Goal: Task Accomplishment & Management: Manage account settings

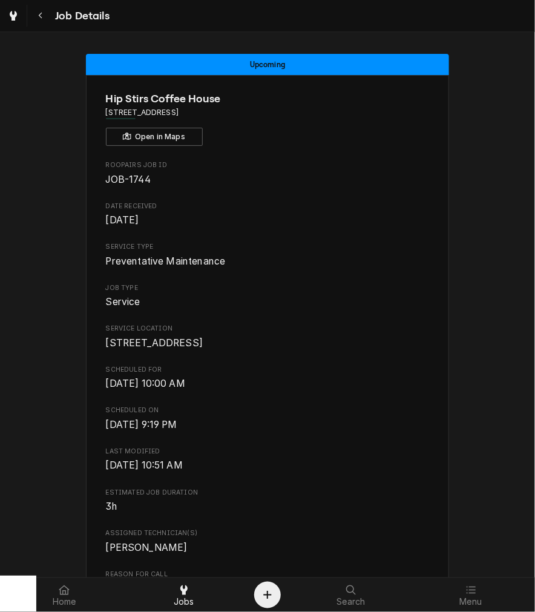
scroll to position [528, 0]
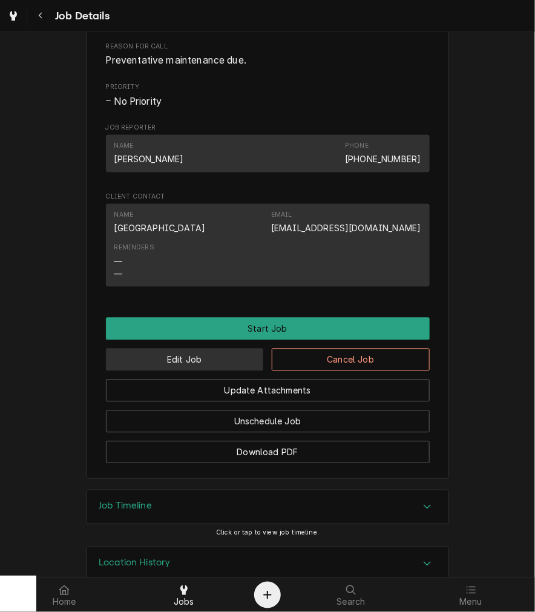
click at [160, 370] on button "Edit Job" at bounding box center [185, 360] width 158 height 22
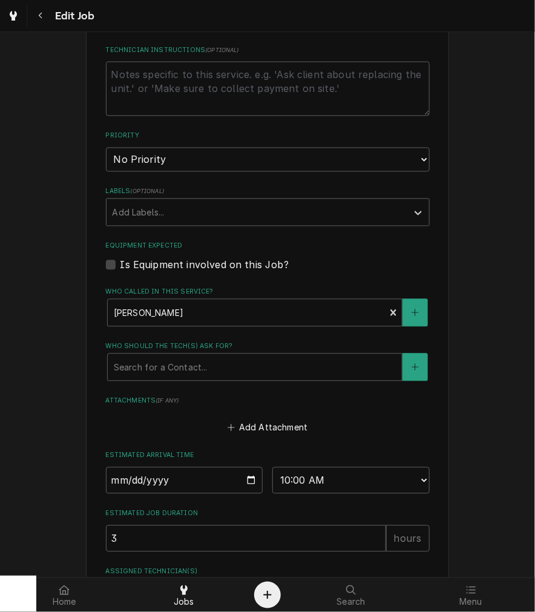
scroll to position [646, 0]
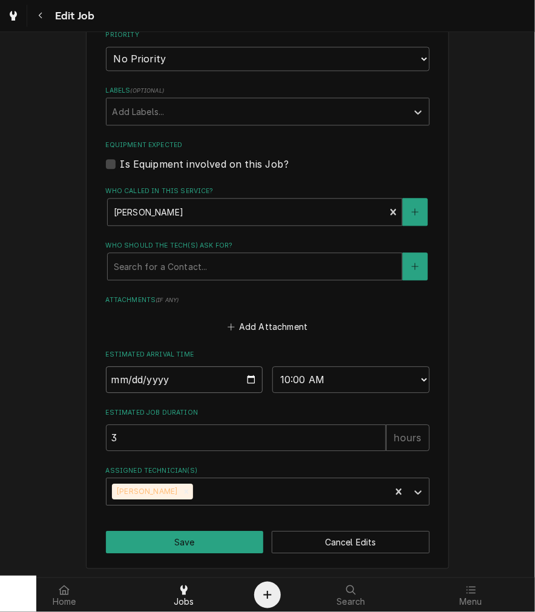
click at [251, 376] on input "2025-09-24" at bounding box center [184, 379] width 157 height 27
type textarea "x"
type input "2025-10-29"
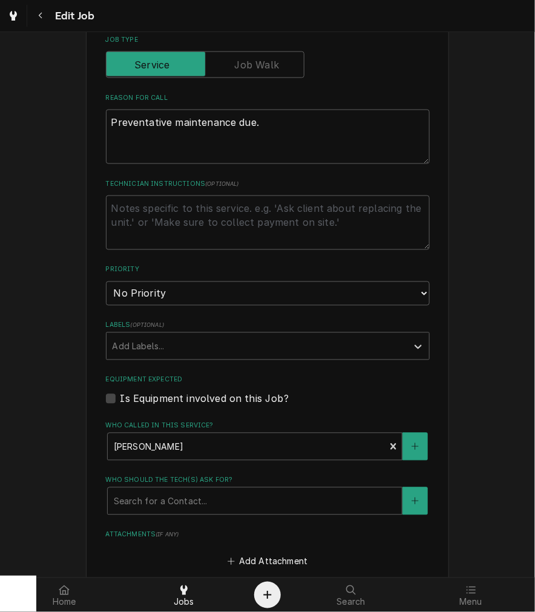
scroll to position [396, 0]
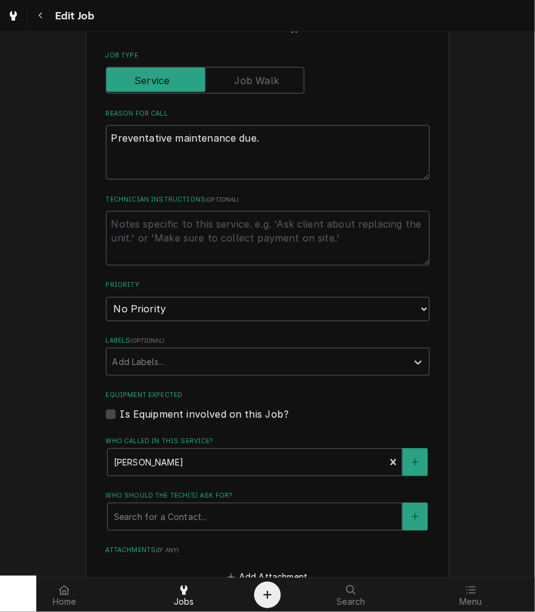
click at [234, 226] on textarea "Technician Instructions ( optional )" at bounding box center [268, 238] width 324 height 54
type textarea "x"
type textarea "n"
type textarea "x"
type textarea "no"
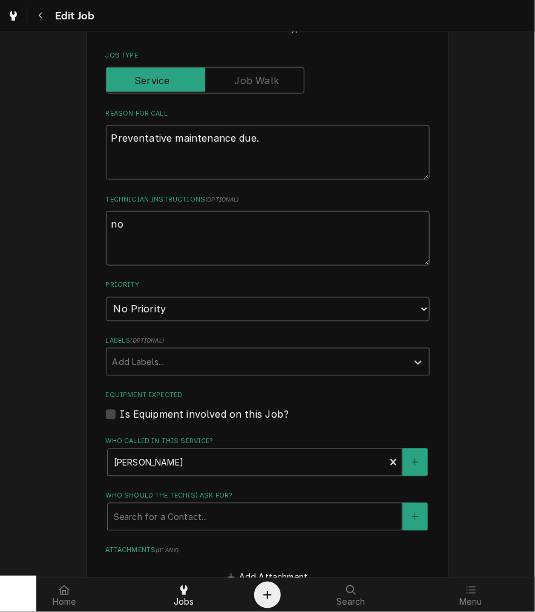
type textarea "x"
type textarea "no r"
type textarea "x"
type textarea "no re"
type textarea "x"
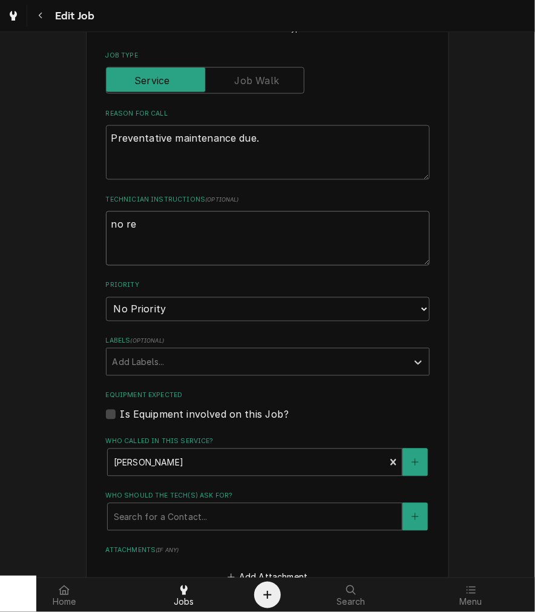
type textarea "no res"
type textarea "x"
type textarea "no resp"
type textarea "x"
type textarea "no respo"
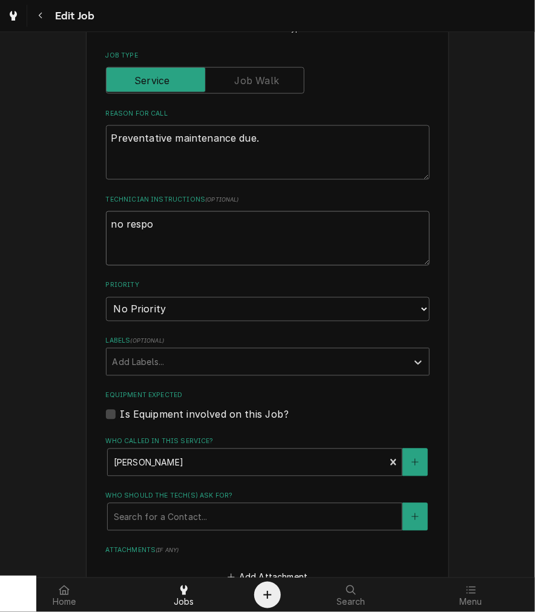
type textarea "x"
type textarea "no respon"
type textarea "x"
type textarea "no responc"
type textarea "x"
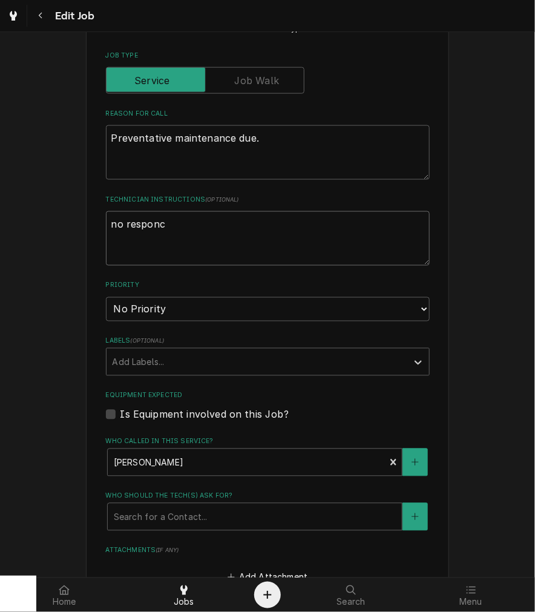
type textarea "no responce"
type textarea "x"
type textarea "no responce"
type textarea "x"
type textarea "no responce"
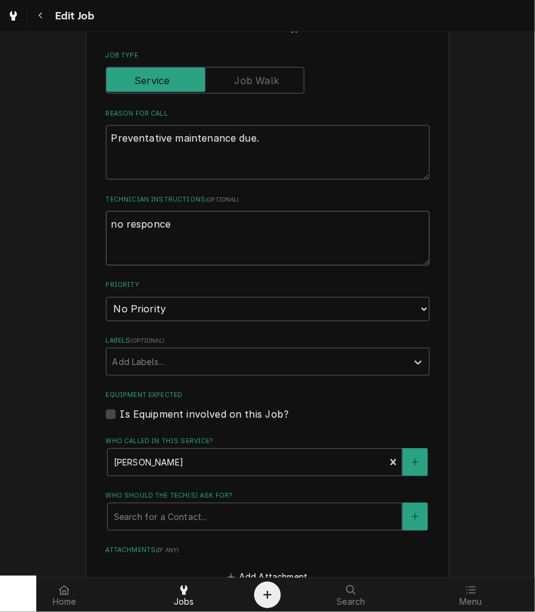
type textarea "x"
type textarea "no responc"
type textarea "x"
type textarea "no respon"
type textarea "x"
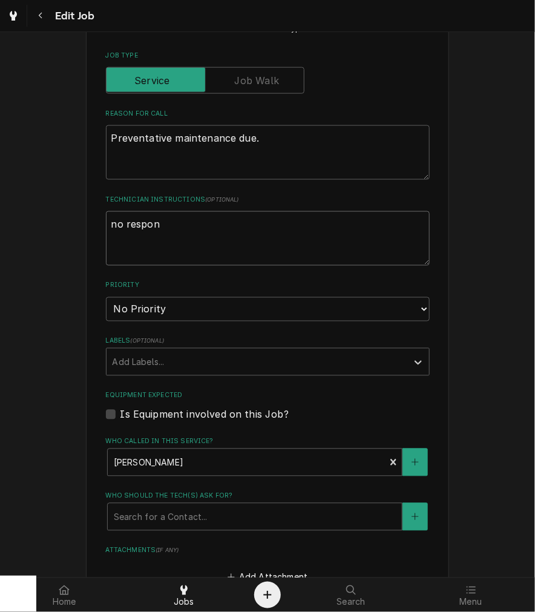
type textarea "no respons"
type textarea "x"
type textarea "no response"
type textarea "x"
type textarea "no response"
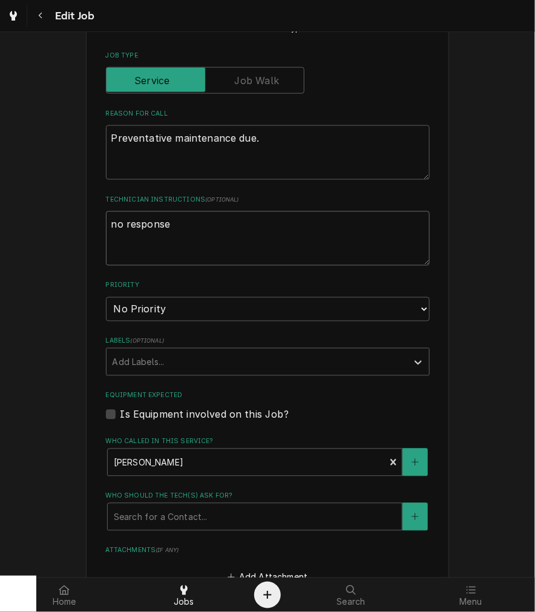
type textarea "x"
type textarea "no response 9"
type textarea "x"
type textarea "no response 9-"
type textarea "x"
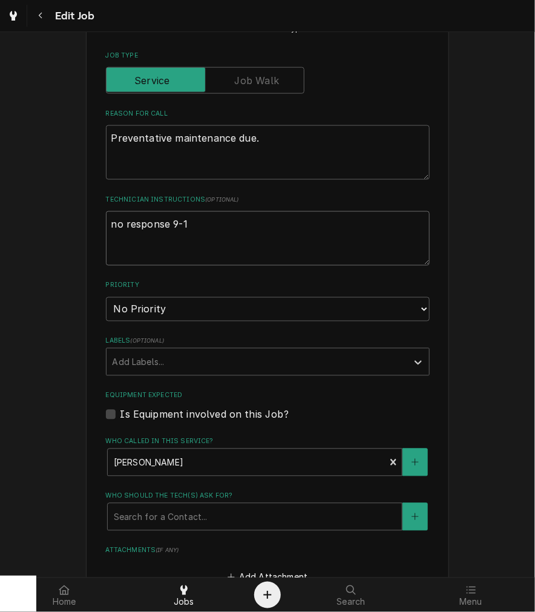
type textarea "no response 9-16"
type textarea "x"
type textarea "no response 9-16,"
type textarea "x"
type textarea "no response 9-16,"
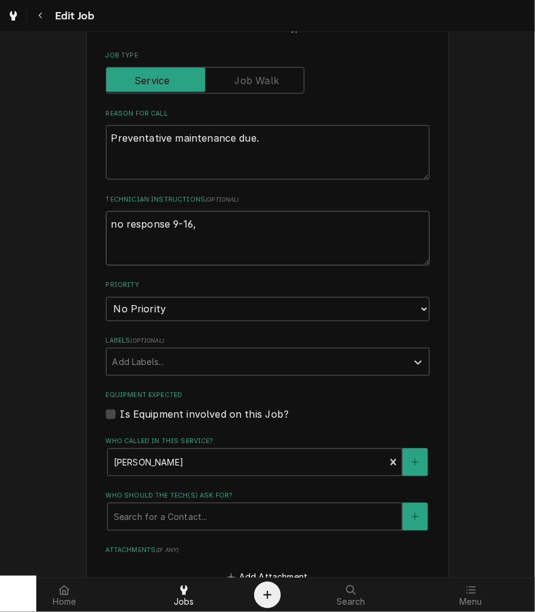
type textarea "x"
type textarea "no response 9-16, p"
type textarea "x"
type textarea "no response 9-16, pu"
type textarea "x"
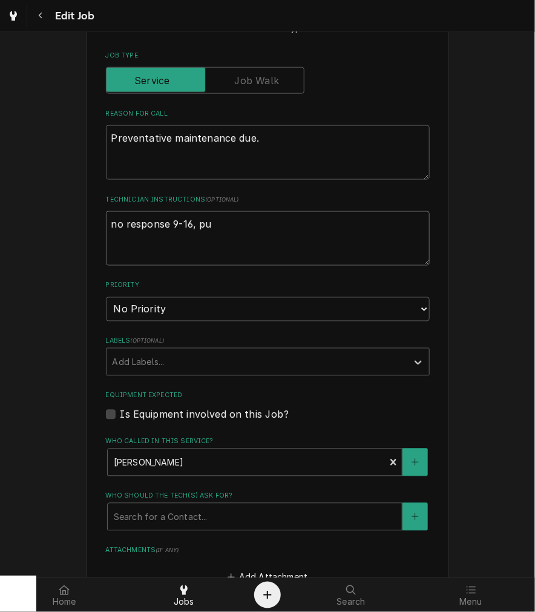
type textarea "no response 9-16, pus"
type textarea "x"
type textarea "no response 9-16, push"
type textarea "x"
type textarea "no response 9-16, pushi"
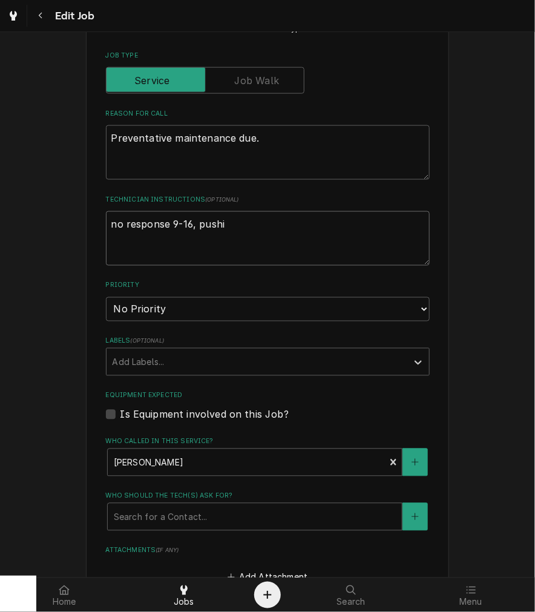
type textarea "x"
type textarea "no response 9-16, pushin"
type textarea "x"
type textarea "no response 9-16, pushing"
type textarea "x"
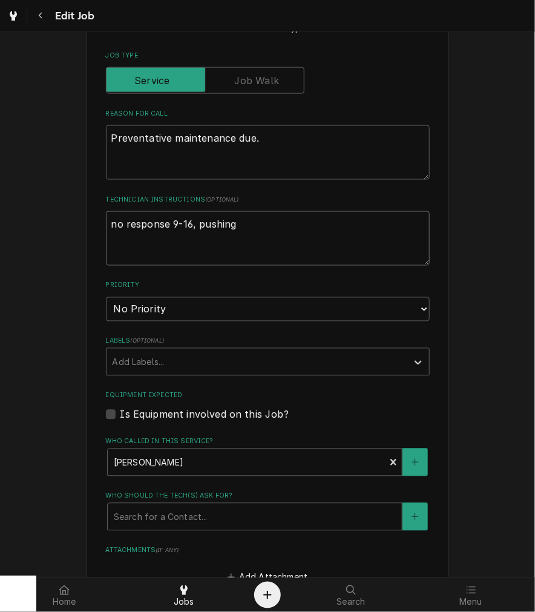
type textarea "no response 9-16, pushing"
type textarea "x"
type textarea "no response 9-16, pushing o"
type textarea "x"
type textarea "no response 9-16, pushing ou"
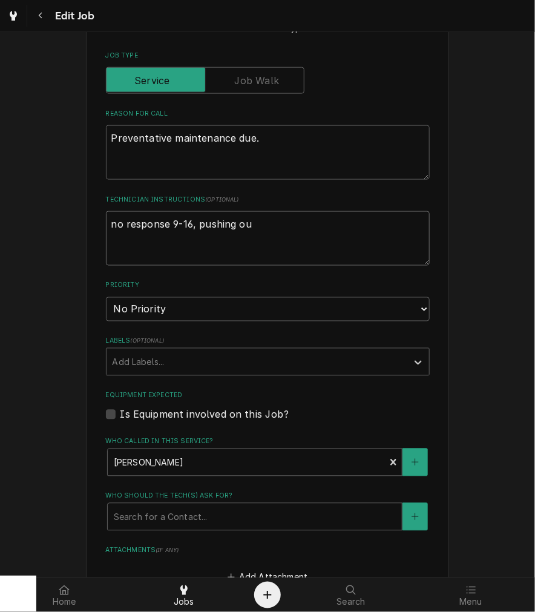
type textarea "x"
type textarea "no response 9-16, pushing out"
type textarea "x"
type textarea "no response 9-16, pushing out"
type textarea "x"
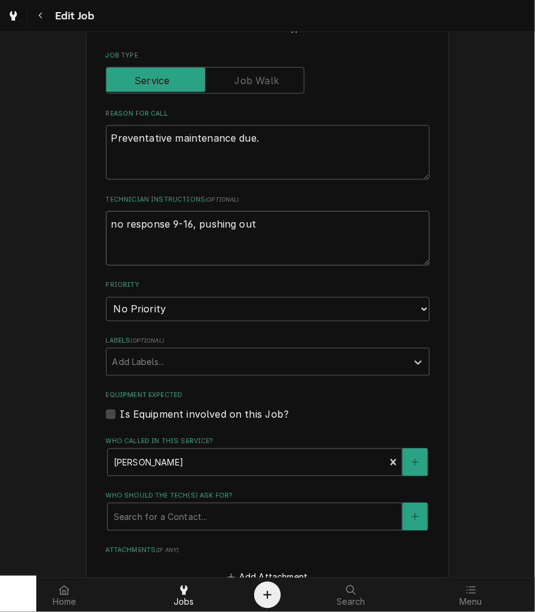
type textarea "no response 9-16, pushing out f"
type textarea "x"
type textarea "no response 9-16, pushing out for"
type textarea "x"
type textarea "no response 9-16, pushing out for"
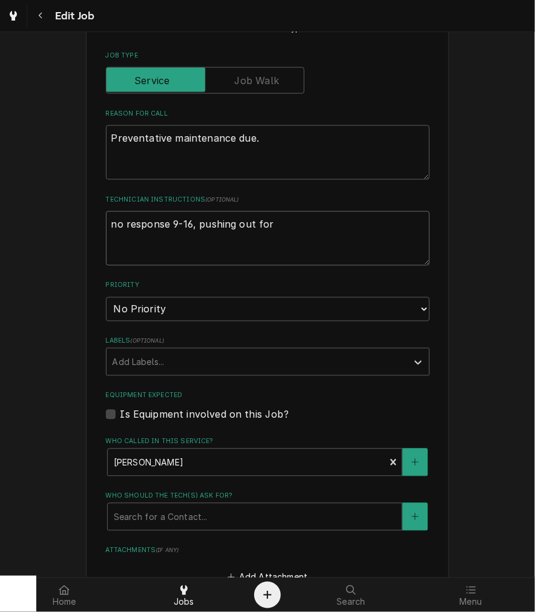
type textarea "x"
type textarea "no response 9-16, pushing out for s"
type textarea "x"
type textarea "no response 9-16, pushing out for sc"
type textarea "x"
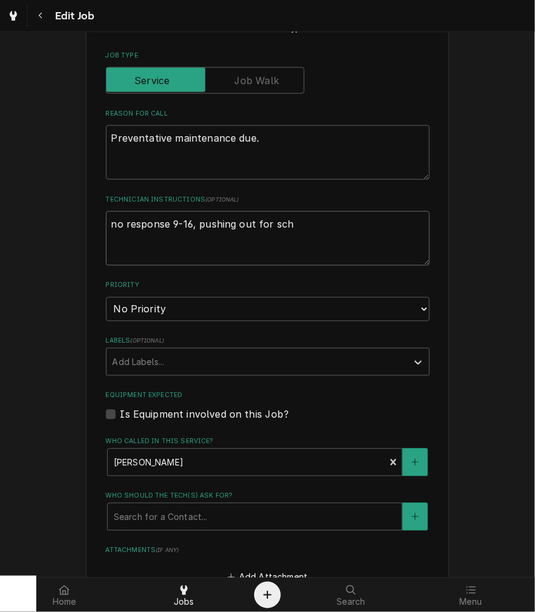
type textarea "no response 9-16, pushing out for sche"
type textarea "x"
type textarea "no response 9-16, pushing out for sched"
type textarea "x"
type textarea "no response 9-16, pushing out for schedu"
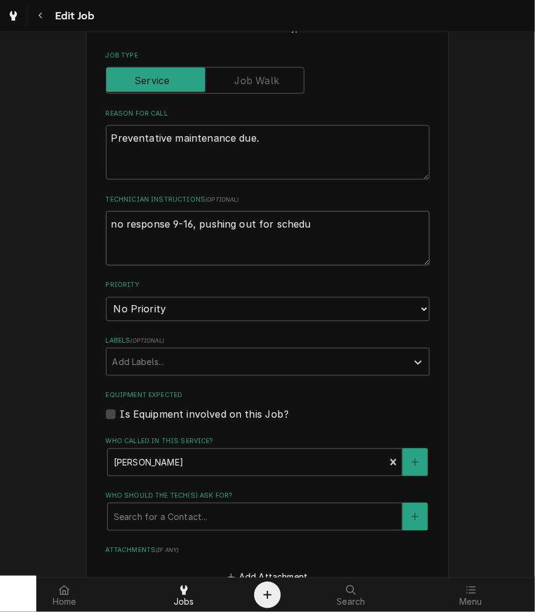
type textarea "x"
type textarea "no response 9-16, pushing out for schedul"
type textarea "x"
type textarea "no response 9-16, pushing out for scheduli"
type textarea "x"
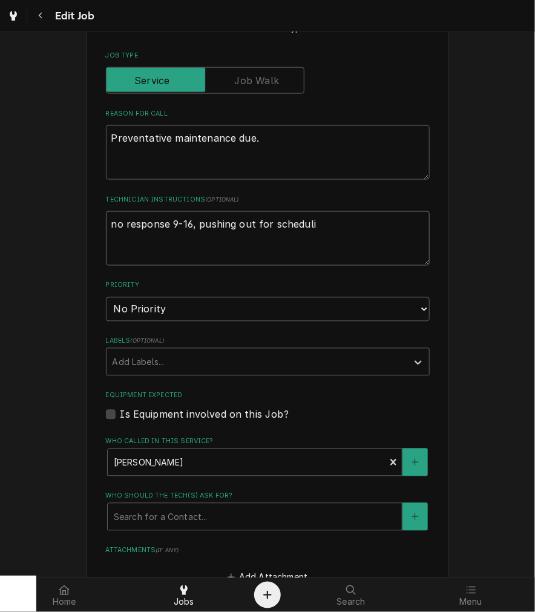
type textarea "no response 9-16, pushing out for schedulin"
type textarea "x"
type textarea "no response 9-16, pushing out for scheduling"
type textarea "x"
type textarea "no response 9-16, pushing out for scheduling"
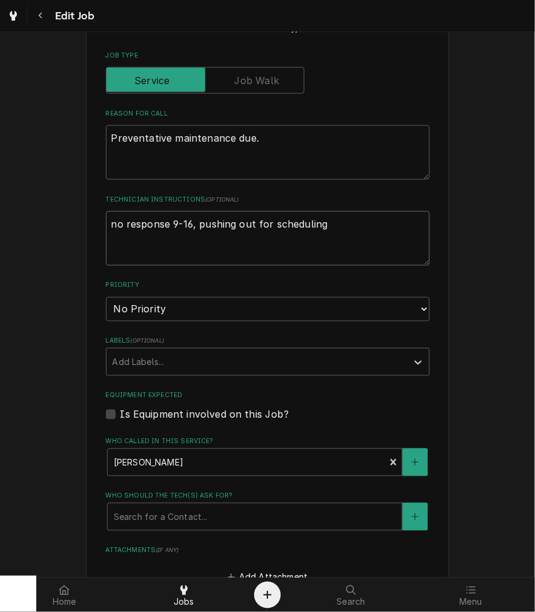
type textarea "x"
type textarea "no response 9-16, pushin out for scheduling"
type textarea "x"
type textarea "no response 9-16, pushi out for scheduling"
type textarea "x"
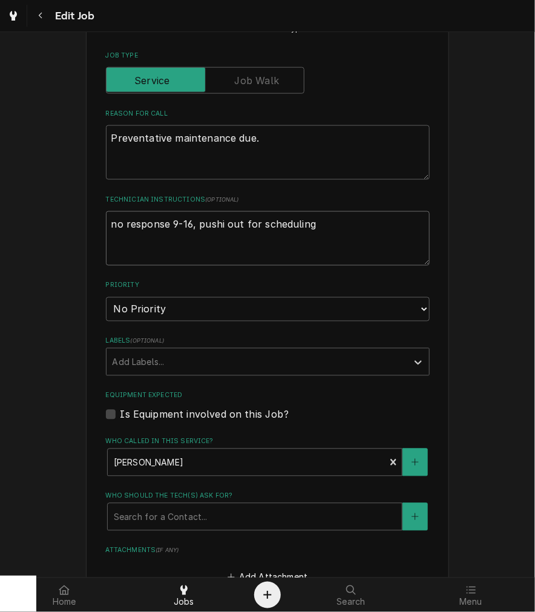
type textarea "no response 9-16, push out for scheduling"
type textarea "x"
type textarea "no response 9-16, pus out for scheduling"
type textarea "x"
type textarea "no response 9-16, pu out for scheduling"
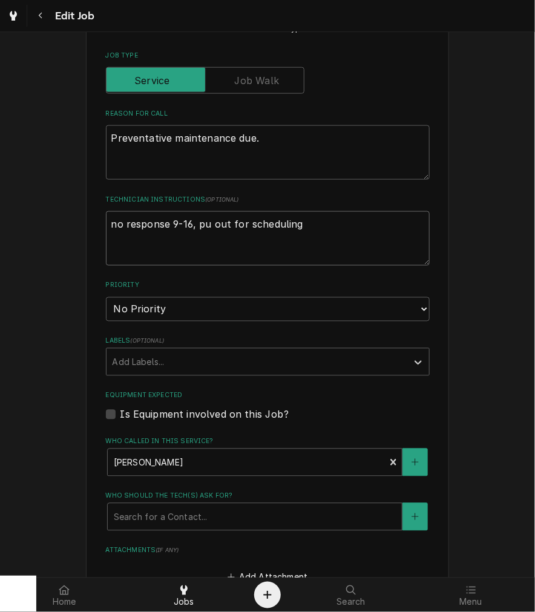
type textarea "x"
type textarea "no response 9-16, p out for scheduling"
type textarea "x"
type textarea "no response 9-16, out for scheduling"
type textarea "x"
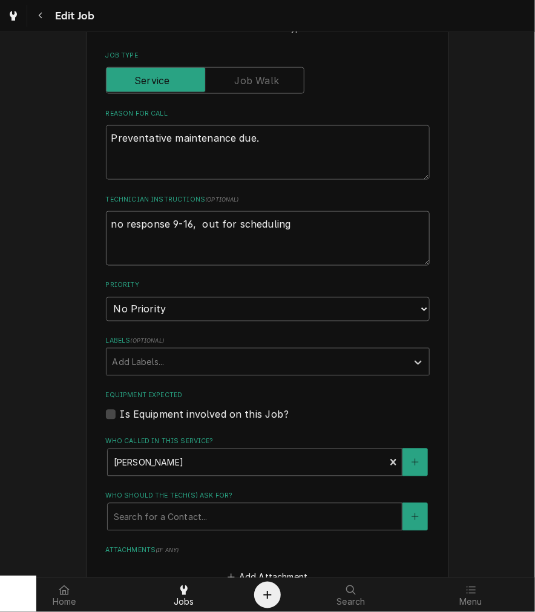
type textarea "no response 9-16, out for scheduling"
type textarea "x"
type textarea "no response 9-16,m out for scheduling"
type textarea "x"
type textarea "no response 9-16,mo out for scheduling"
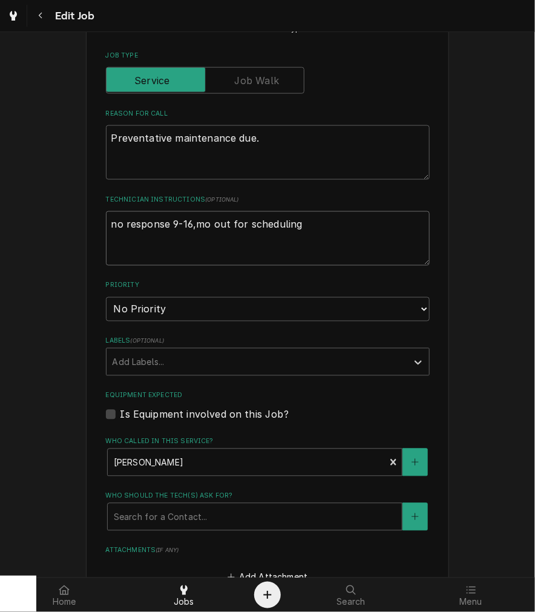
type textarea "x"
type textarea "no response 9-16,mov out for scheduling"
type textarea "x"
type textarea "no response 9-16,movin out for scheduling"
type textarea "x"
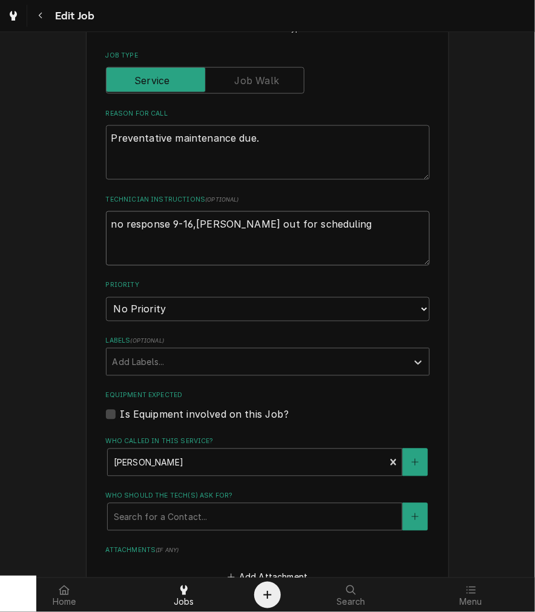
type textarea "no response 9-16,moving out for scheduling"
type textarea "x"
type textarea "no response 9-16,movin out for scheduling"
type textarea "x"
type textarea "no response 9-16,movi out for scheduling"
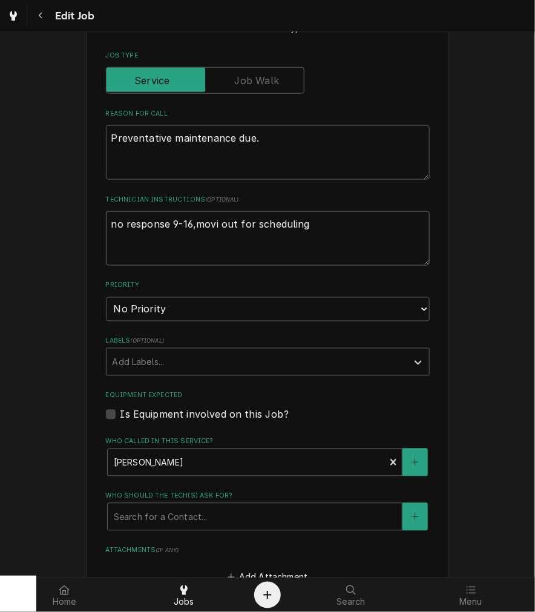
type textarea "x"
type textarea "no response 9-16,mov out for scheduling"
type textarea "x"
type textarea "no response 9-16,mo out for scheduling"
type textarea "x"
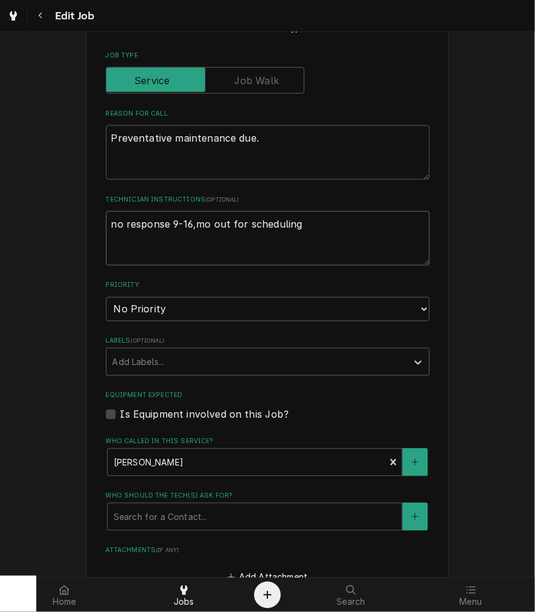
type textarea "no response 9-16,m out for scheduling"
type textarea "x"
type textarea "no response 9-16, out for scheduling"
type textarea "x"
type textarea "no response 9-16, out for scheduling"
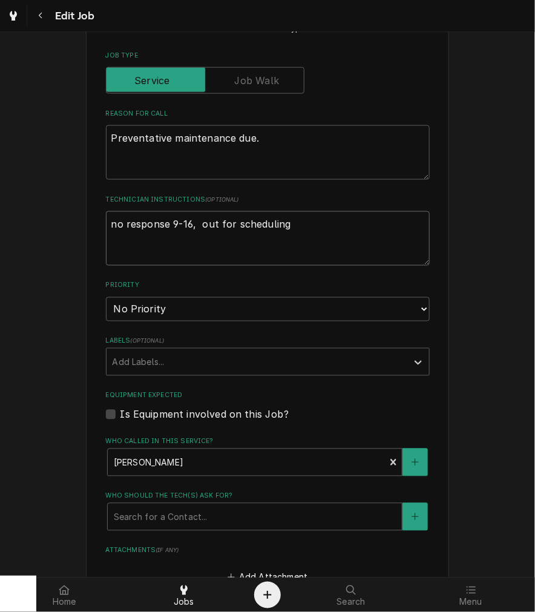
type textarea "x"
type textarea "no response 9-16, r out for scheduling"
type textarea "x"
type textarea "no response 9-16, re out for scheduling"
type textarea "x"
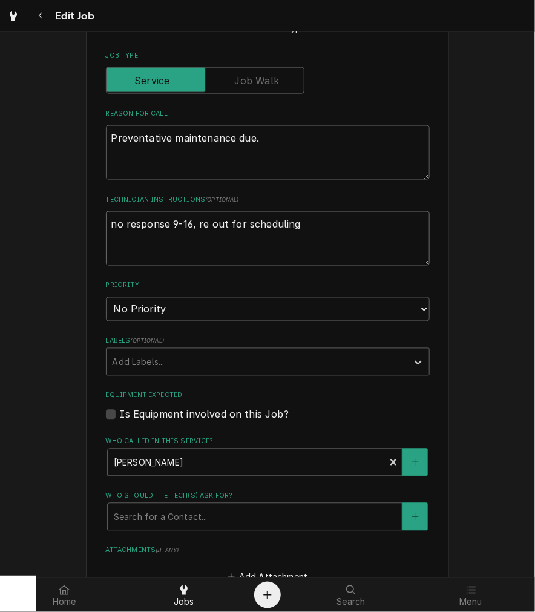
type textarea "no response 9-16, rev out for scheduling"
type textarea "x"
type textarea "no response 9-16, revi out for scheduling"
type textarea "x"
type textarea "no response 9-16, revisi out for scheduling"
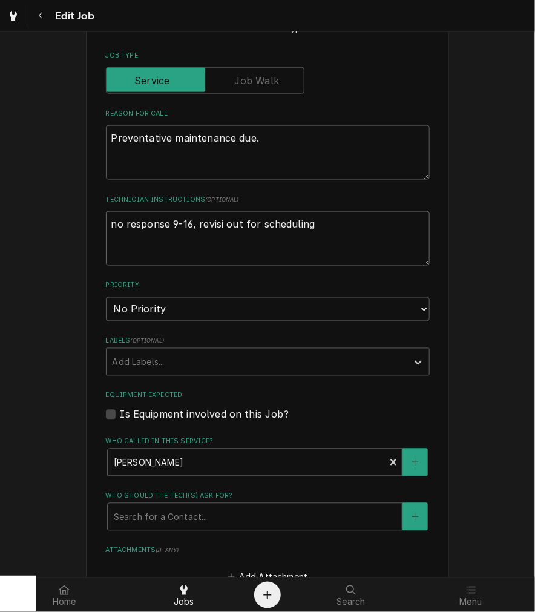
type textarea "x"
type textarea "no response 9-16, revisit out for scheduling"
type textarea "x"
type textarea "no response 9-16, revisit out for scheduling"
type textarea "x"
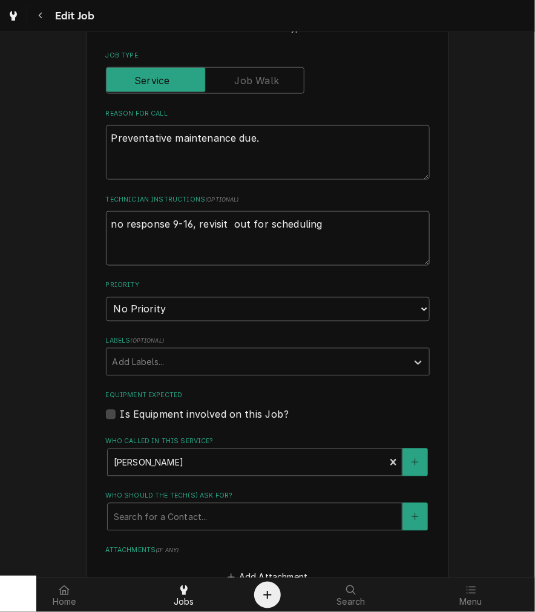
type textarea "no response 9-16, revisit out for scheduling"
type textarea "x"
type textarea "no response 9-16, revisi out for scheduling"
type textarea "x"
type textarea "no response 9-16, revis out for scheduling"
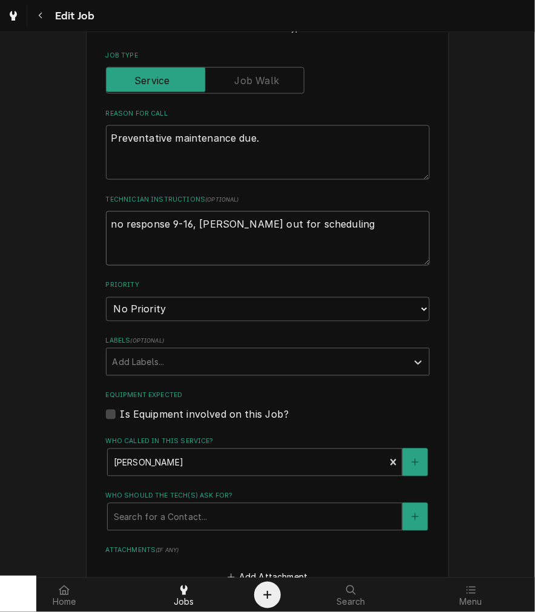
type textarea "x"
type textarea "no response 9-16, revi out for scheduling"
type textarea "x"
type textarea "no response 9-16, rev out for scheduling"
type textarea "x"
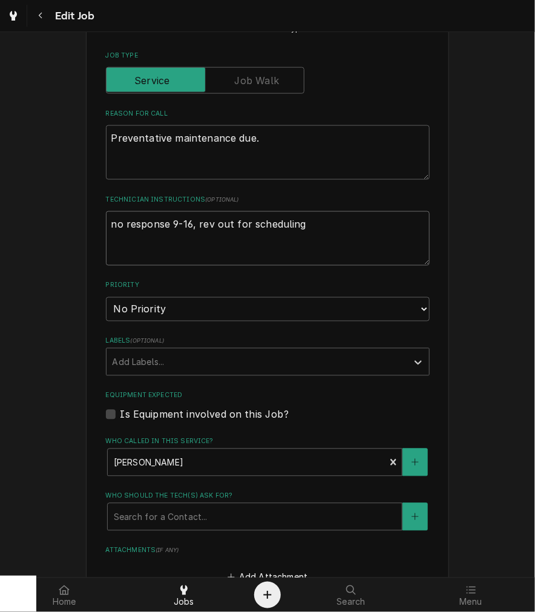
type textarea "no response 9-16, re out for scheduling"
type textarea "x"
type textarea "no response 9-16, r out for scheduling"
type textarea "x"
type textarea "no response 9-16, out for scheduling"
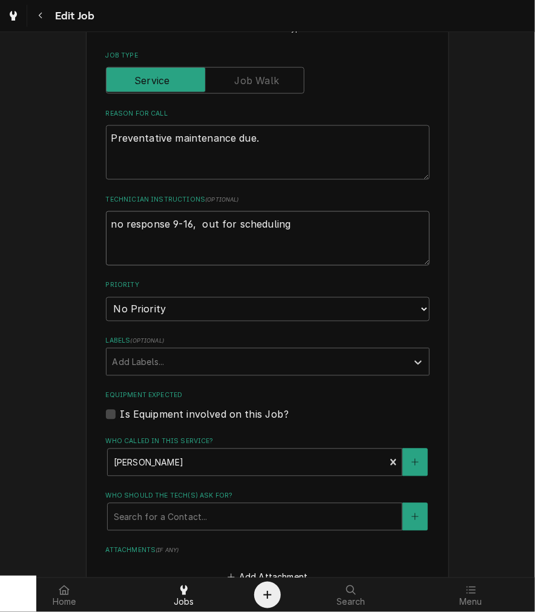
type textarea "x"
type textarea "no response 9-16 out for scheduling"
type textarea "x"
type textarea "no response 9-1 out for scheduling"
type textarea "x"
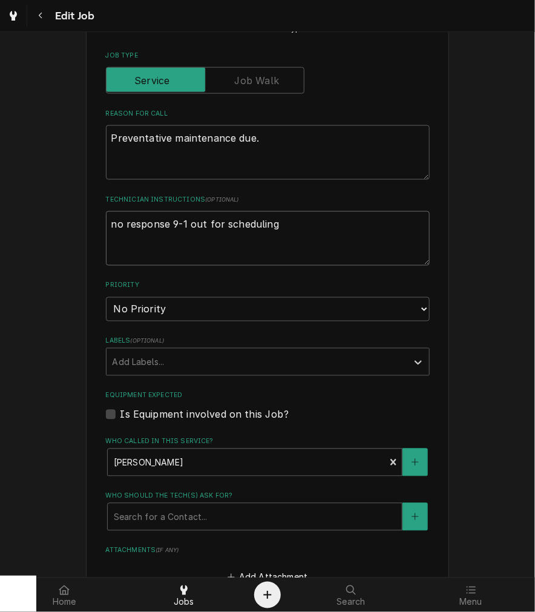
type textarea "no response 9- out for scheduling"
type textarea "x"
type textarea "no response 9 out for scheduling"
type textarea "x"
type textarea "no response out for scheduling"
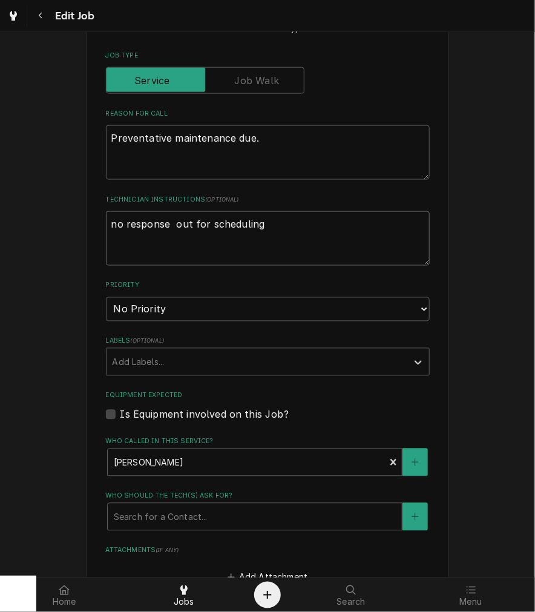
type textarea "x"
type textarea "no response a out for scheduling"
type textarea "x"
type textarea "no response as out for scheduling"
type textarea "x"
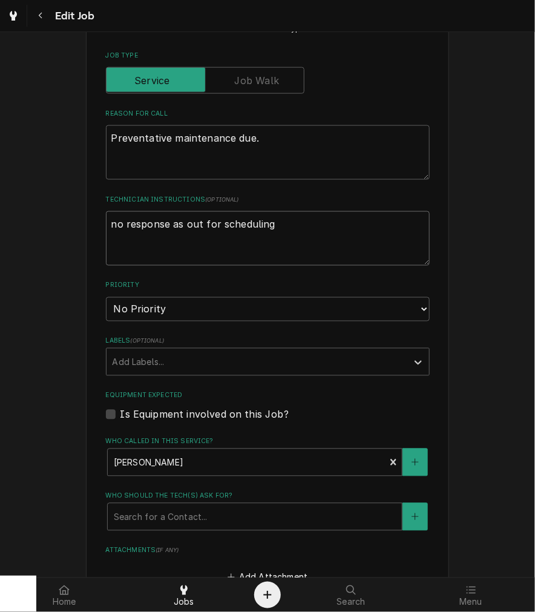
type textarea "no response as out for scheduling"
type textarea "x"
type textarea "no response as o out for scheduling"
type textarea "x"
type textarea "no response as of out for scheduling"
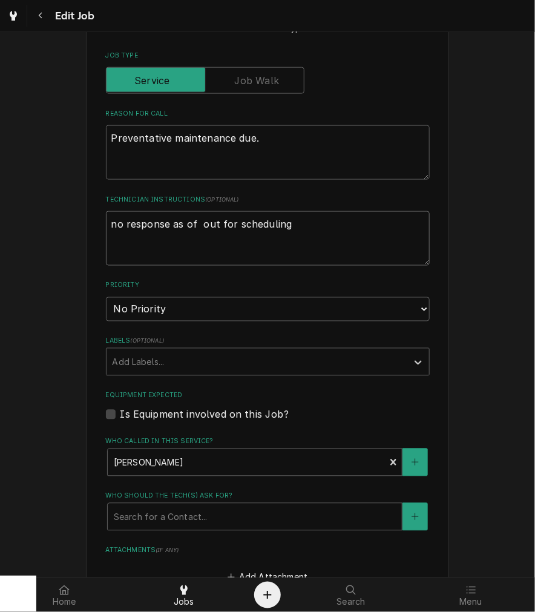
type textarea "x"
type textarea "no response as of 9 out for scheduling"
type textarea "x"
type textarea "no response as of 9- out for scheduling"
type textarea "x"
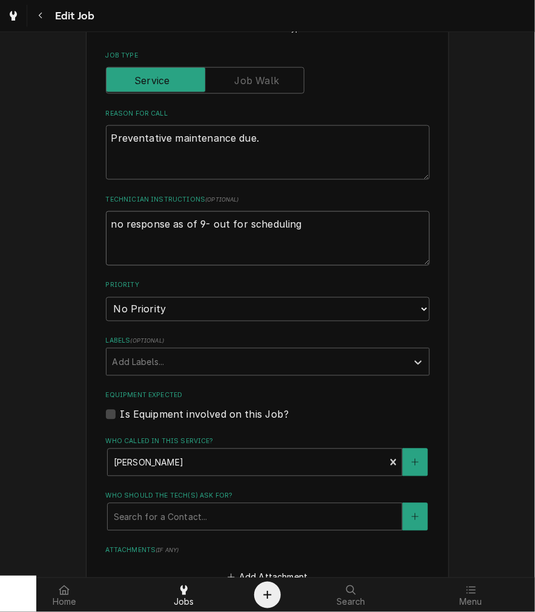
type textarea "no response as of 9-1 out for scheduling"
type textarea "x"
type textarea "no response as of 9-17 out for scheduling"
type textarea "x"
type textarea "no response as of 9-17 out for scheduling"
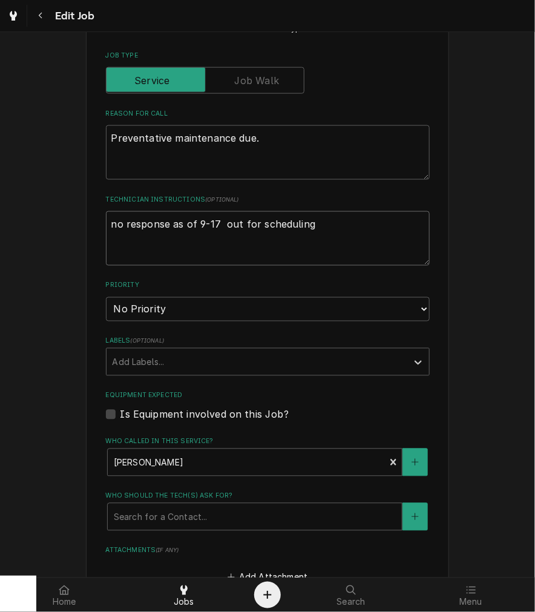
type textarea "x"
type textarea "no response as of 9-17 - out for scheduling"
type textarea "x"
type textarea "no response as of 9-17 - out for scheduling"
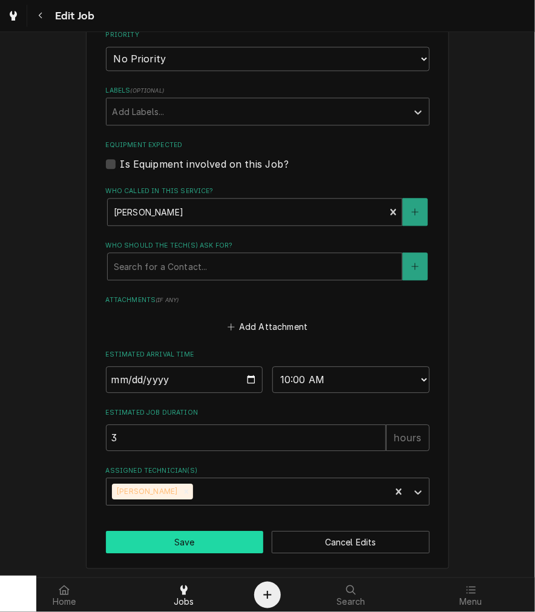
click at [214, 535] on button "Save" at bounding box center [185, 542] width 158 height 22
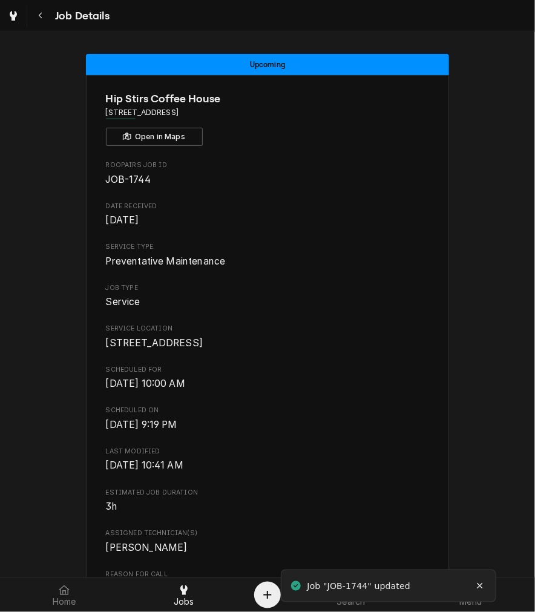
click at [36, 22] on button "Navigate back" at bounding box center [41, 16] width 22 height 22
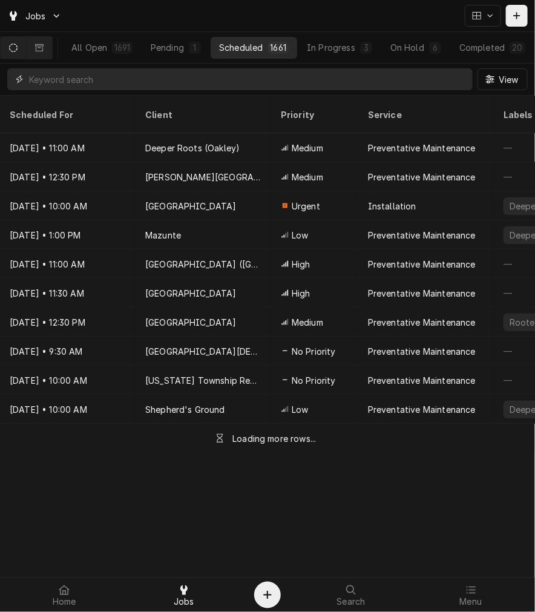
click at [177, 80] on input "Dynamic Content Wrapper" at bounding box center [248, 79] width 438 height 22
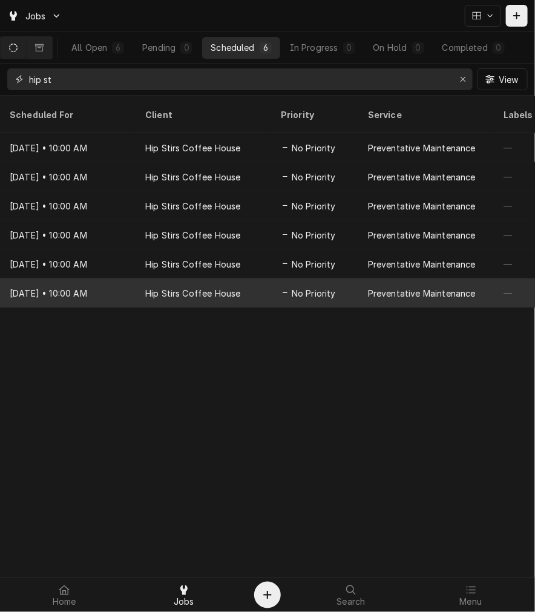
type input "hip st"
click at [127, 279] on div "[DATE] • 10:00 AM" at bounding box center [68, 292] width 136 height 29
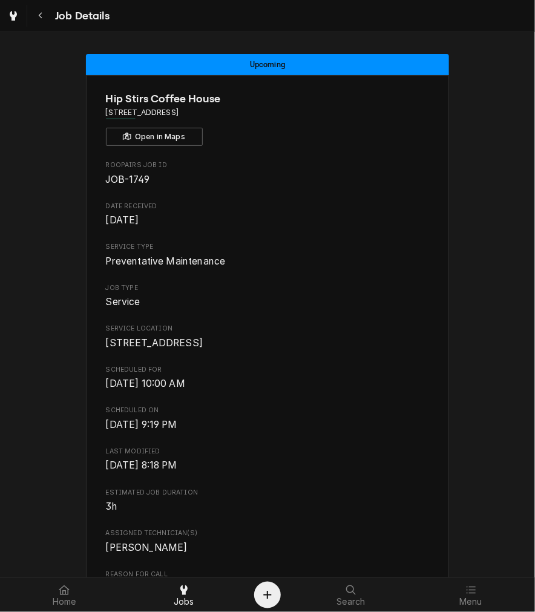
scroll to position [569, 0]
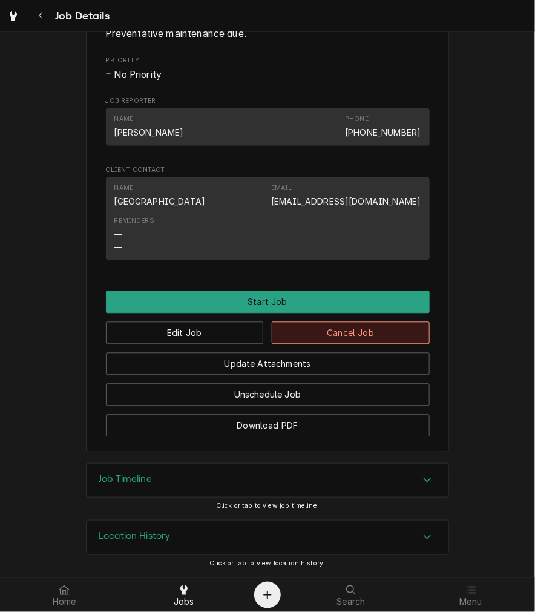
click at [390, 333] on button "Cancel Job" at bounding box center [351, 333] width 158 height 22
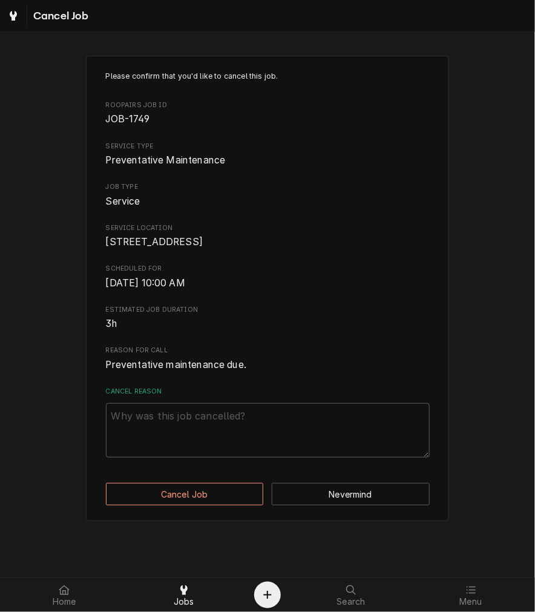
click at [283, 436] on textarea "Cancel Reason" at bounding box center [268, 430] width 324 height 54
paste textarea "baileyjaynesoffice@gmail.com"
type textarea "x"
type textarea "baileyjaynesoffice@gmail.com"
type textarea "x"
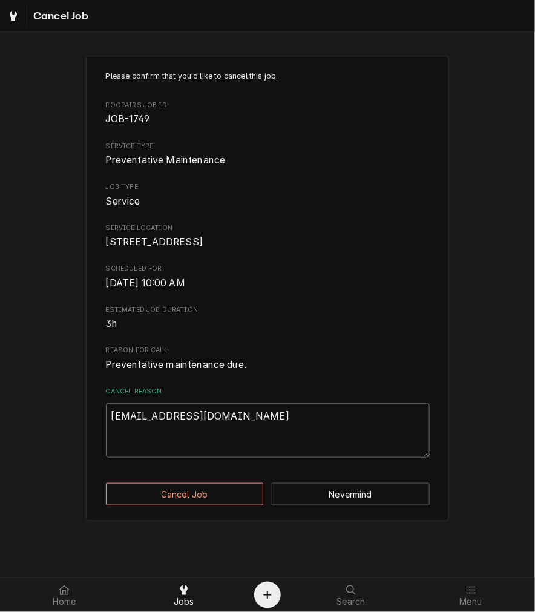
type textarea "baileyjaynesoffice@gmail.com"
type textarea "x"
type textarea "baileyjaynesoffice@gmail.co"
type textarea "x"
type textarea "baileyjaynesoffice@gmail.c"
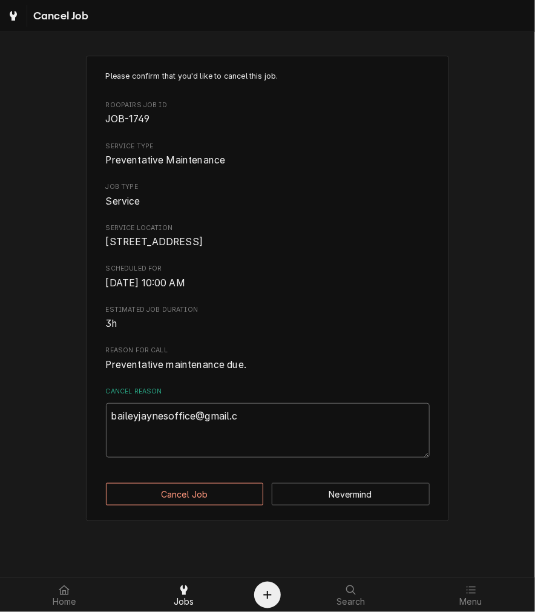
type textarea "x"
type textarea "baileyjaynesoffice@gmail."
type textarea "x"
type textarea "baileyjaynesoffice@gmail"
type textarea "x"
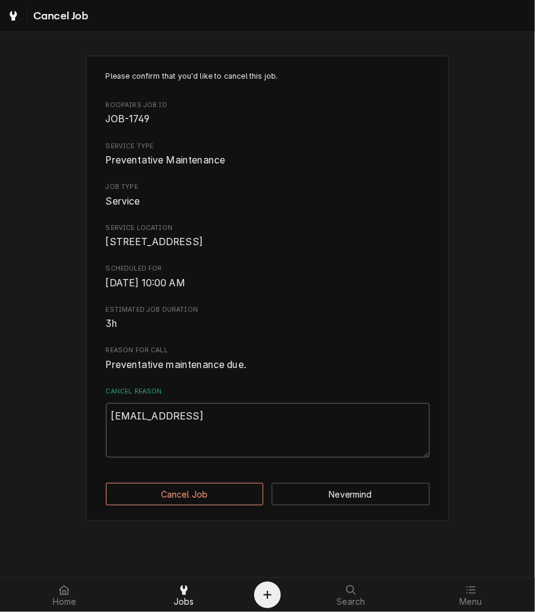
type textarea "baileyjaynesoffice@gmai"
type textarea "x"
type textarea "baileyjaynesoffice@gma"
type textarea "x"
type textarea "baileyjaynesoffice@gm"
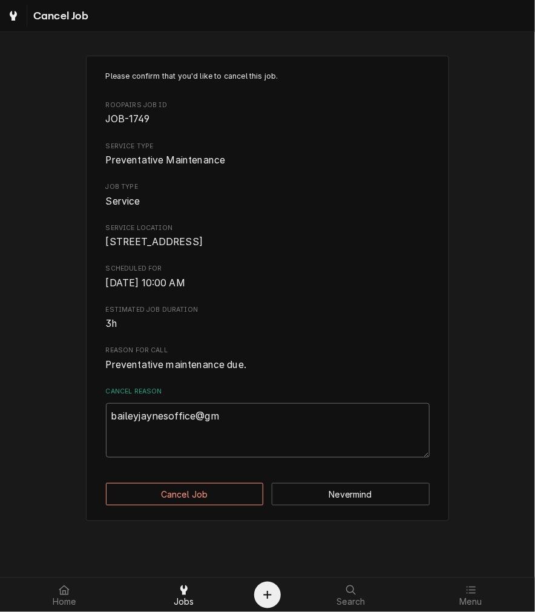
type textarea "x"
type textarea "baileyjaynesoffice@g"
type textarea "x"
type textarea "baileyjaynesoffice@"
type textarea "x"
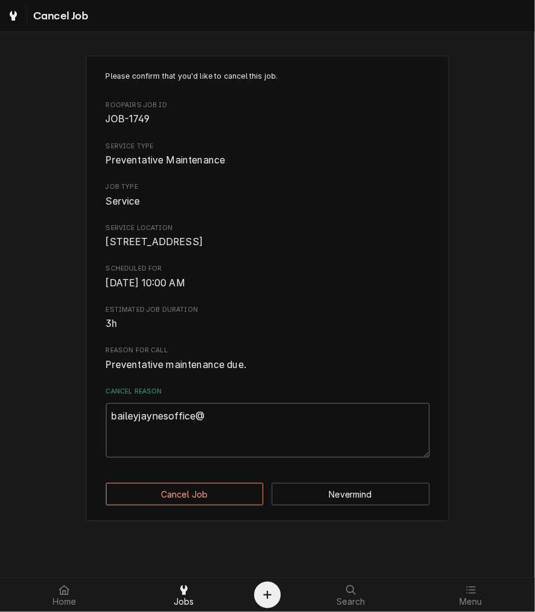
type textarea "baileyjaynesoffice"
type textarea "x"
type textarea "baileyjaynesoffic"
type textarea "x"
type textarea "baileyjaynesoffi"
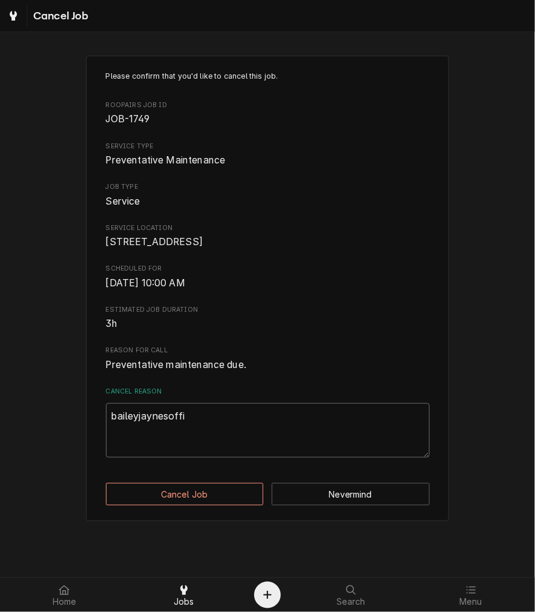
type textarea "x"
type textarea "baileyjaynesoff"
type textarea "x"
type textarea "baileyjaynesof"
type textarea "x"
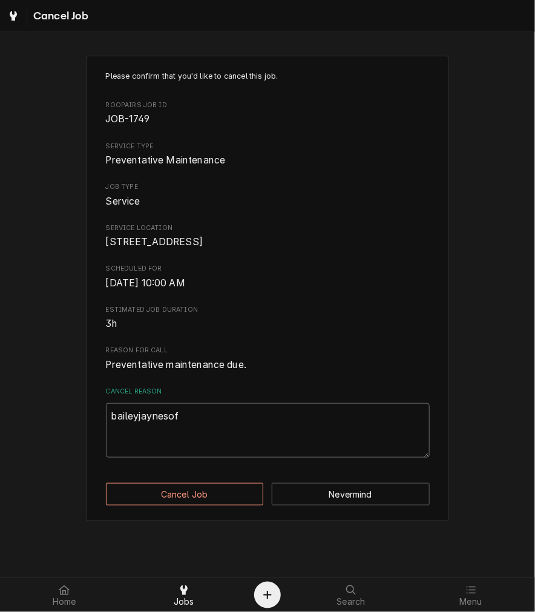
type textarea "baileyjayneso"
type textarea "x"
type textarea "baileyjaynes"
type textarea "x"
type textarea "baileyjayne"
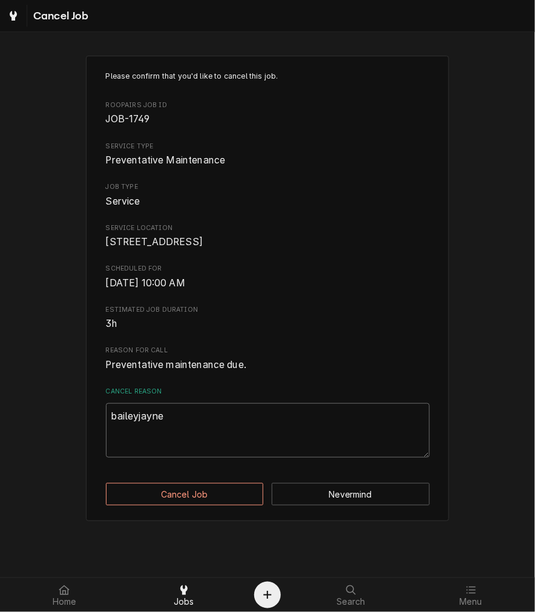
type textarea "x"
type textarea "baileyjayn"
type textarea "x"
type textarea "baileyjay"
type textarea "x"
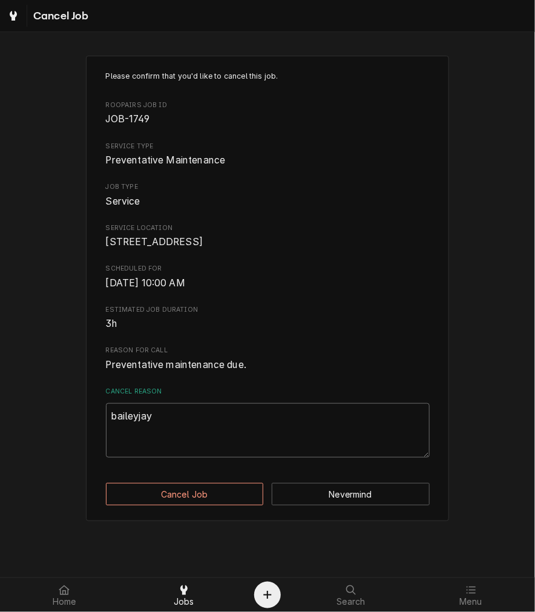
type textarea "baileyja"
type textarea "x"
type textarea "baileyj"
type textarea "x"
type textarea "bailey"
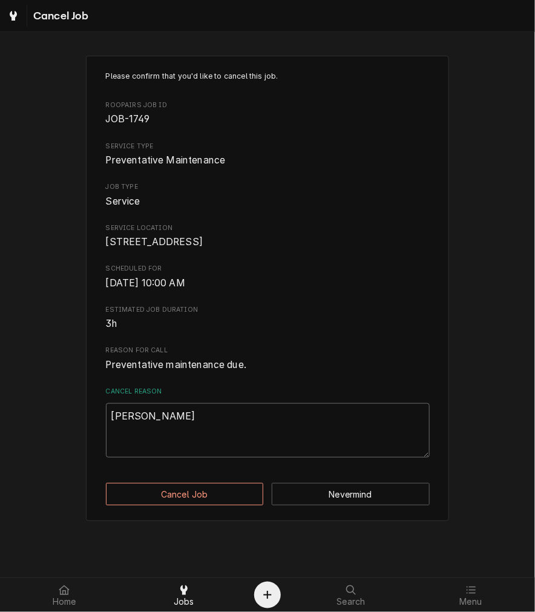
type textarea "x"
type textarea "baile"
type textarea "x"
type textarea "bail"
type textarea "x"
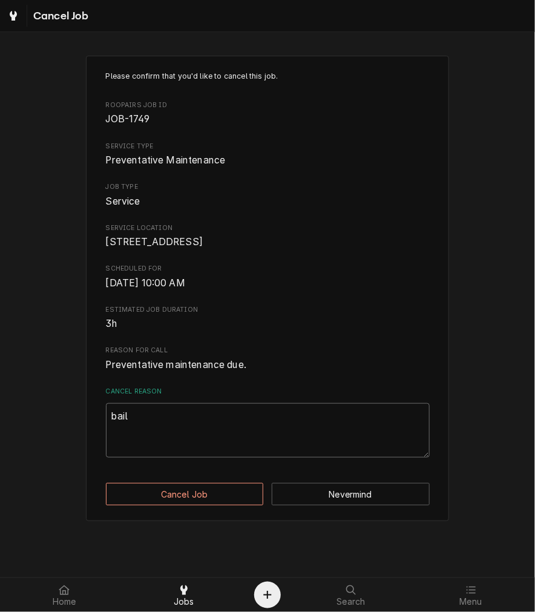
type textarea "bai"
type textarea "x"
type textarea "ba"
type textarea "x"
type textarea "b"
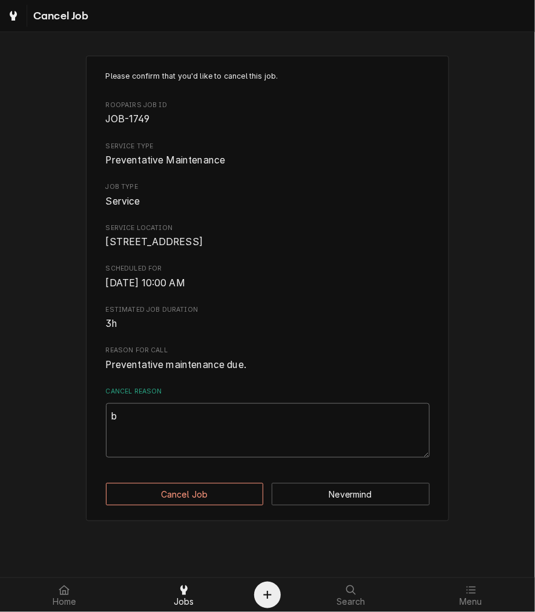
type textarea "x"
type textarea "c"
type textarea "x"
type textarea "cl"
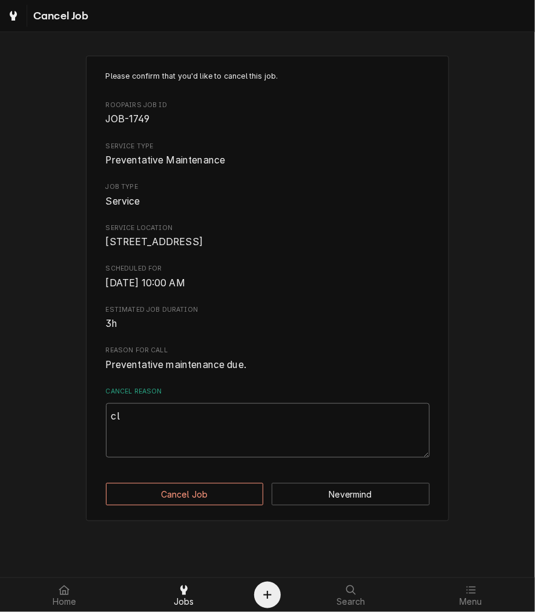
type textarea "x"
type textarea "cle"
type textarea "x"
type textarea "clea"
type textarea "x"
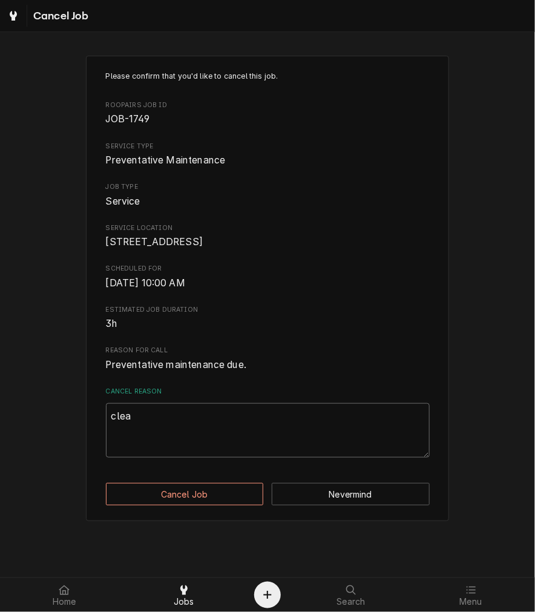
type textarea "clear"
type textarea "x"
type textarea "cleari"
type textarea "x"
type textarea "clearing"
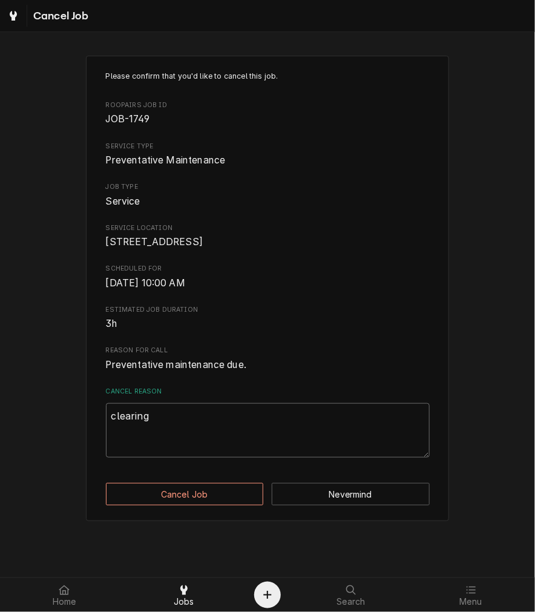
type textarea "x"
type textarea "clearing"
type textarea "x"
type textarea "clearing e"
type textarea "x"
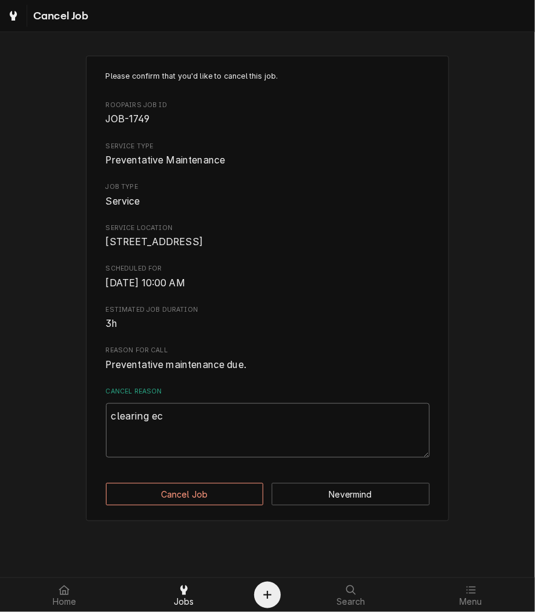
type textarea "clearing ece"
type textarea "x"
type textarea "clearing eces"
type textarea "x"
type textarea "clearing ecess"
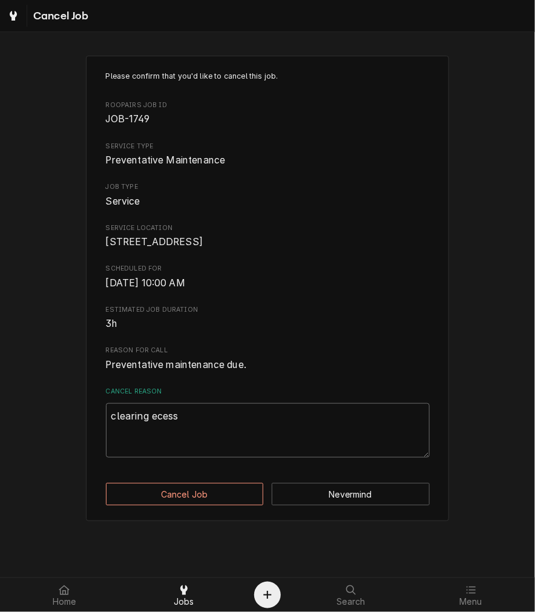
type textarea "x"
type textarea "clearing eces"
type textarea "x"
type textarea "clearing ece"
type textarea "x"
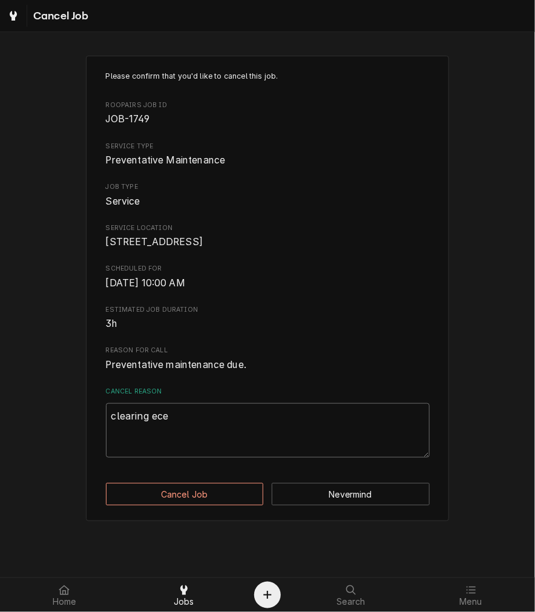
type textarea "clearing ec"
type textarea "x"
type textarea "clearing e"
type textarea "x"
type textarea "clearing ex"
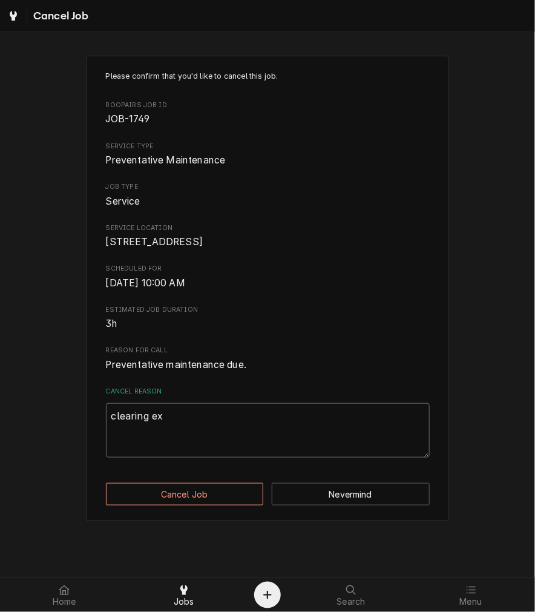
type textarea "x"
type textarea "clearing exw"
type textarea "x"
type textarea "clearing ex"
type textarea "x"
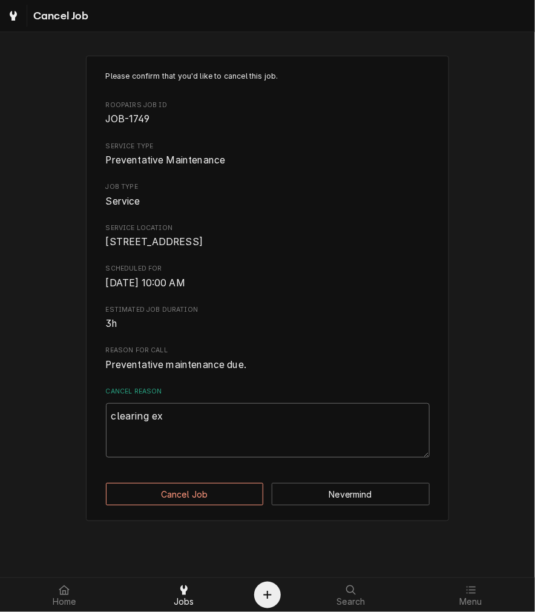
type textarea "clearing exc"
type textarea "x"
type textarea "clearing exce"
type textarea "x"
type textarea "clearing exces"
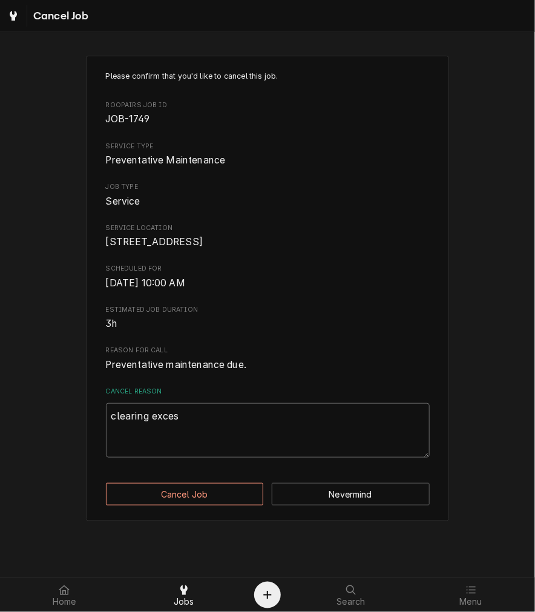
type textarea "x"
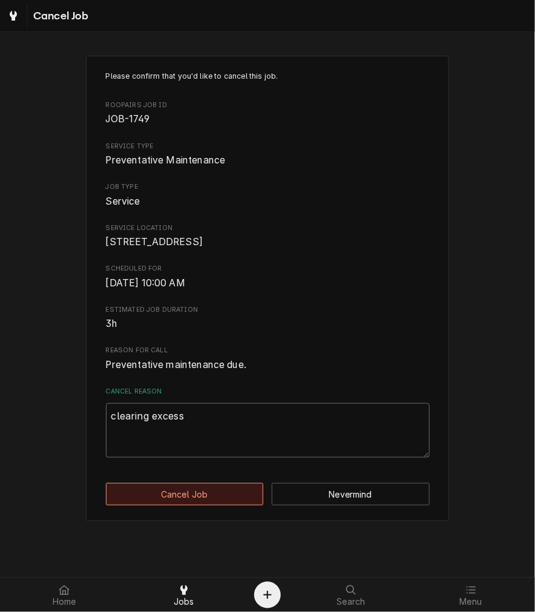
type textarea "clearing excess"
click at [192, 505] on button "Cancel Job" at bounding box center [185, 494] width 158 height 22
type textarea "x"
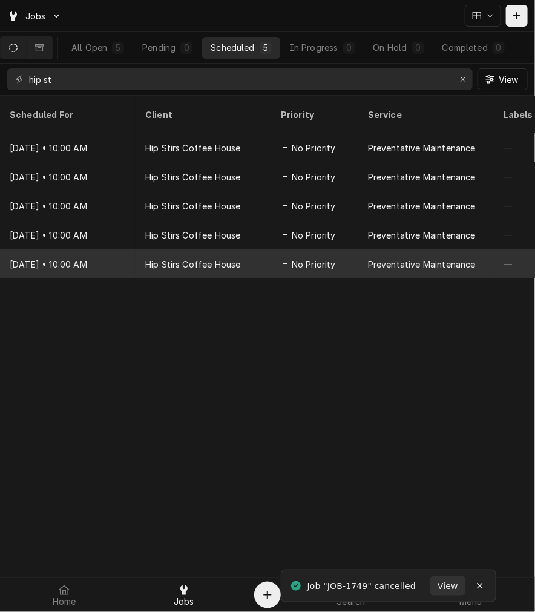
click at [249, 249] on div "Hip Stirs Coffee House" at bounding box center [204, 263] width 136 height 29
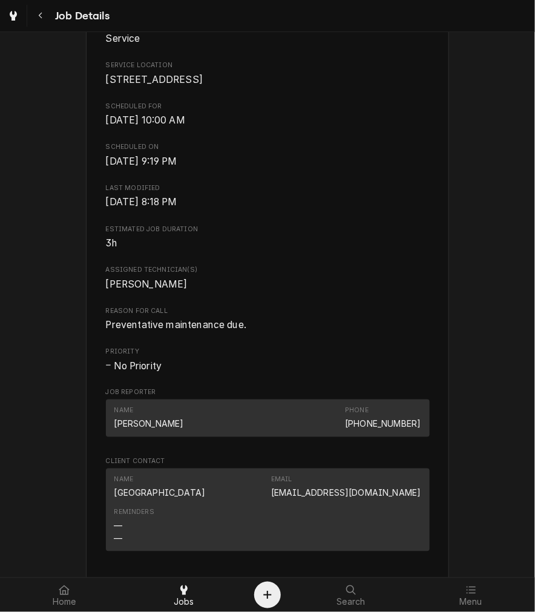
scroll to position [569, 0]
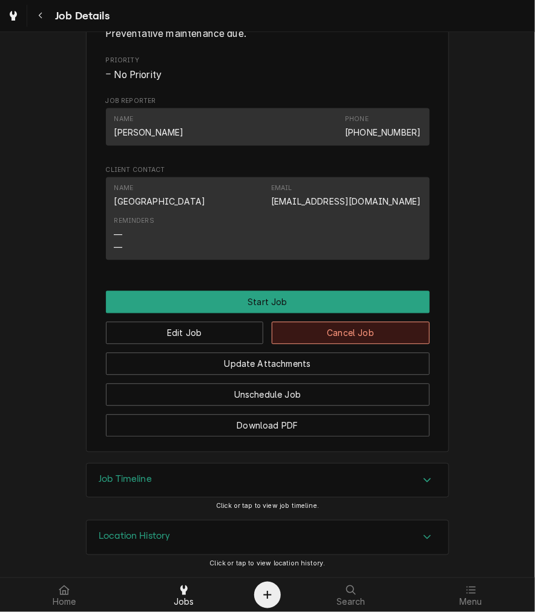
click at [394, 341] on button "Cancel Job" at bounding box center [351, 333] width 158 height 22
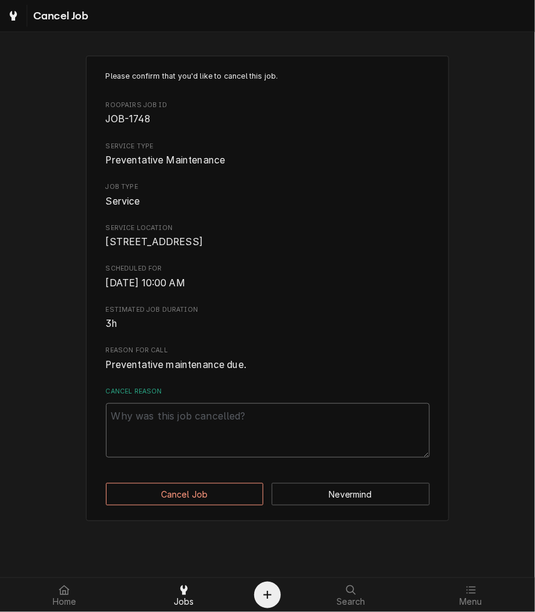
click at [343, 458] on textarea "Cancel Reason" at bounding box center [268, 430] width 324 height 54
paste textarea "clearing excess"
type textarea "x"
type textarea "clearing excess"
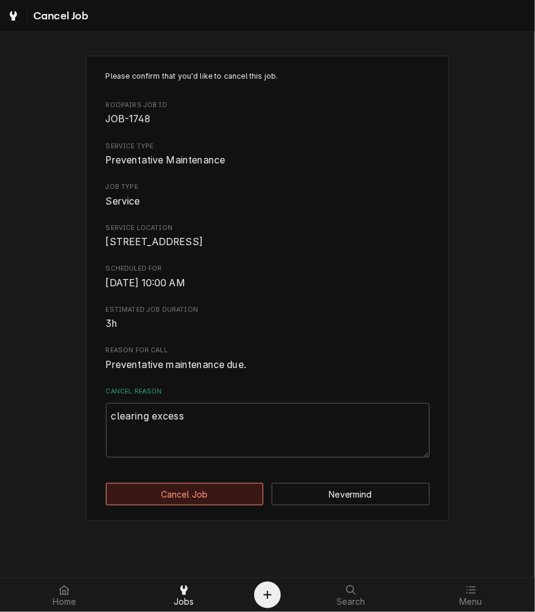
click at [231, 505] on button "Cancel Job" at bounding box center [185, 494] width 158 height 22
type textarea "x"
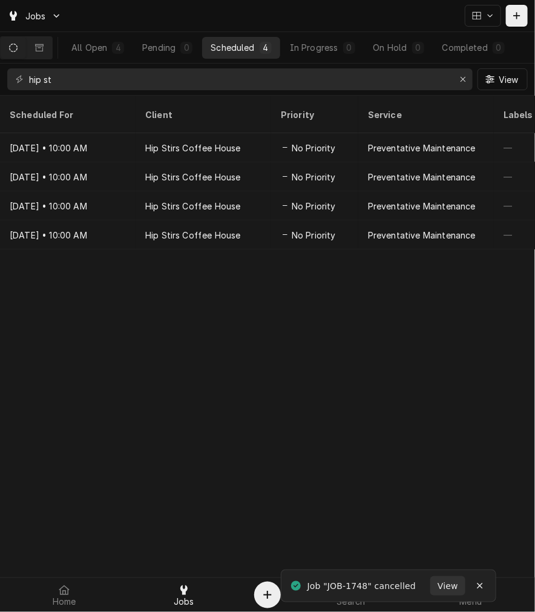
click at [429, 229] on div "Preventative Maintenance" at bounding box center [422, 235] width 108 height 13
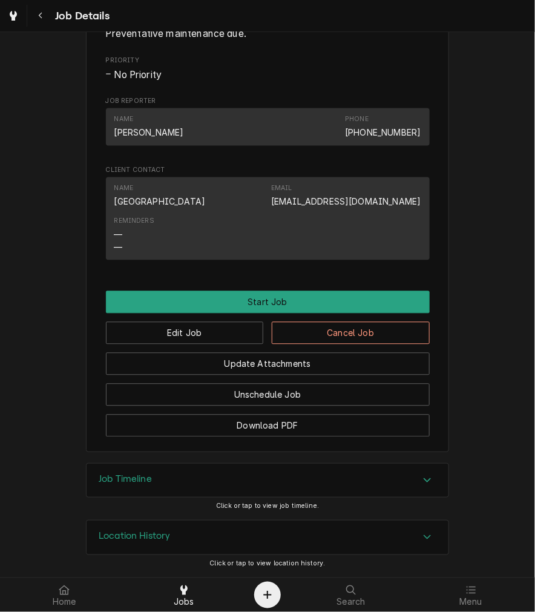
scroll to position [569, 0]
click at [384, 333] on button "Cancel Job" at bounding box center [351, 333] width 158 height 22
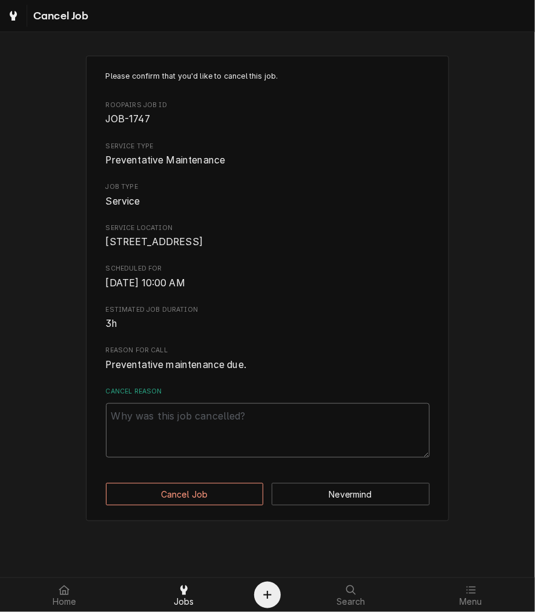
click at [268, 450] on textarea "Cancel Reason" at bounding box center [268, 430] width 324 height 54
paste textarea "clearing excess"
type textarea "x"
type textarea "clearing excess"
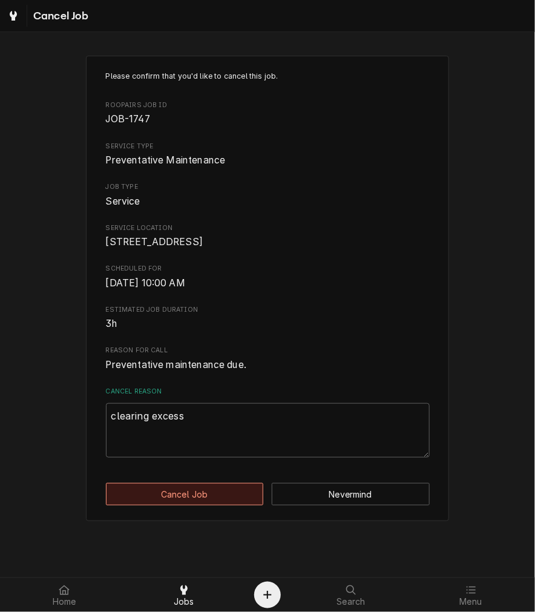
click at [215, 505] on button "Cancel Job" at bounding box center [185, 494] width 158 height 22
type textarea "x"
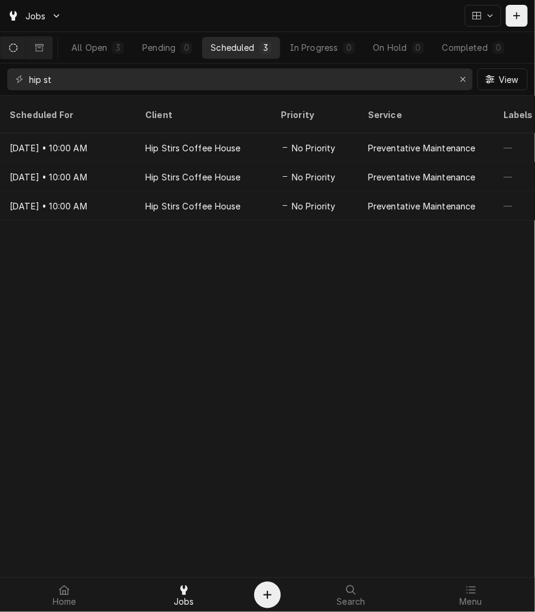
click at [347, 319] on div "Scheduled For Client Priority Service Labels Location Address Techs Last Modifi…" at bounding box center [267, 354] width 535 height 516
click at [462, 77] on icon "Erase input" at bounding box center [463, 79] width 7 height 8
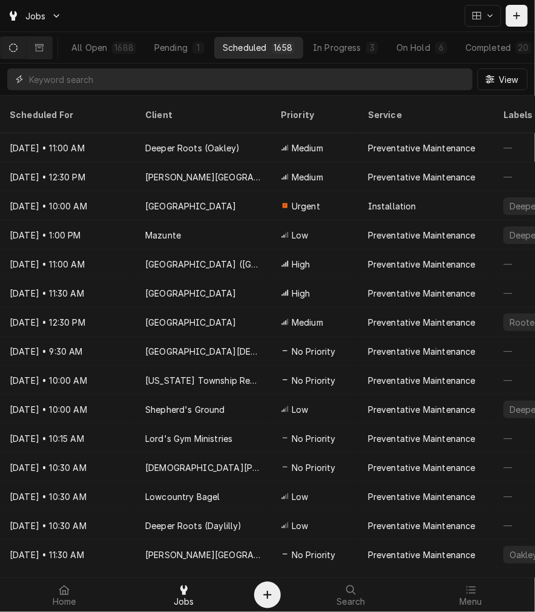
click at [106, 85] on input "Dynamic Content Wrapper" at bounding box center [248, 79] width 438 height 22
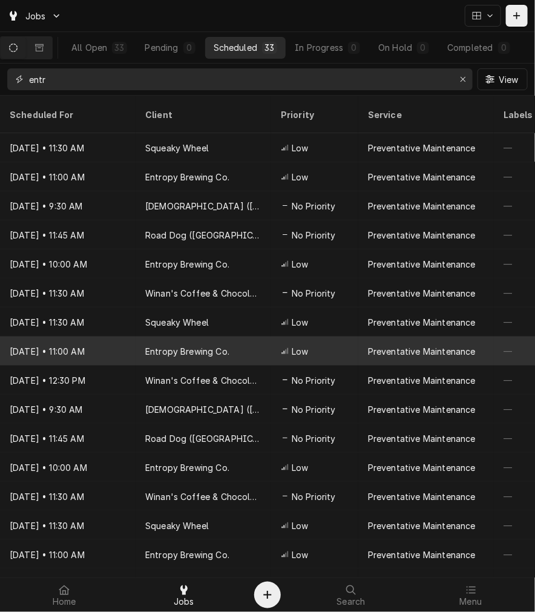
type input "entr"
click at [189, 345] on div "Entropy Brewing Co." at bounding box center [187, 351] width 84 height 13
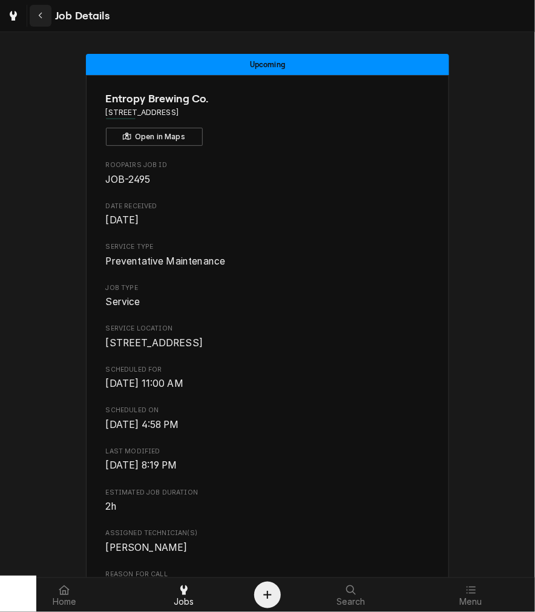
click at [41, 17] on icon "Navigate back" at bounding box center [40, 15] width 5 height 8
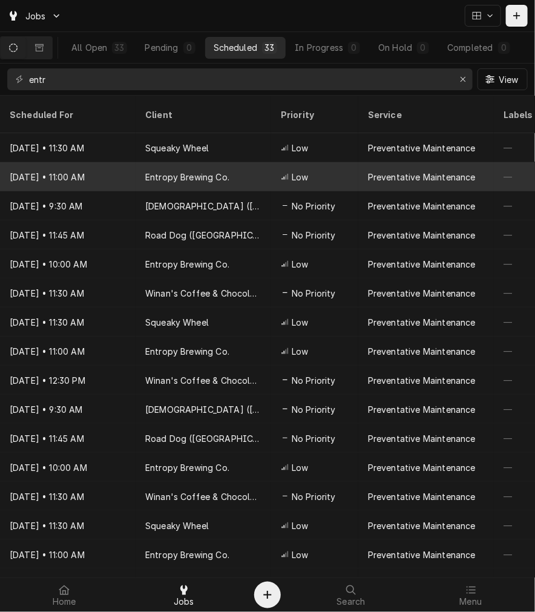
click at [200, 162] on div "Entropy Brewing Co." at bounding box center [204, 176] width 136 height 29
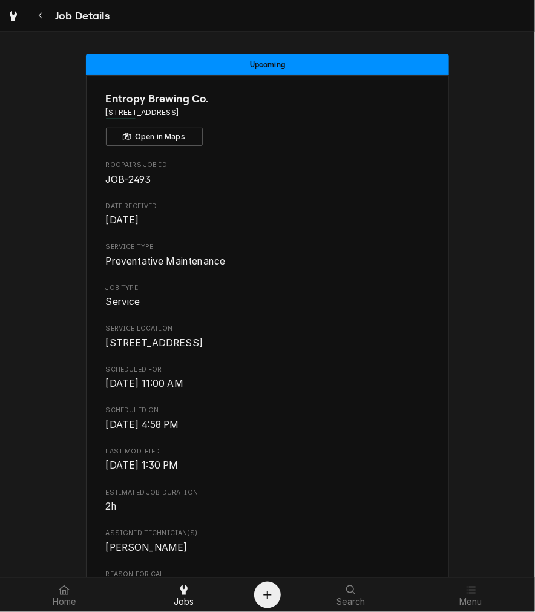
click at [355, 375] on span "Scheduled For" at bounding box center [268, 370] width 324 height 10
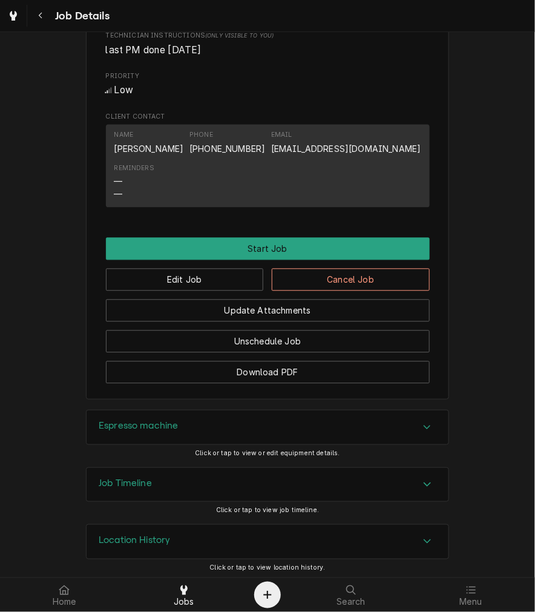
scroll to position [568, 0]
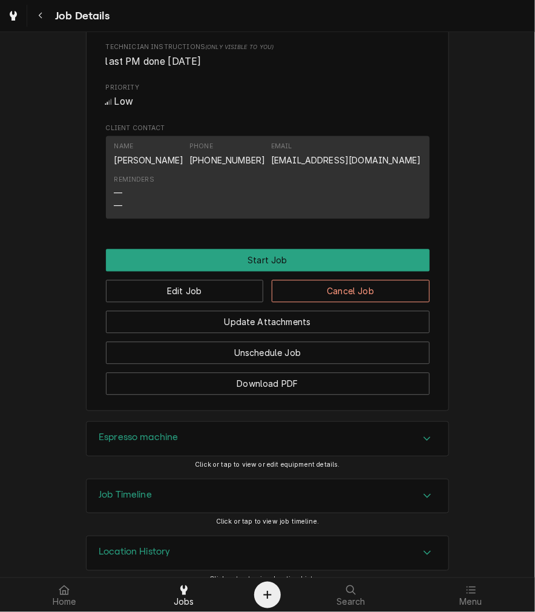
click at [234, 303] on button "Edit Job" at bounding box center [185, 291] width 158 height 22
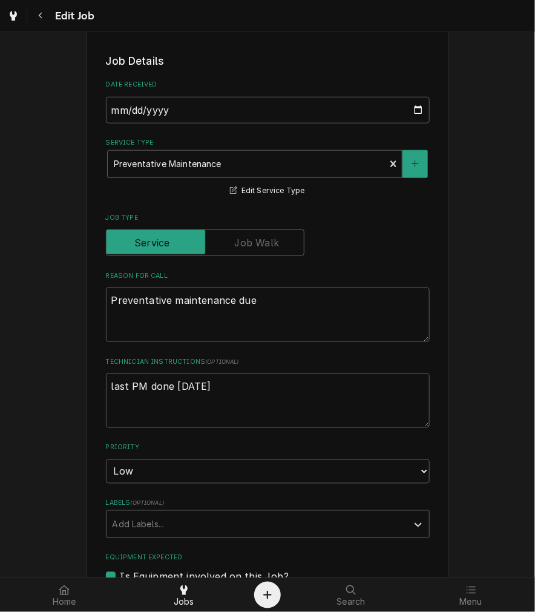
scroll to position [413, 0]
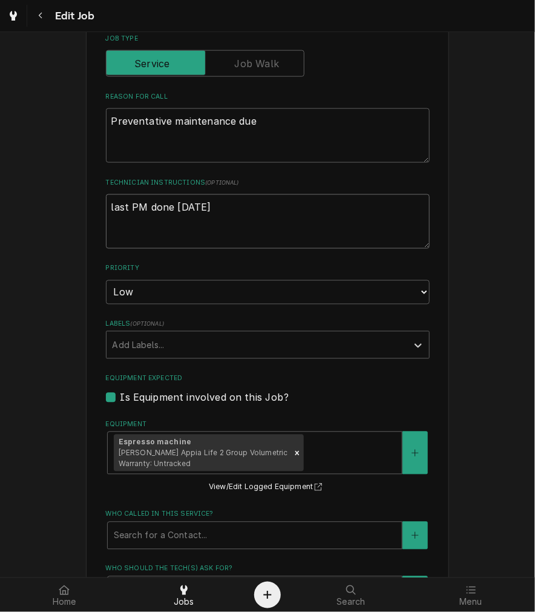
click at [341, 206] on textarea "last PM done [DATE]" at bounding box center [268, 221] width 324 height 54
type textarea "x"
type textarea "last PM done [DATE],"
type textarea "x"
type textarea "last PM done [DATE],"
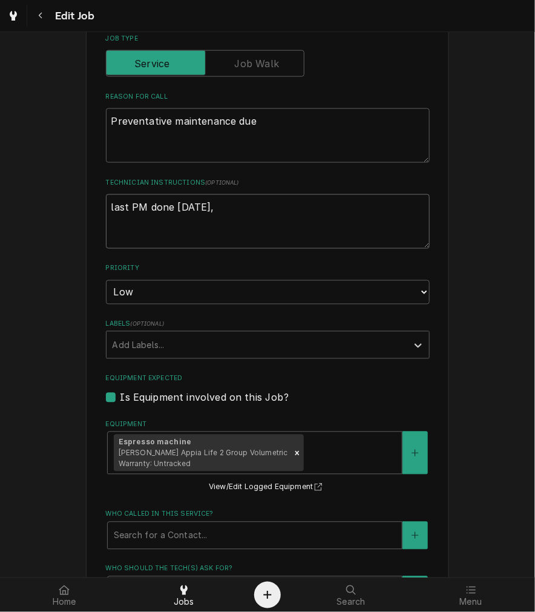
type textarea "x"
type textarea "last PM done [DATE], r"
type textarea "x"
type textarea "last PM done [DATE], re"
type textarea "x"
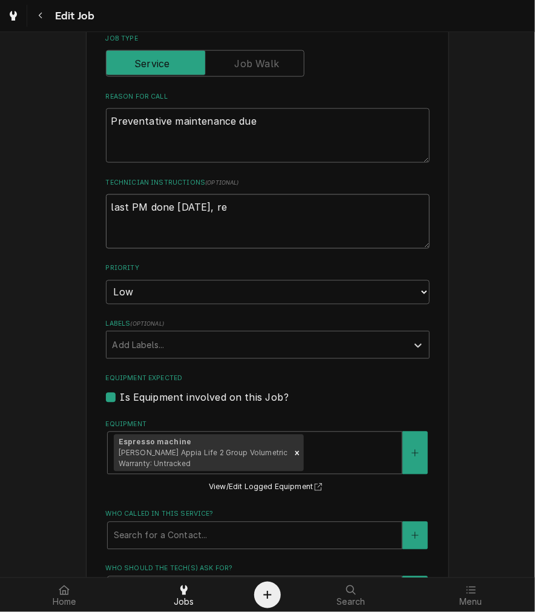
type textarea "last PM done [DATE], rea"
type textarea "x"
type textarea "last PM done [DATE], reac"
type textarea "x"
type textarea "last PM done [DATE], reache"
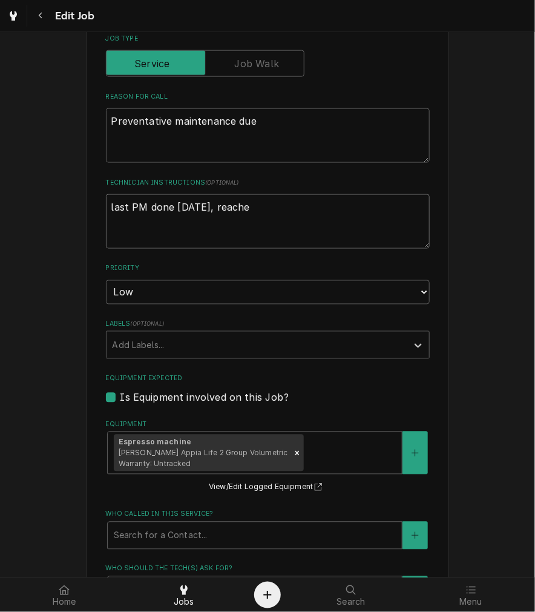
type textarea "x"
type textarea "last PM done [DATE], reached"
type textarea "x"
type textarea "last PM done [DATE], reached"
type textarea "x"
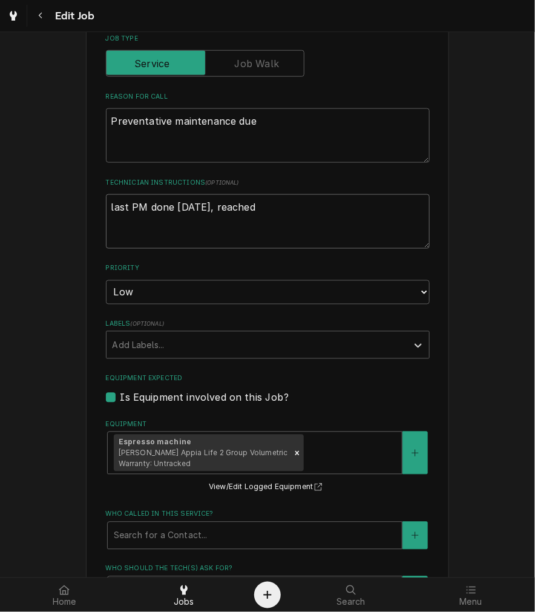
type textarea "last PM done [DATE], reached o"
type textarea "x"
type textarea "last PM done [DATE], reached ou"
type textarea "x"
type textarea "last PM done [DATE], reached out"
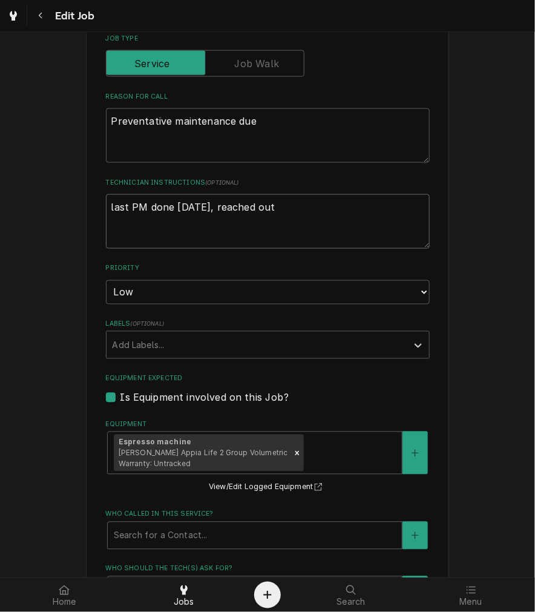
type textarea "x"
type textarea "last PM done [DATE], reached out"
type textarea "x"
type textarea "last PM done [DATE], reached out 9"
type textarea "x"
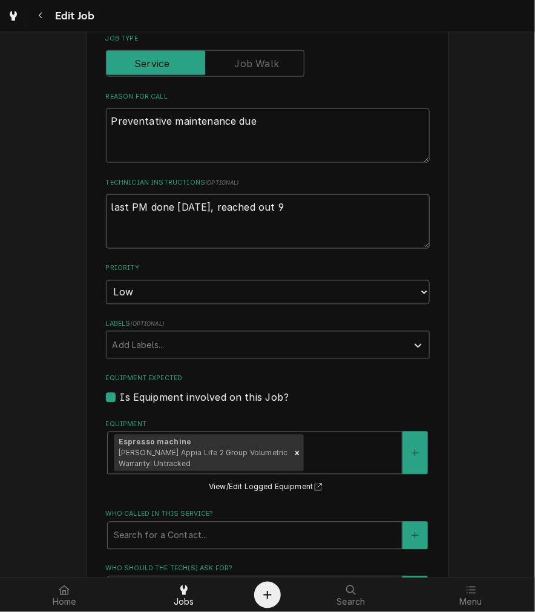
type textarea "last PM done [DATE], reached out 9-"
type textarea "x"
type textarea "last PM done [DATE], reached out 9-17"
type textarea "x"
type textarea "last PM done [DATE], reached out 9-17"
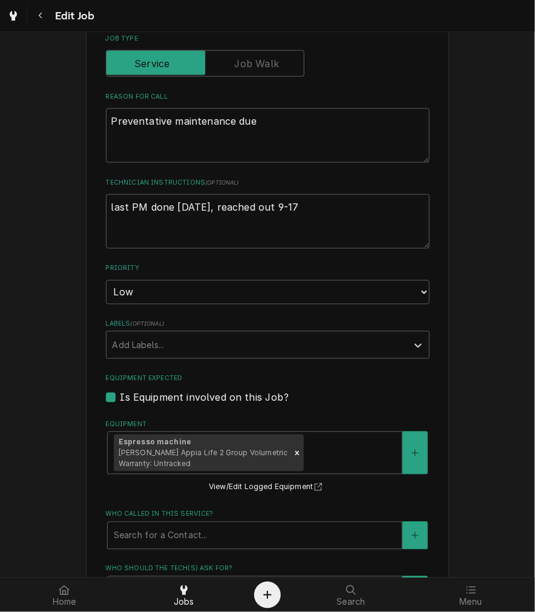
click at [347, 480] on div "Equipment Espresso machine [PERSON_NAME] Appia Life 2 Group Volumetric Warranty…" at bounding box center [268, 457] width 324 height 75
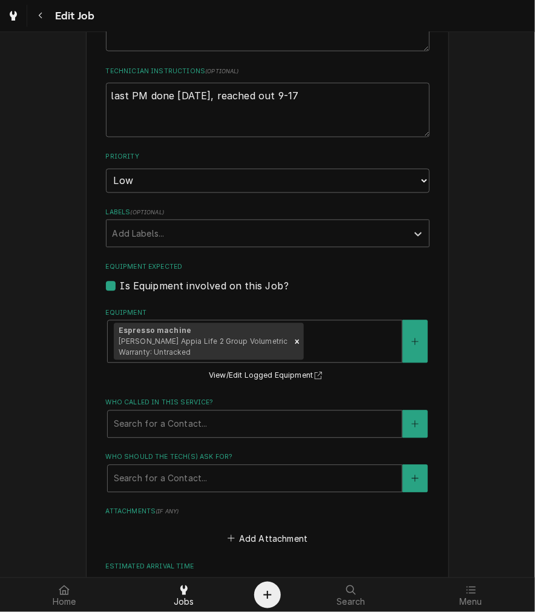
scroll to position [529, 0]
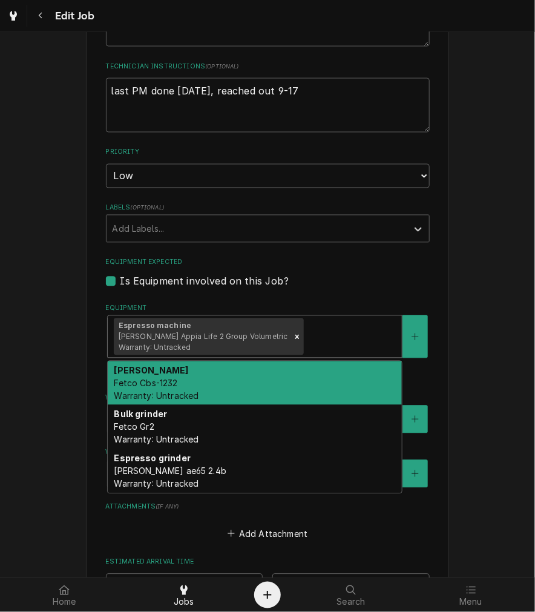
click at [311, 383] on div "Brewer Fetco Cbs-1232 Warranty: Untracked" at bounding box center [255, 383] width 294 height 44
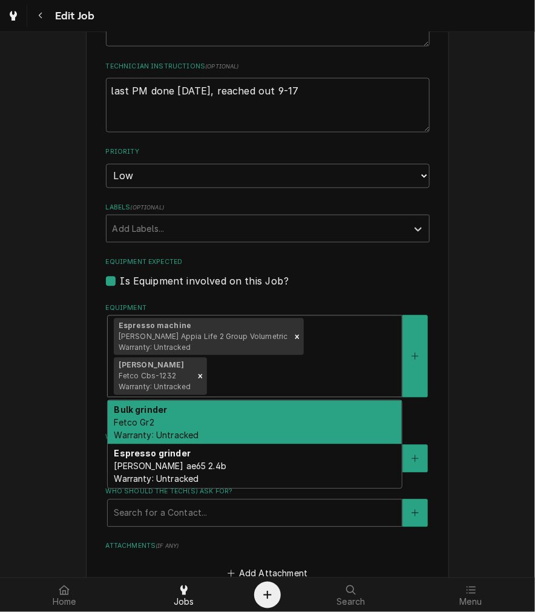
click at [316, 401] on div "Bulk grinder Fetco Gr2 Warranty: Untracked" at bounding box center [255, 423] width 294 height 44
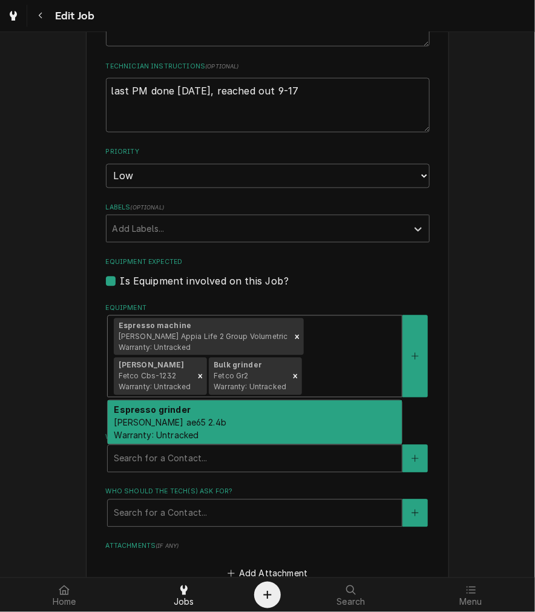
click at [300, 414] on div "Espresso grinder Anfim Pratica ae65 2.4b Warranty: Untracked" at bounding box center [255, 423] width 294 height 44
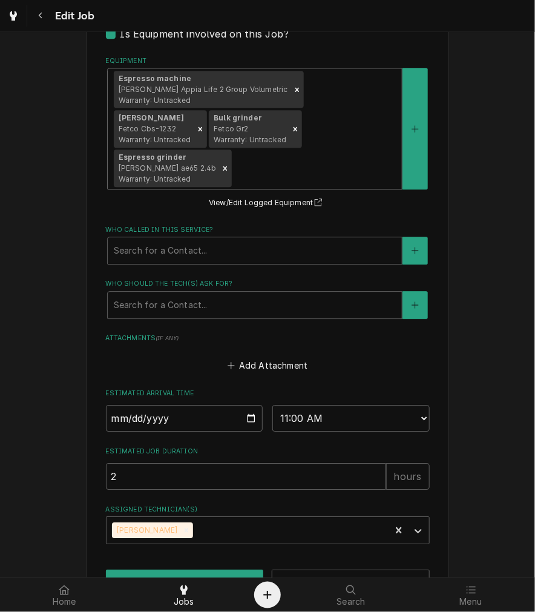
scroll to position [757, 0]
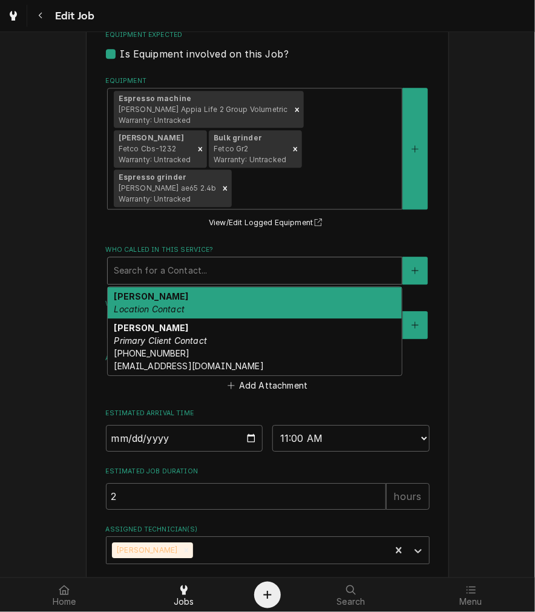
click at [275, 318] on div "Jordan Joo Primary Client Contact (937) 716-5074 entropybrewco@gmail.com" at bounding box center [255, 346] width 294 height 57
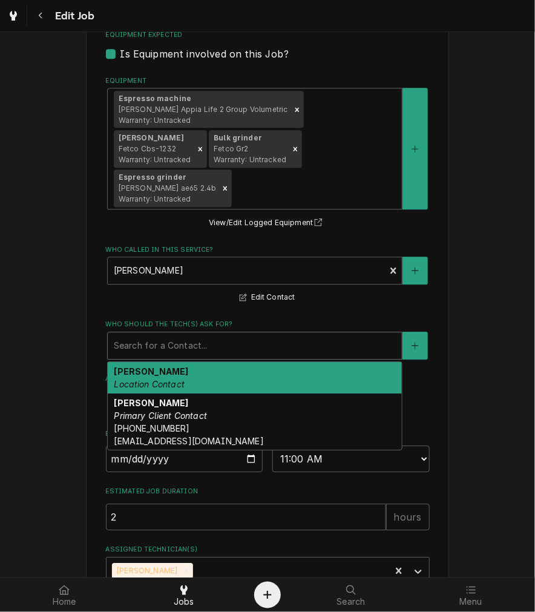
click at [252, 393] on div "Jordan Joo Primary Client Contact (937) 716-5074 entropybrewco@gmail.com" at bounding box center [255, 421] width 294 height 57
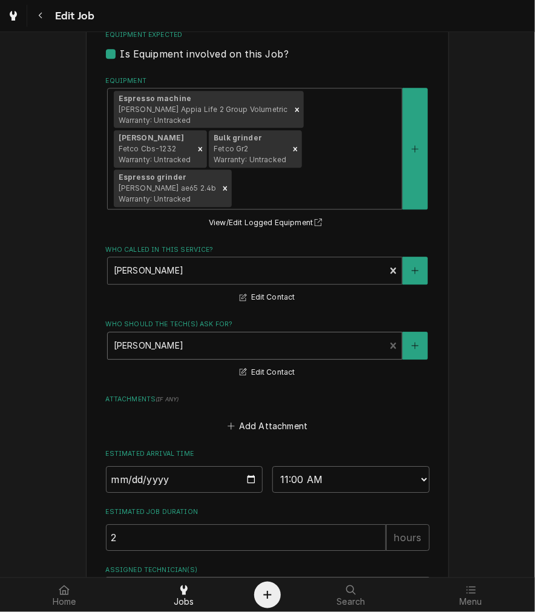
click at [249, 466] on input "2025-09-25" at bounding box center [184, 479] width 157 height 27
type textarea "x"
type input "2025-10-08"
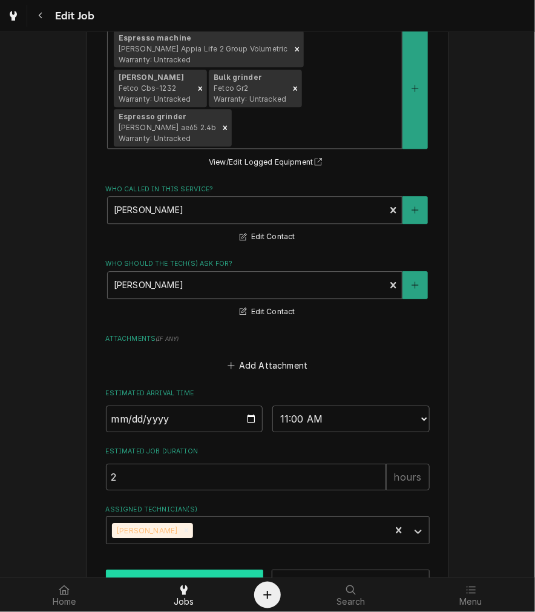
click at [219, 570] on button "Save" at bounding box center [185, 581] width 158 height 22
type textarea "x"
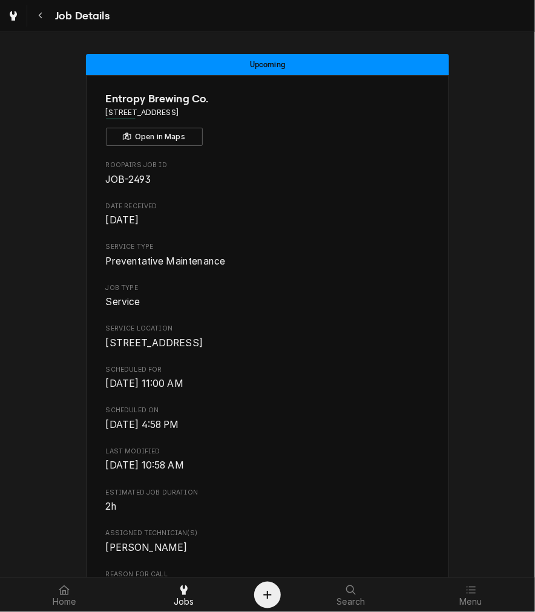
click at [50, 18] on button "Navigate back" at bounding box center [41, 16] width 22 height 22
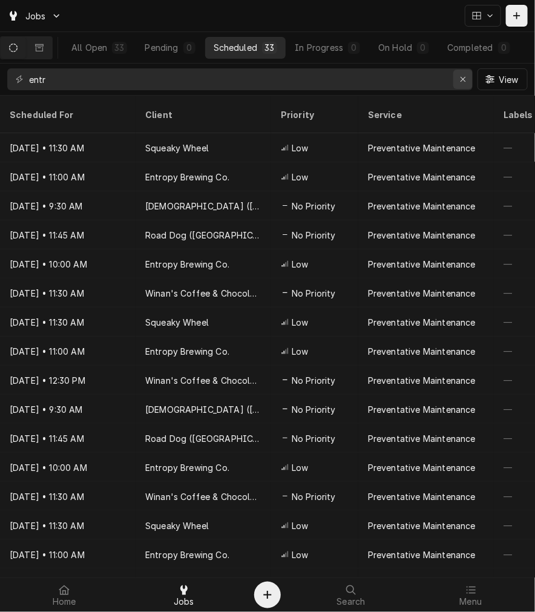
click at [456, 82] on button "Erase input" at bounding box center [462, 79] width 19 height 19
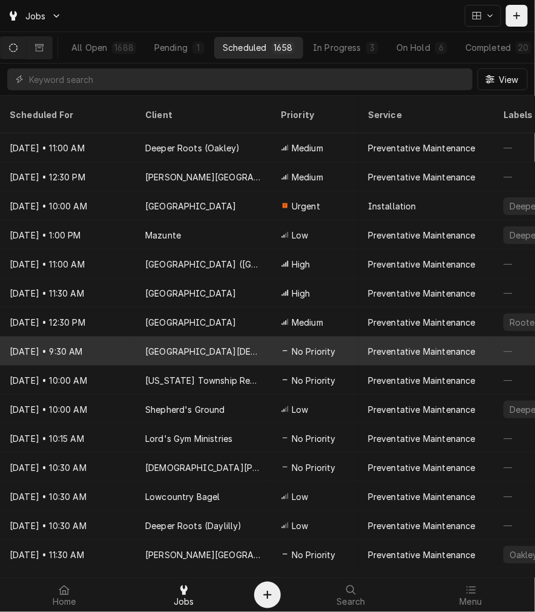
click at [216, 345] on div "[GEOGRAPHIC_DATA][DEMOGRAPHIC_DATA]" at bounding box center [203, 351] width 116 height 13
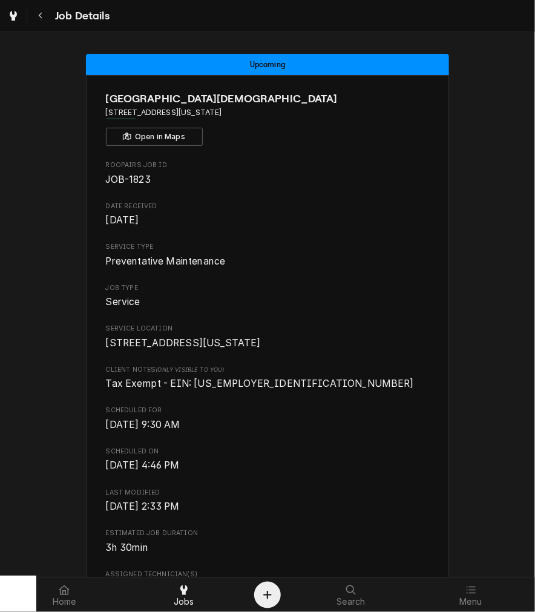
click at [202, 415] on span "Scheduled For" at bounding box center [268, 411] width 324 height 10
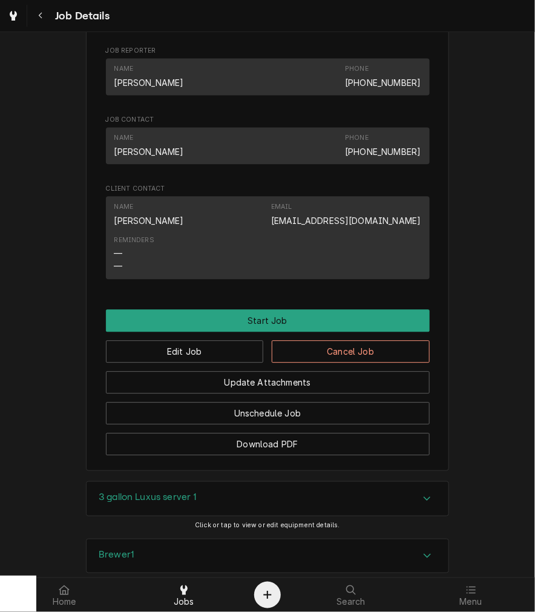
scroll to position [640, 0]
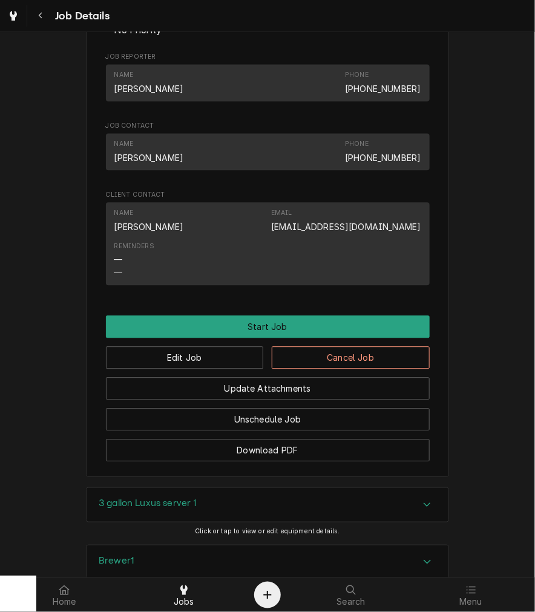
click at [226, 369] on button "Edit Job" at bounding box center [185, 357] width 158 height 22
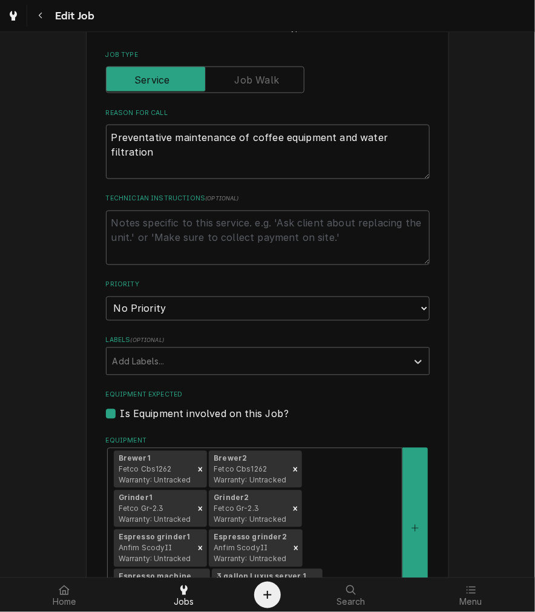
scroll to position [601, 0]
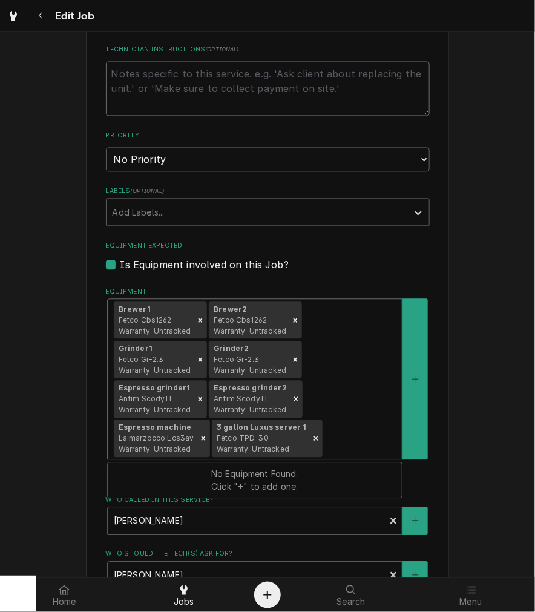
click at [336, 62] on textarea "Technician Instructions ( optional )" at bounding box center [268, 89] width 324 height 54
type textarea "x"
type textarea "r"
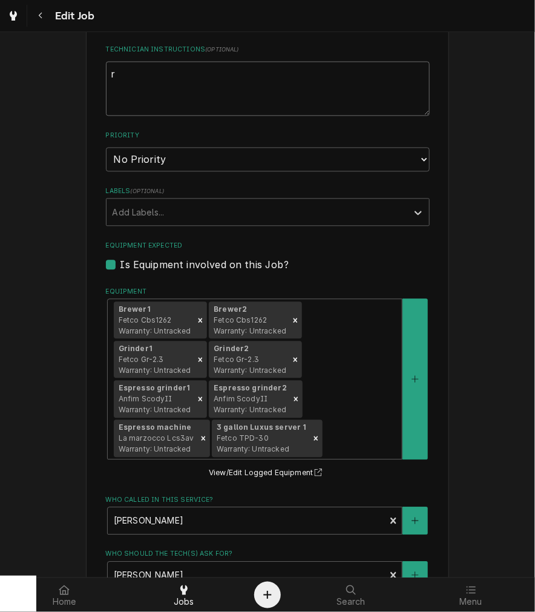
type textarea "x"
type textarea "re"
type textarea "x"
type textarea "rea"
type textarea "x"
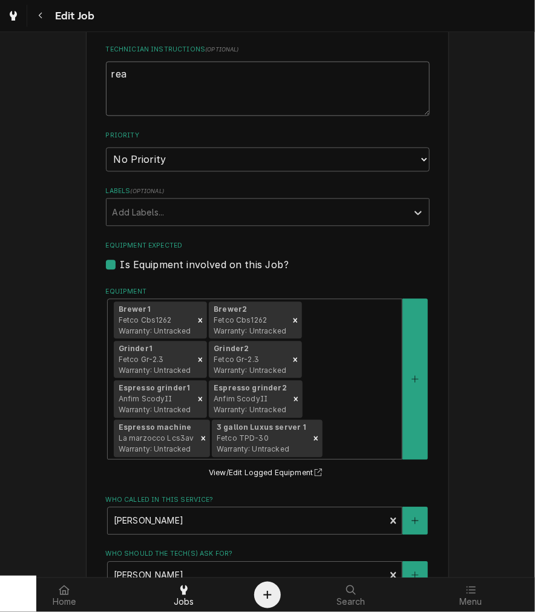
type textarea "reac"
type textarea "x"
type textarea "reach"
type textarea "x"
type textarea "reache"
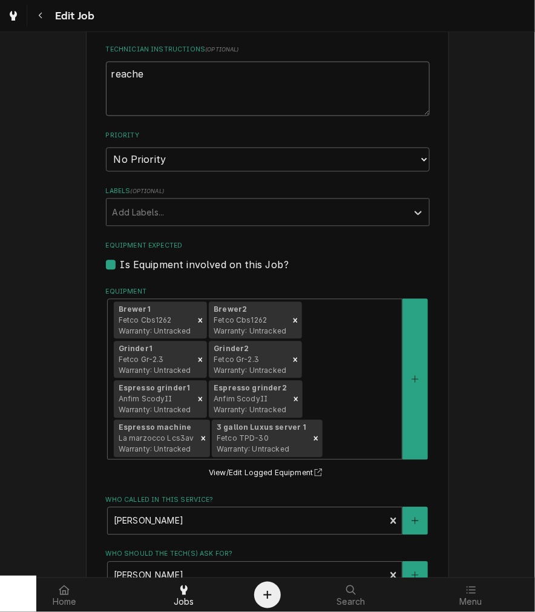
type textarea "x"
type textarea "reached"
type textarea "x"
type textarea "reached"
type textarea "x"
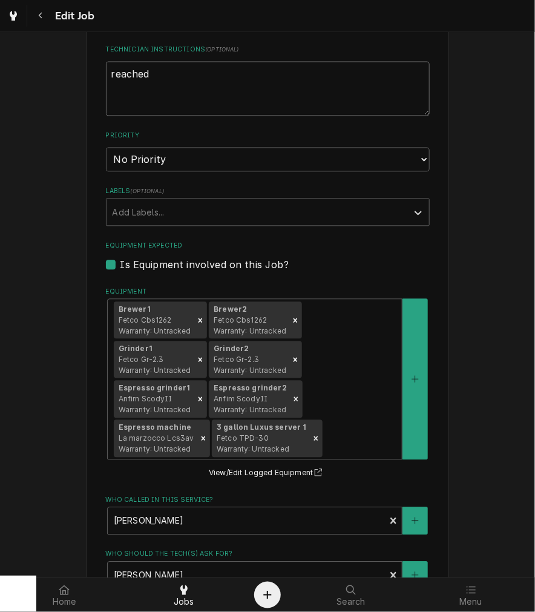
type textarea "reached o"
type textarea "x"
type textarea "reached ou"
type textarea "x"
type textarea "reached out"
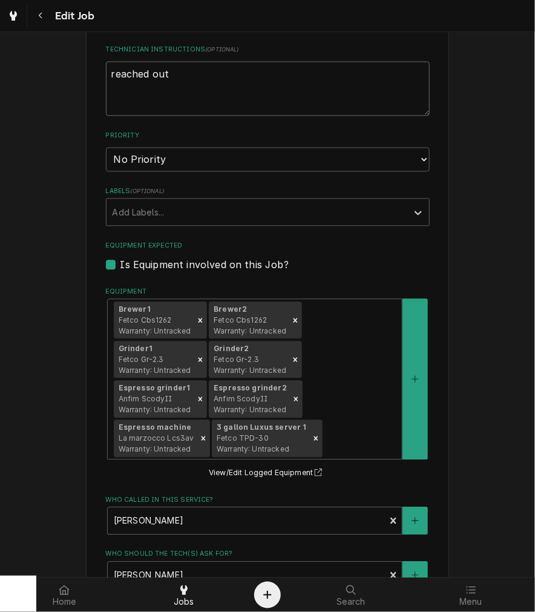
type textarea "x"
type textarea "reached out"
type textarea "x"
type textarea "reached out 9"
type textarea "x"
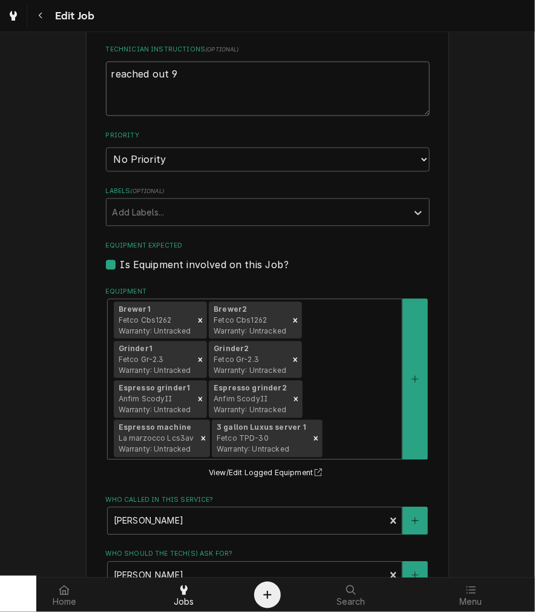
type textarea "reached out 9-"
type textarea "x"
type textarea "reached out 9-16"
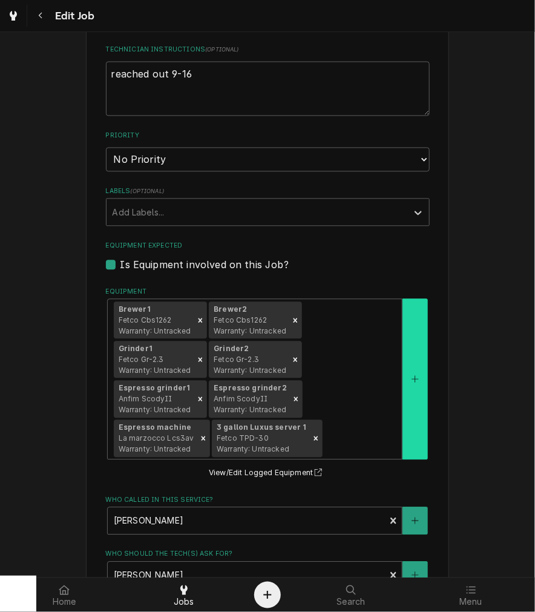
click at [410, 441] on button "Equipment" at bounding box center [414, 379] width 25 height 161
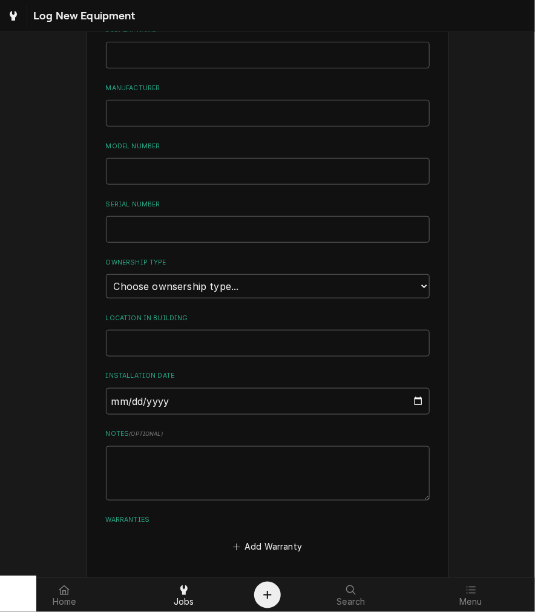
scroll to position [179, 0]
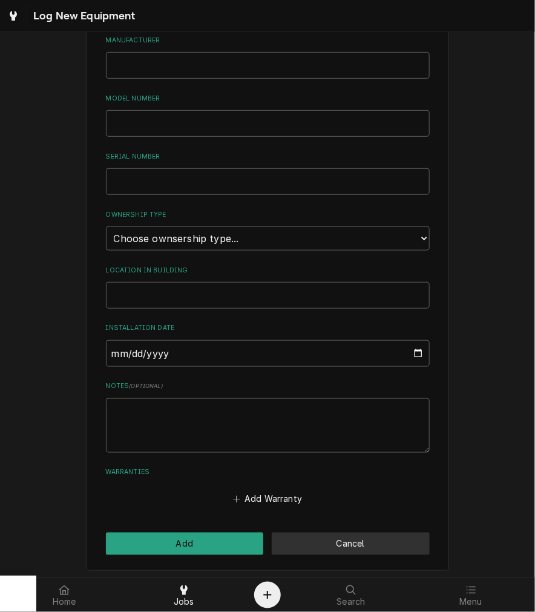
click at [369, 534] on button "Cancel" at bounding box center [351, 544] width 158 height 22
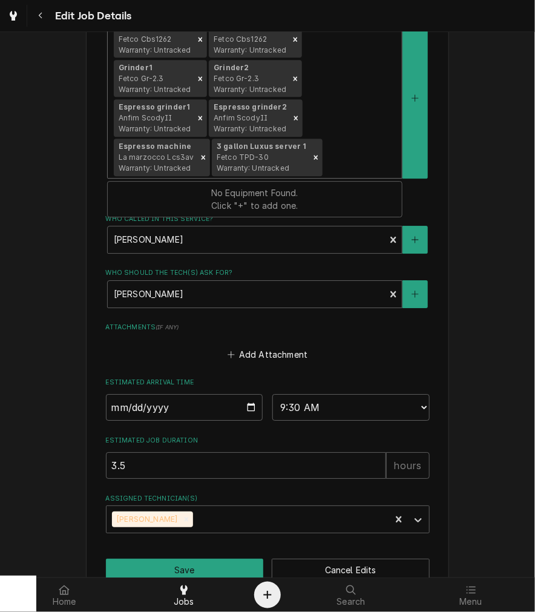
scroll to position [896, 0]
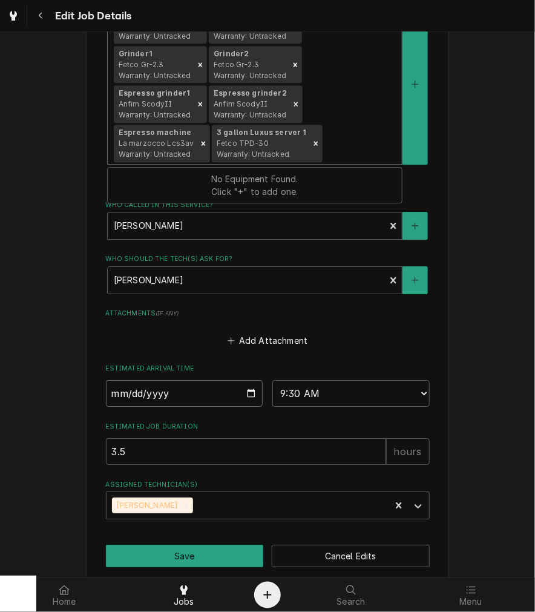
click at [252, 380] on input "2025-09-24" at bounding box center [184, 393] width 157 height 27
click at [245, 380] on input "2025-09-24" at bounding box center [184, 393] width 157 height 27
type textarea "x"
type input "2025-09-29"
click at [196, 546] on button "Save" at bounding box center [185, 556] width 158 height 22
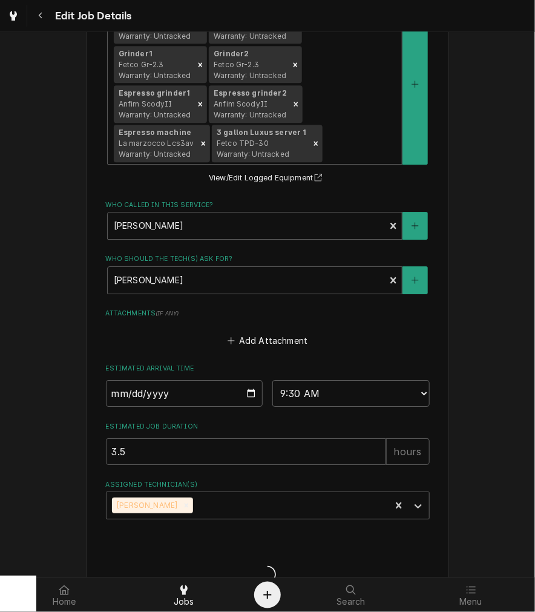
type textarea "x"
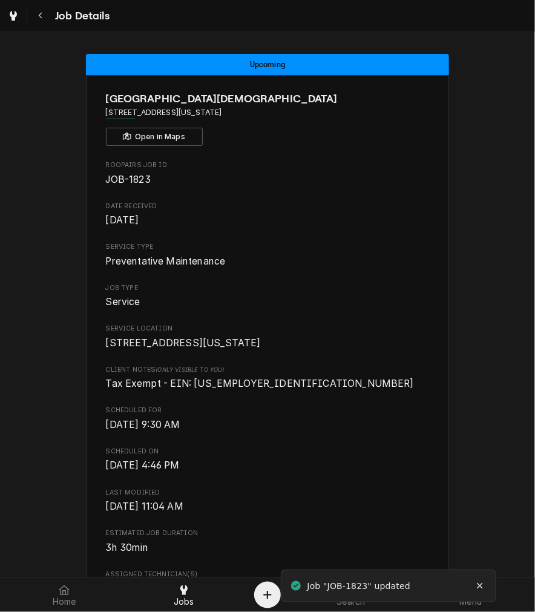
click at [49, 10] on button "Navigate back" at bounding box center [41, 16] width 22 height 22
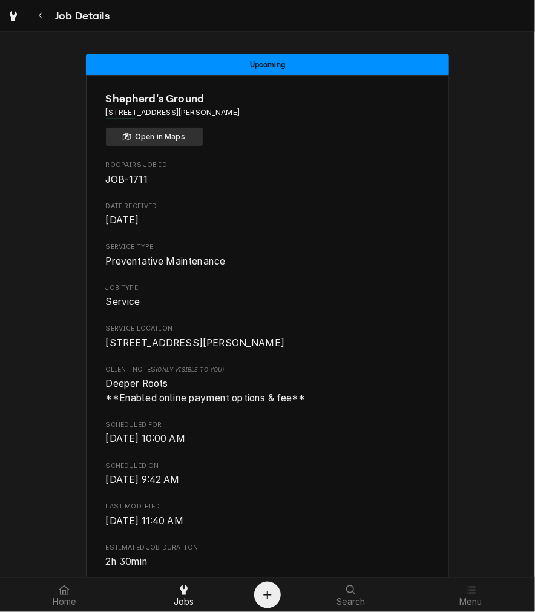
click at [172, 139] on button "Open in Maps" at bounding box center [154, 137] width 97 height 18
click at [178, 405] on span "Deeper Roots **Enabled online payment options & fee**" at bounding box center [268, 390] width 324 height 28
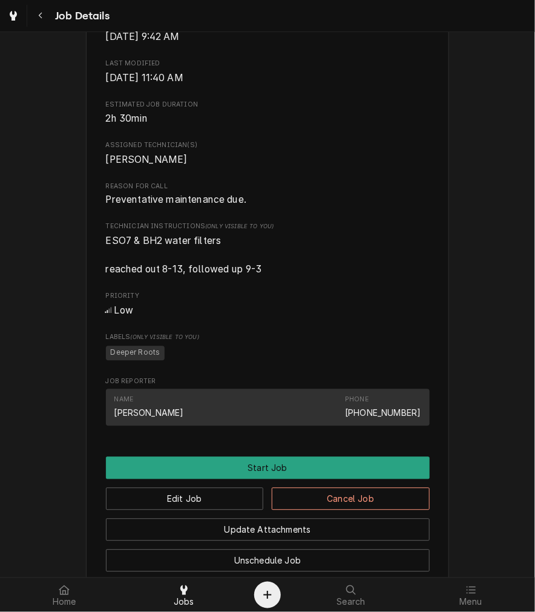
scroll to position [444, 0]
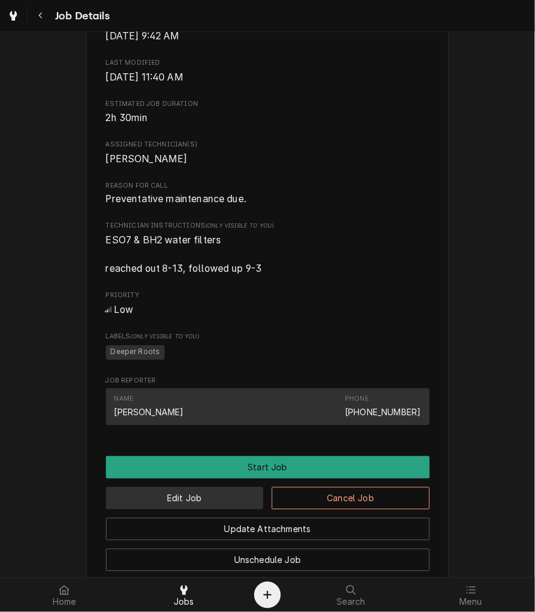
click at [217, 509] on button "Edit Job" at bounding box center [185, 498] width 158 height 22
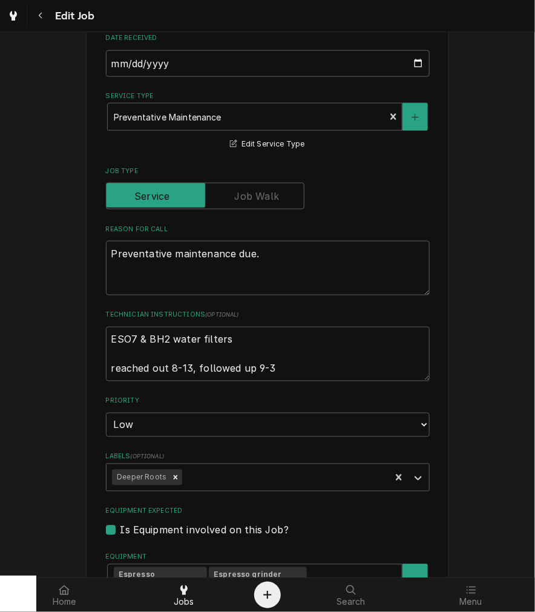
scroll to position [337, 0]
click at [327, 368] on textarea "ESO7 & BH2 water filters reached out 8-13, followed up 9-3" at bounding box center [268, 353] width 324 height 54
type textarea "x"
type textarea "ESO7 & BH2 water filters reached out 8-13, followed up 9-3,"
type textarea "x"
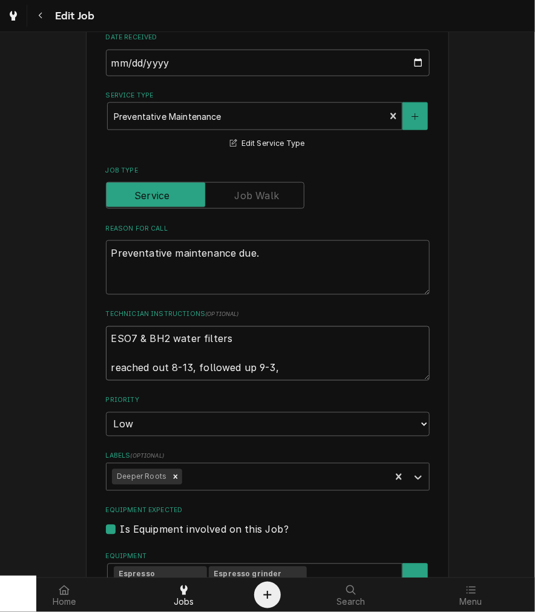
type textarea "ESO7 & BH2 water filters reached out 8-13, followed up 9-3,"
type textarea "x"
type textarea "ESO7 & BH2 water filters reached out 8-13, followed up 9-3, 9"
type textarea "x"
type textarea "ESO7 & BH2 water filters reached out 8-13, followed up 9-3, 9-"
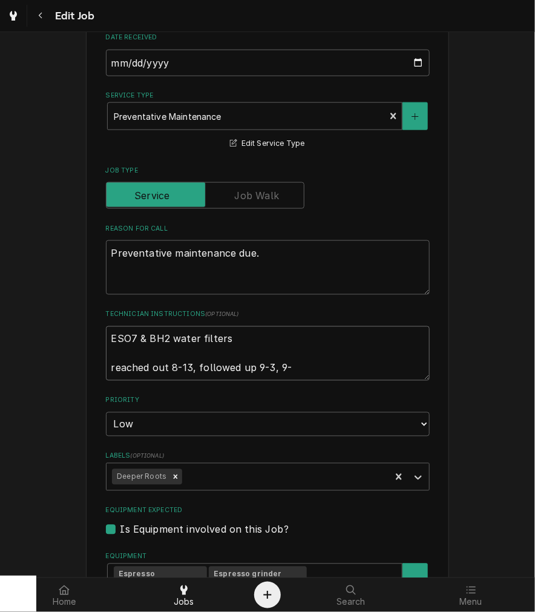
type textarea "x"
type textarea "ESO7 & BH2 water filters reached out 8-13, followed up 9-3, 9-1"
type textarea "x"
type textarea "ESO7 & BH2 water filters reached out 8-13, followed up 9-3, 9-17"
type textarea "x"
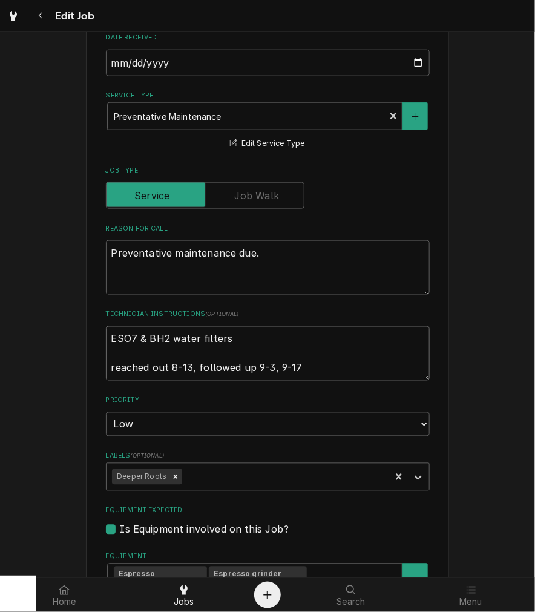
type textarea "ESO7 & BH2 water filters reached out 8-13, followed up 9-3, 9-17"
click at [415, 433] on select "No Priority Urgent High Medium Low" at bounding box center [268, 424] width 324 height 24
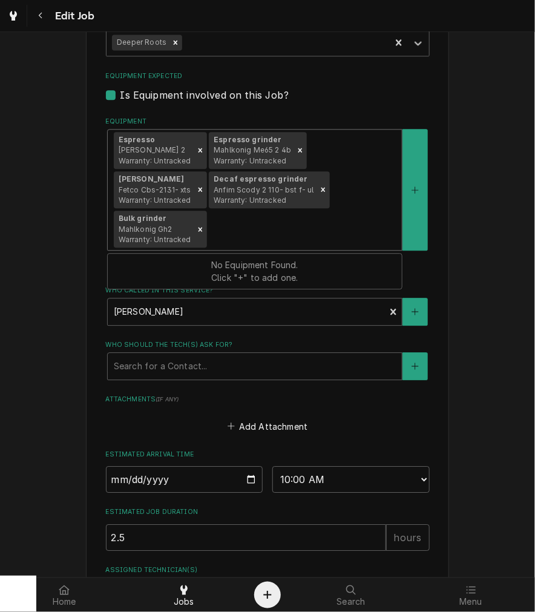
scroll to position [737, 0]
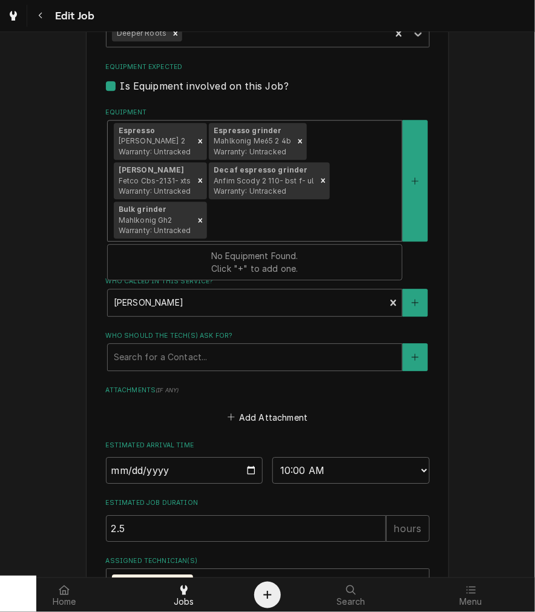
click at [409, 407] on div "Add Attachment" at bounding box center [268, 414] width 324 height 24
click at [251, 471] on input "2025-09-24" at bounding box center [184, 470] width 157 height 27
type textarea "x"
type input "2025-10-01"
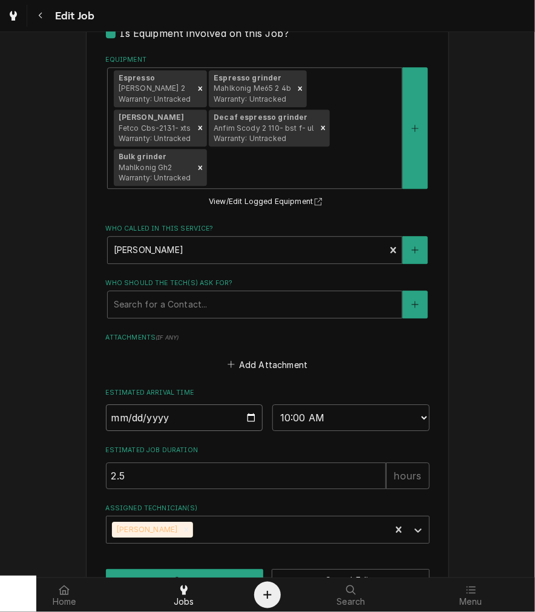
scroll to position [827, 0]
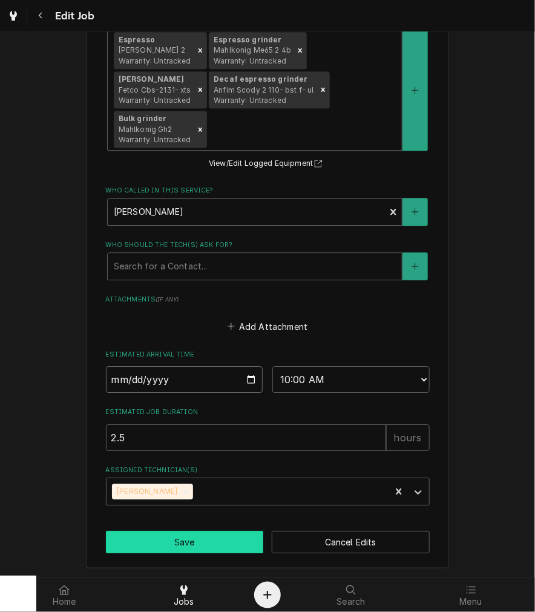
click at [219, 537] on button "Save" at bounding box center [185, 542] width 158 height 22
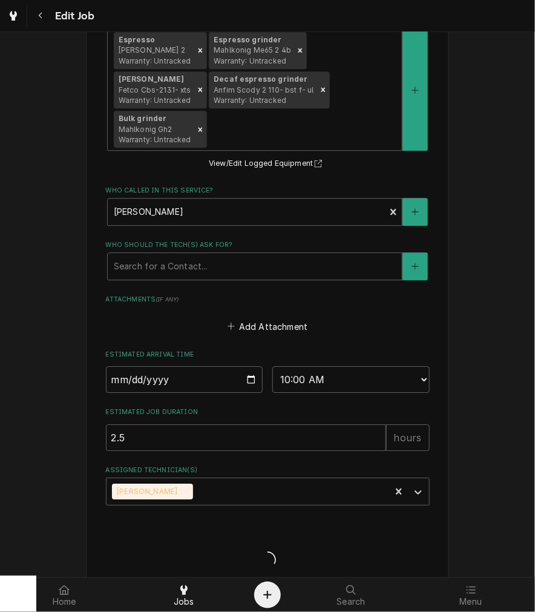
type textarea "x"
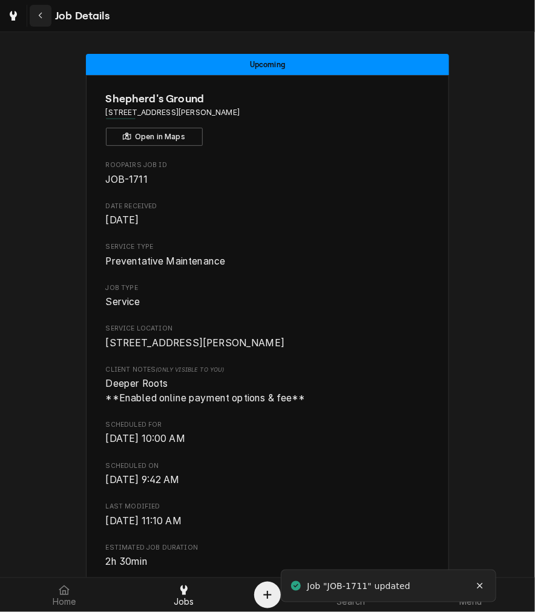
click at [48, 10] on button "Navigate back" at bounding box center [41, 16] width 22 height 22
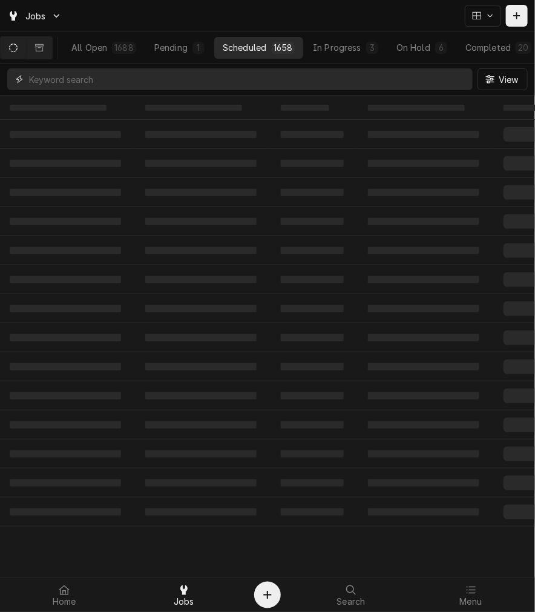
click at [203, 83] on input "Dynamic Content Wrapper" at bounding box center [248, 79] width 438 height 22
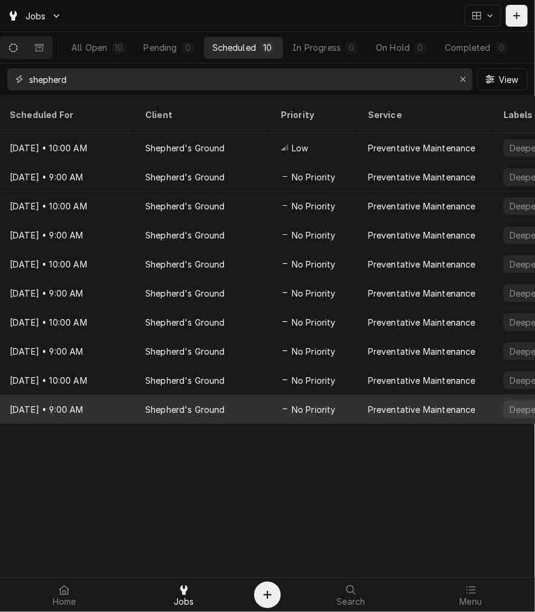
type input "shepherd"
click at [205, 395] on div "Shepherd's Ground" at bounding box center [204, 409] width 136 height 29
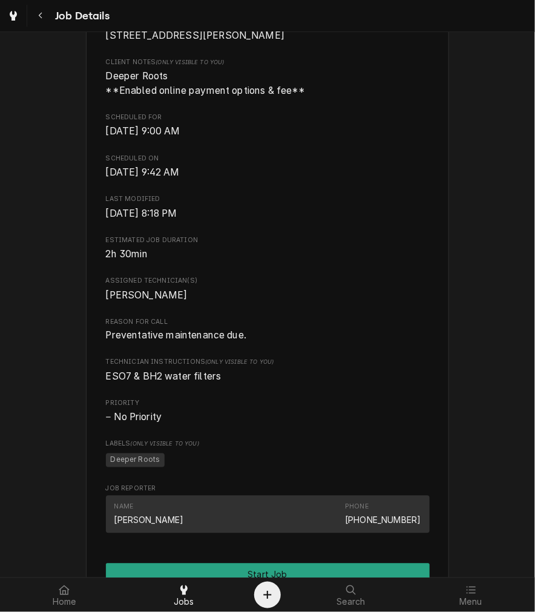
scroll to position [652, 0]
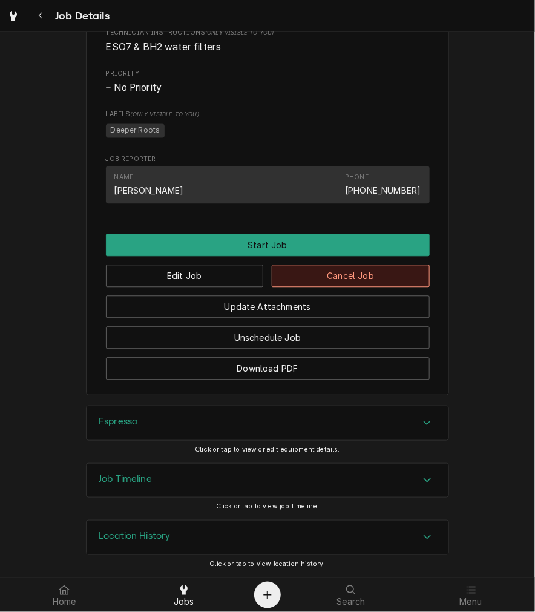
click at [392, 276] on button "Cancel Job" at bounding box center [351, 275] width 158 height 22
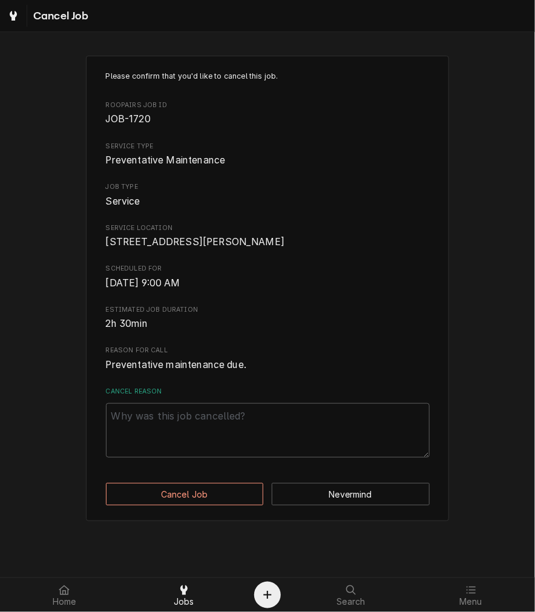
click at [301, 451] on textarea "Cancel Reason" at bounding box center [268, 430] width 324 height 54
paste textarea "clearing excess"
type textarea "x"
type textarea "clearing excess"
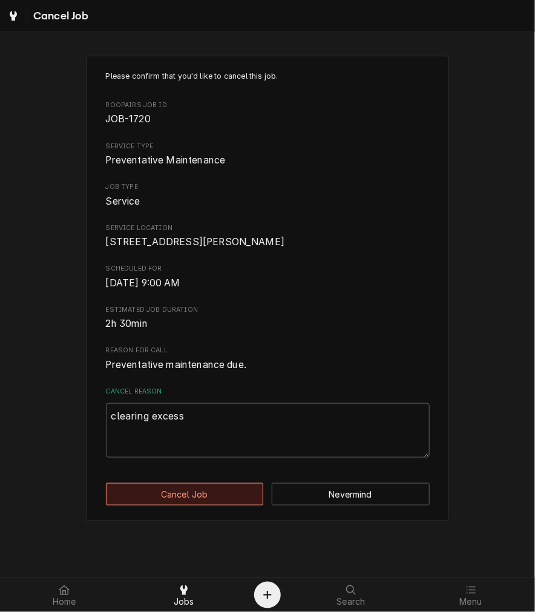
click at [228, 505] on button "Cancel Job" at bounding box center [185, 494] width 158 height 22
type textarea "x"
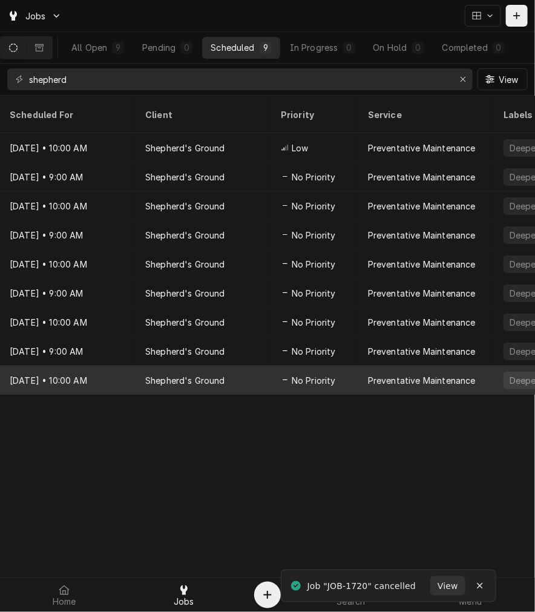
click at [321, 366] on div "No Priority" at bounding box center [314, 380] width 87 height 29
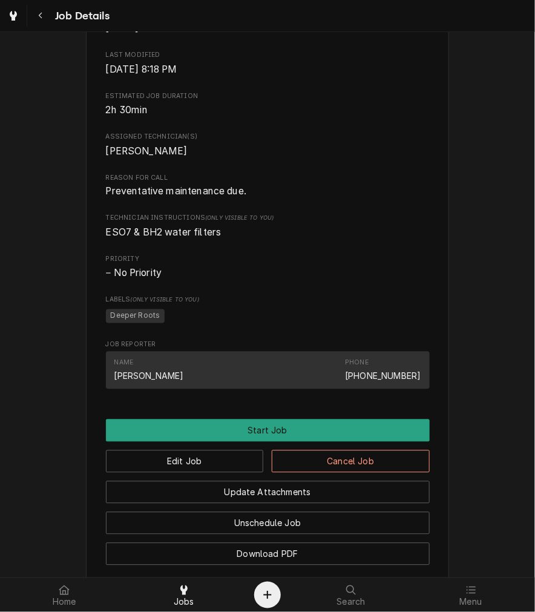
scroll to position [652, 0]
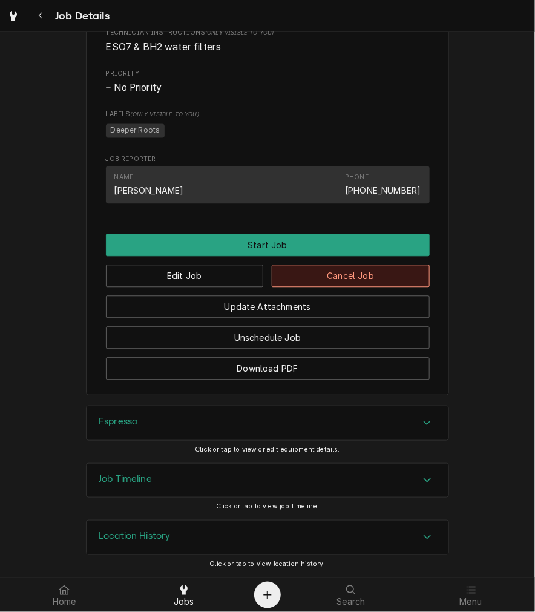
click at [395, 275] on button "Cancel Job" at bounding box center [351, 275] width 158 height 22
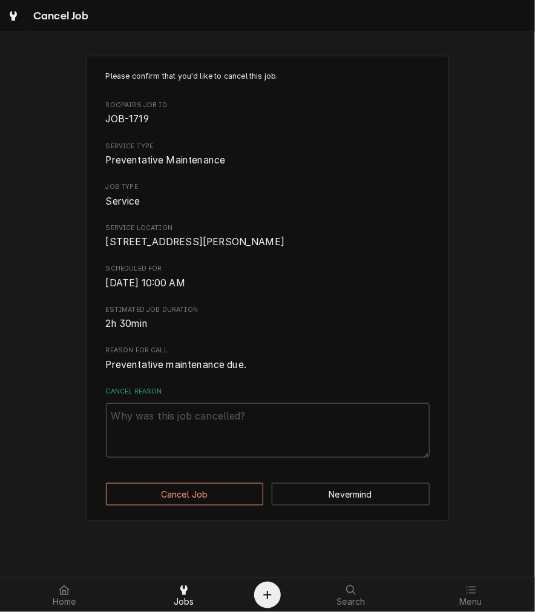
click at [293, 400] on div "Please confirm that you'd like to cancel this job. Roopairs Job ID JOB-1719 Ser…" at bounding box center [268, 264] width 324 height 387
click at [278, 436] on textarea "Cancel Reason" at bounding box center [268, 430] width 324 height 54
paste textarea "clearing excess"
type textarea "x"
type textarea "clearing excess"
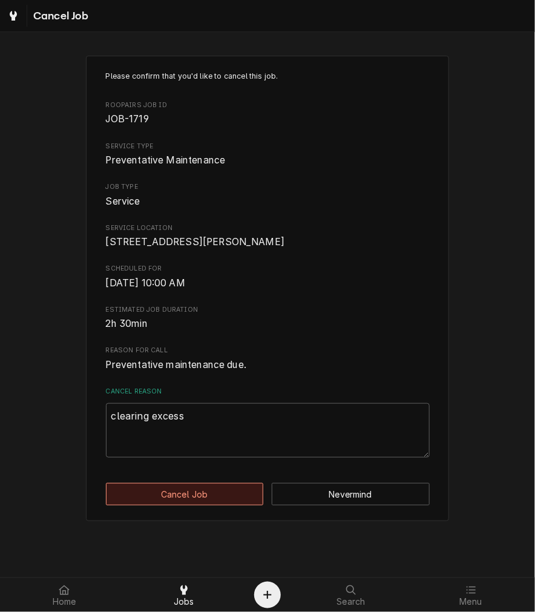
click at [204, 505] on button "Cancel Job" at bounding box center [185, 494] width 158 height 22
type textarea "x"
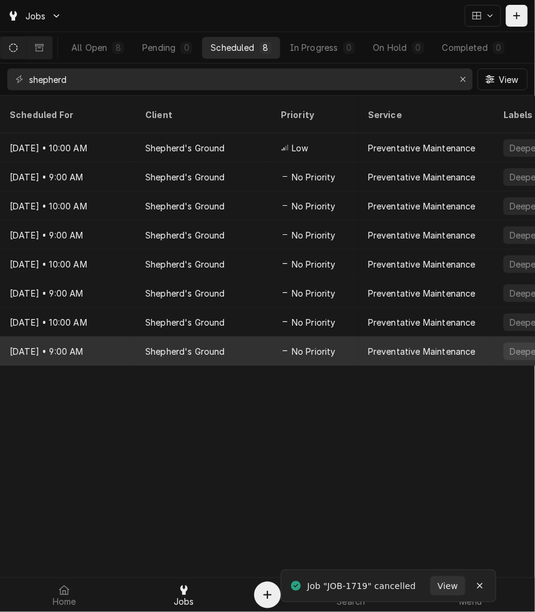
click at [327, 345] on span "No Priority" at bounding box center [314, 351] width 44 height 13
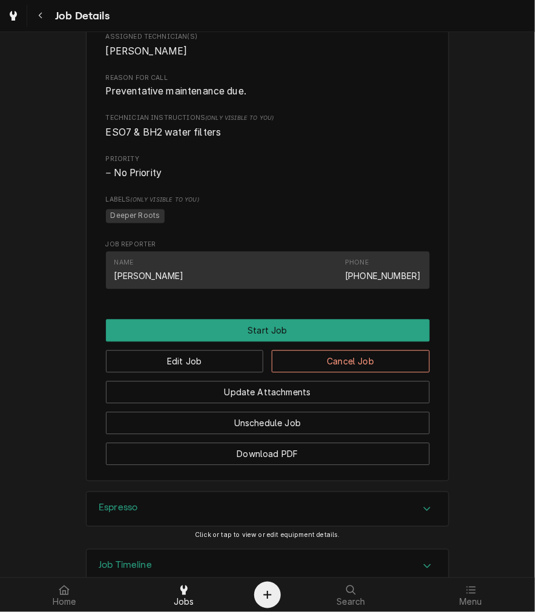
scroll to position [652, 0]
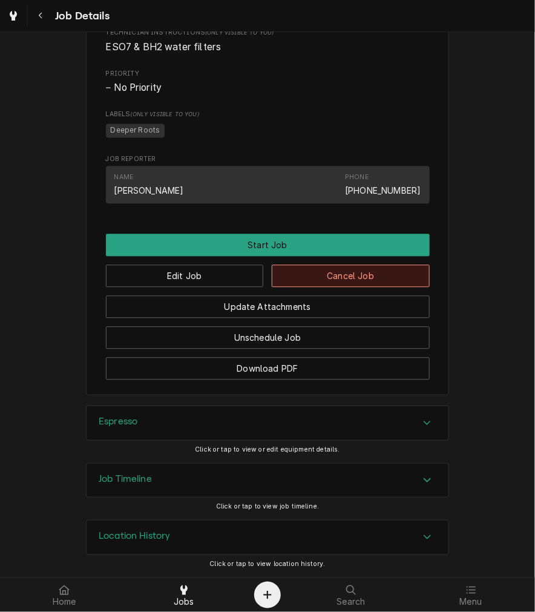
click at [388, 274] on button "Cancel Job" at bounding box center [351, 275] width 158 height 22
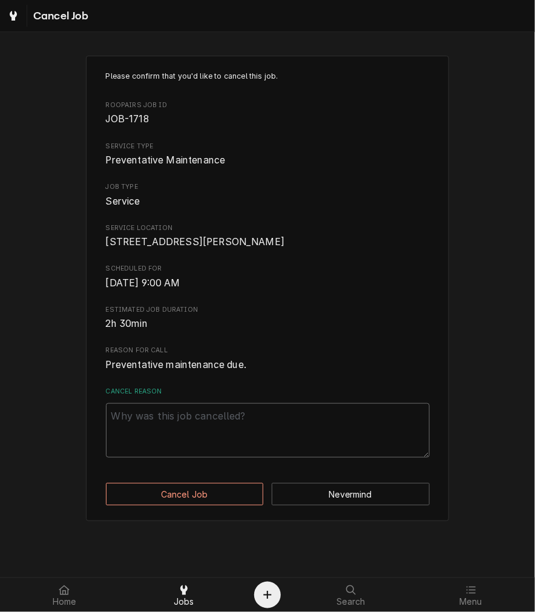
click at [322, 425] on textarea "Cancel Reason" at bounding box center [268, 430] width 324 height 54
type textarea "x"
type textarea "v"
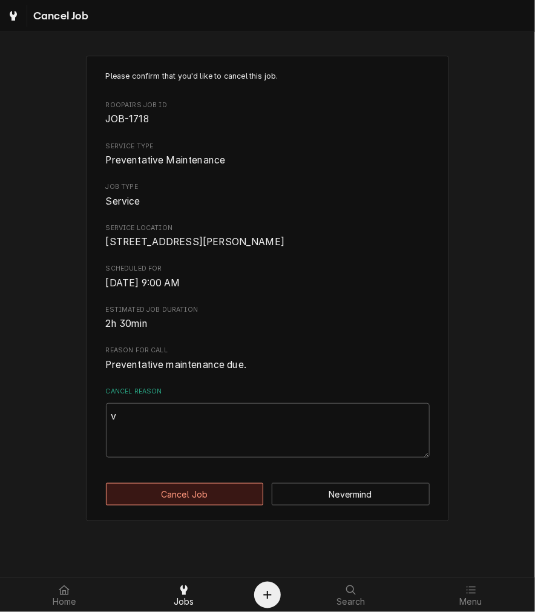
click at [231, 505] on button "Cancel Job" at bounding box center [185, 494] width 158 height 22
type textarea "x"
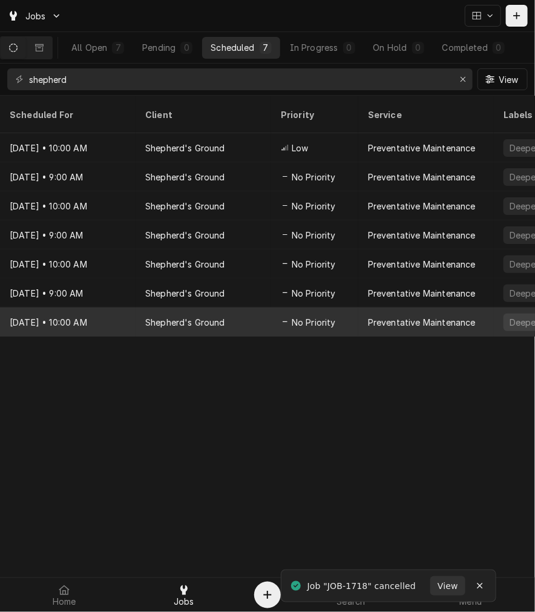
click at [307, 316] on span "No Priority" at bounding box center [314, 322] width 44 height 13
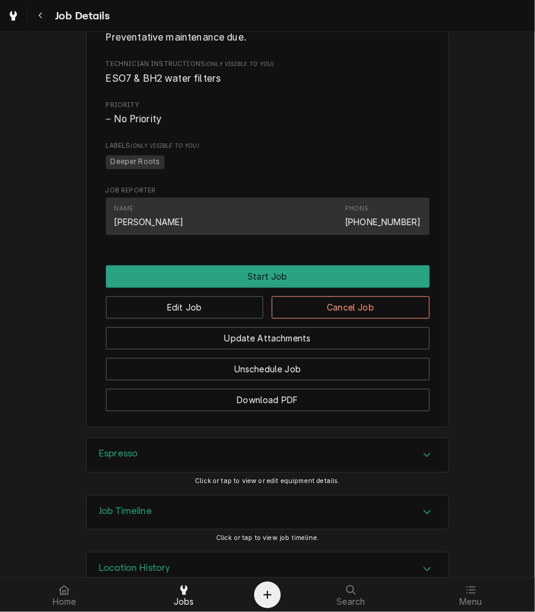
scroll to position [599, 0]
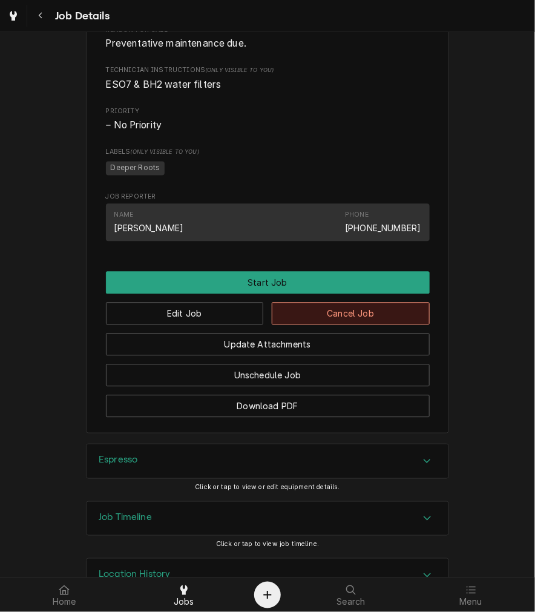
click at [392, 325] on button "Cancel Job" at bounding box center [351, 314] width 158 height 22
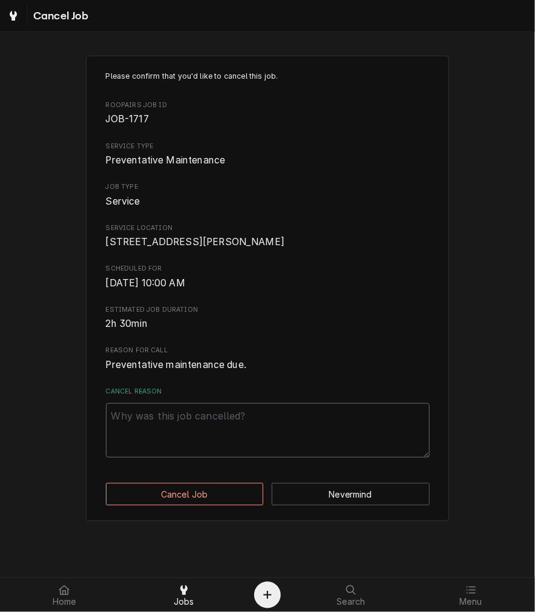
click at [274, 458] on textarea "Cancel Reason" at bounding box center [268, 430] width 324 height 54
paste textarea "clearing excess"
type textarea "x"
type textarea "clearing excess"
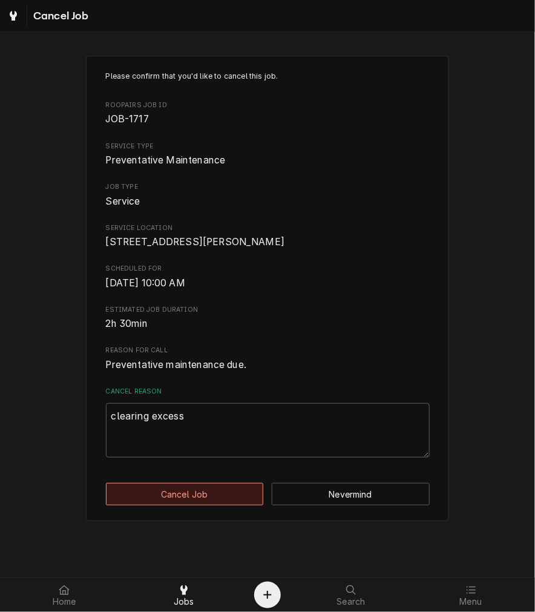
click at [225, 505] on button "Cancel Job" at bounding box center [185, 494] width 158 height 22
type textarea "x"
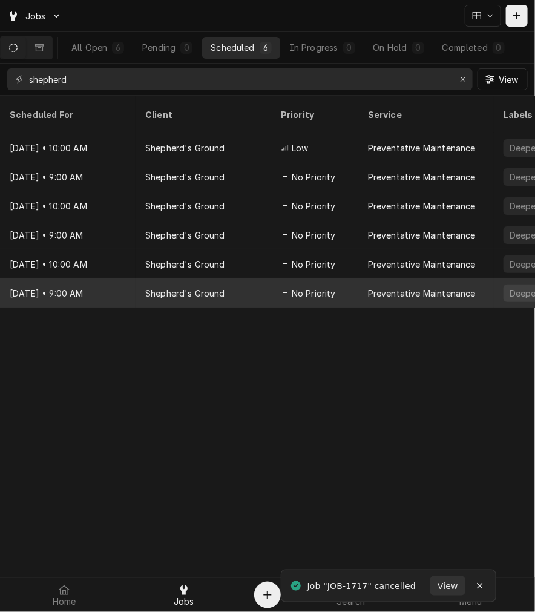
click at [222, 287] on div "Shepherd's Ground" at bounding box center [185, 293] width 80 height 13
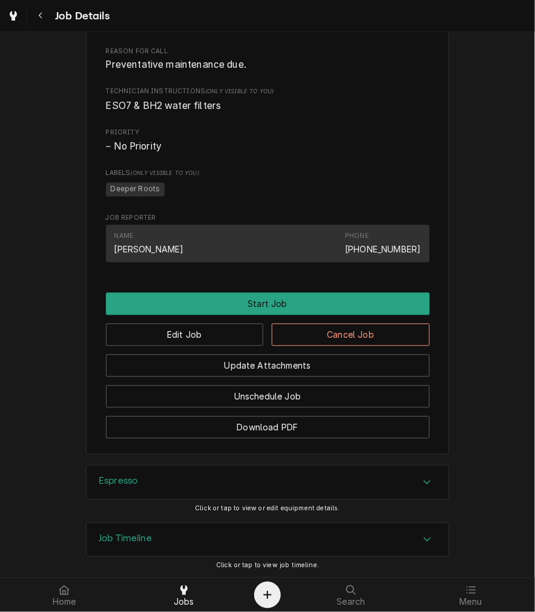
scroll to position [559, 0]
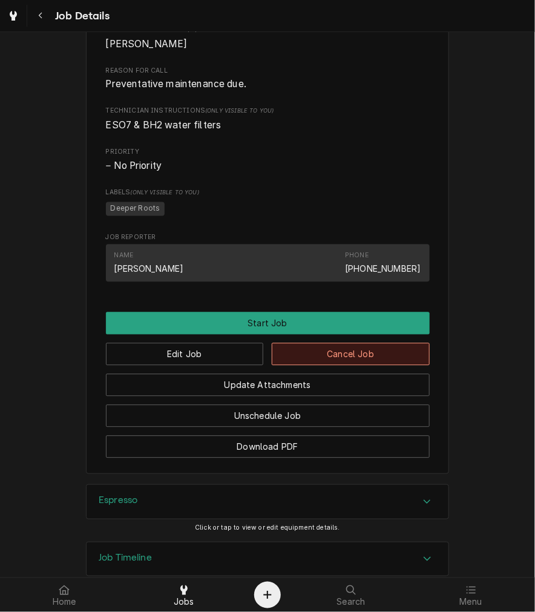
click at [390, 364] on button "Cancel Job" at bounding box center [351, 354] width 158 height 22
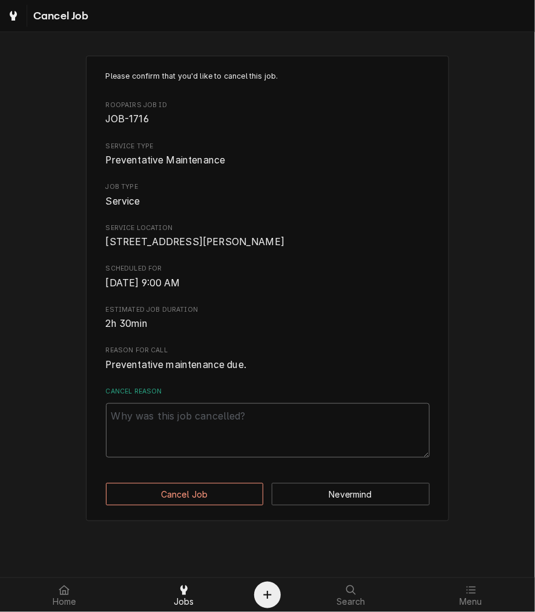
click at [330, 452] on textarea "Cancel Reason" at bounding box center [268, 430] width 324 height 54
paste textarea "clearing excess"
type textarea "x"
type textarea "clearing excess"
click at [233, 505] on button "Cancel Job" at bounding box center [185, 494] width 158 height 22
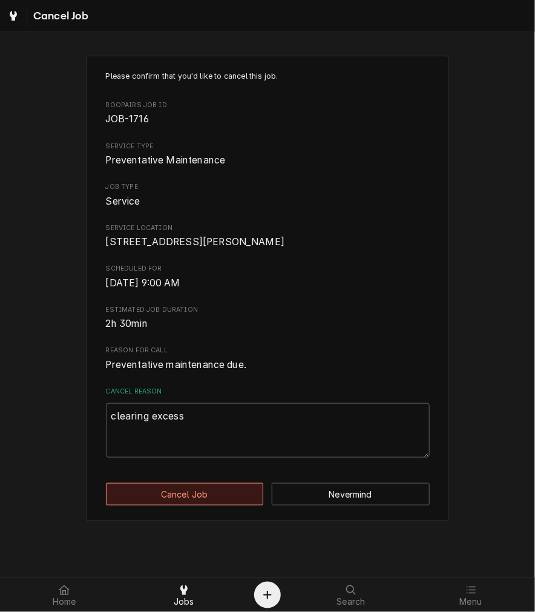
type textarea "x"
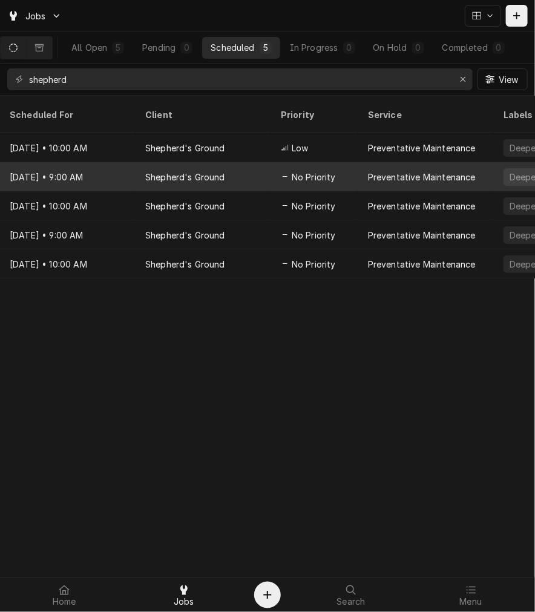
click at [462, 171] on div "Preventative Maintenance" at bounding box center [422, 177] width 108 height 13
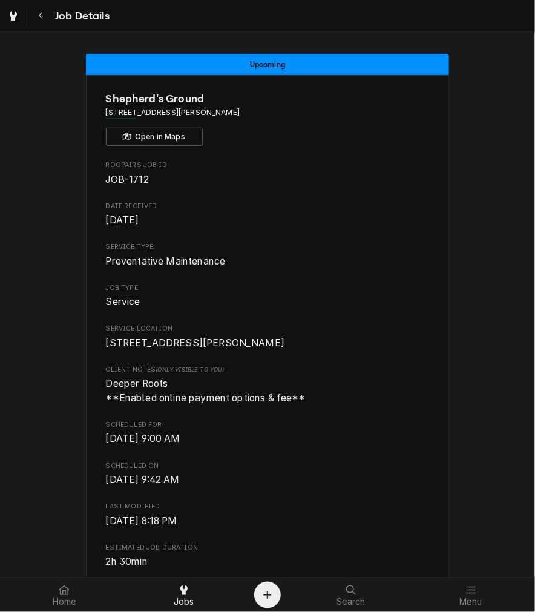
click at [41, 7] on button "Navigate back" at bounding box center [41, 16] width 22 height 22
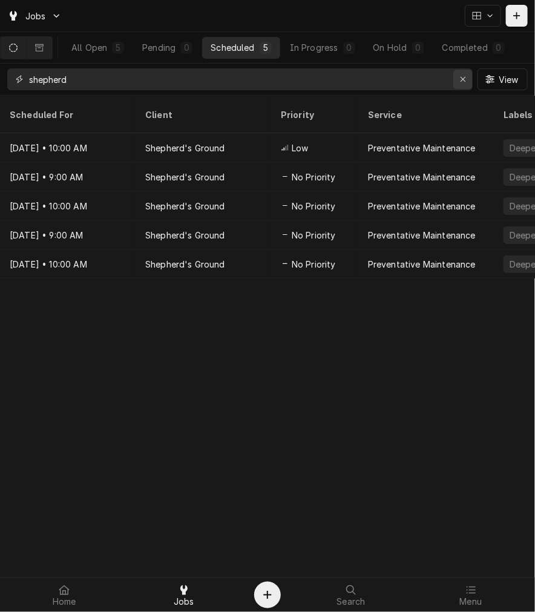
click at [460, 76] on icon "Erase input" at bounding box center [463, 79] width 7 height 8
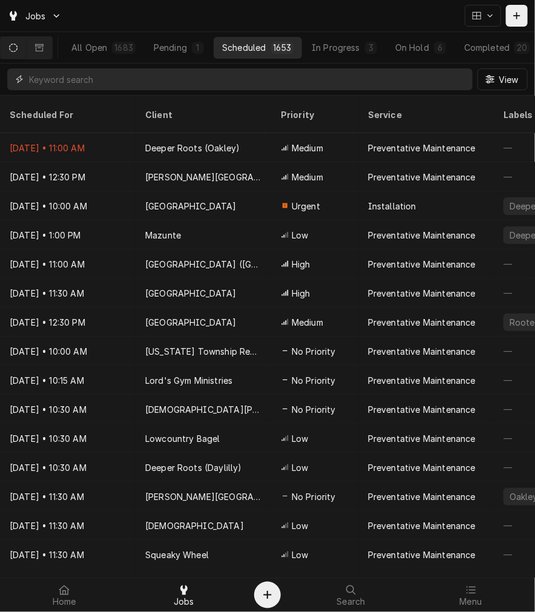
click at [123, 68] on input "Dynamic Content Wrapper" at bounding box center [248, 79] width 438 height 22
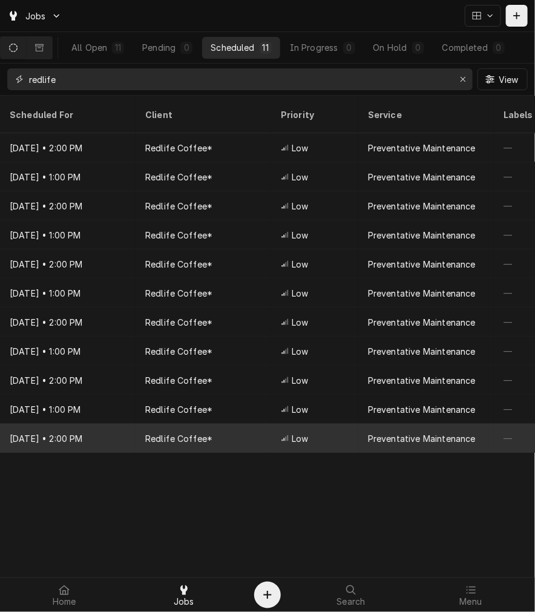
type input "redlife"
click at [215, 432] on div "Redlife Coffee*" at bounding box center [204, 438] width 136 height 29
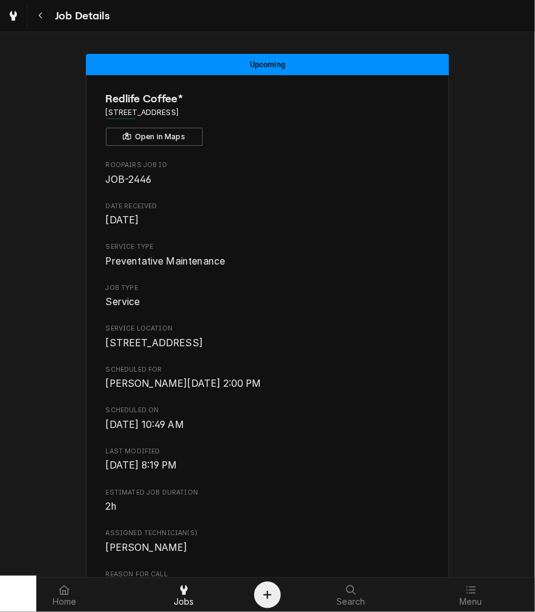
click at [406, 415] on span "Scheduled On" at bounding box center [268, 411] width 324 height 10
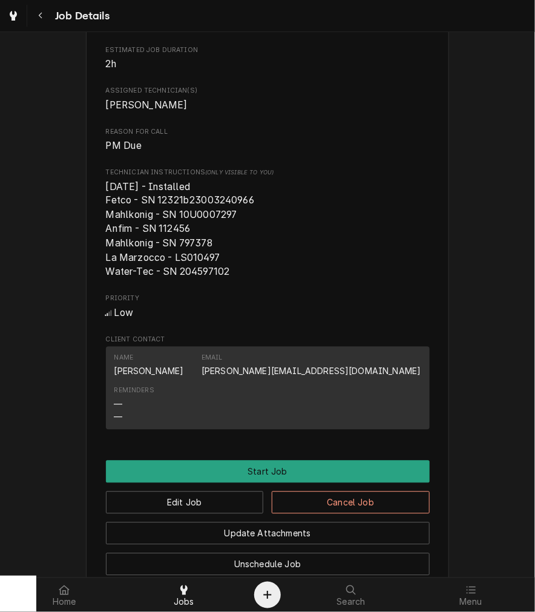
scroll to position [490, 0]
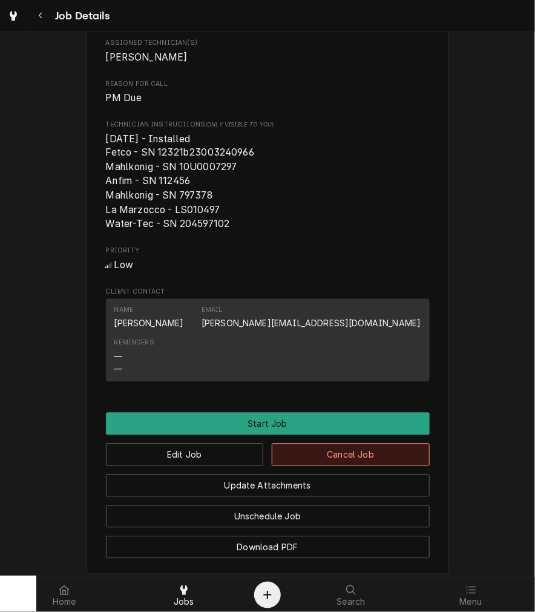
click at [383, 466] on button "Cancel Job" at bounding box center [351, 455] width 158 height 22
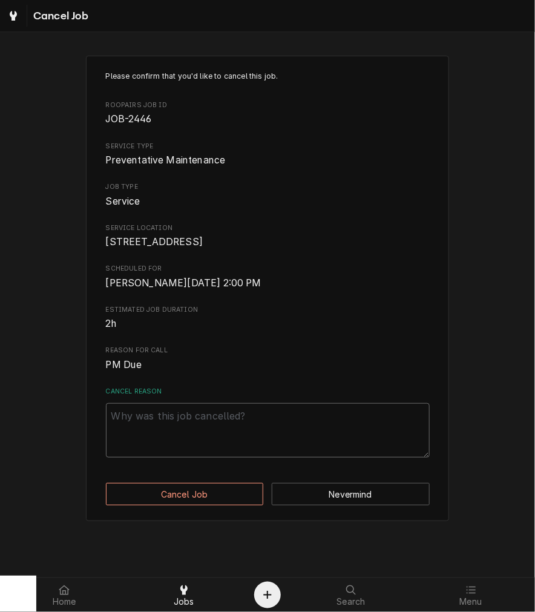
click at [319, 448] on textarea "Cancel Reason" at bounding box center [268, 430] width 324 height 54
paste textarea "clearing excess"
type textarea "x"
type textarea "clearing excess"
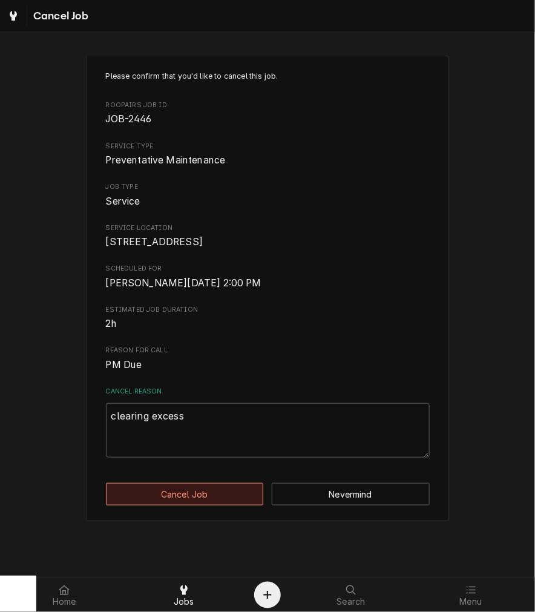
click at [223, 505] on button "Cancel Job" at bounding box center [185, 494] width 158 height 22
type textarea "x"
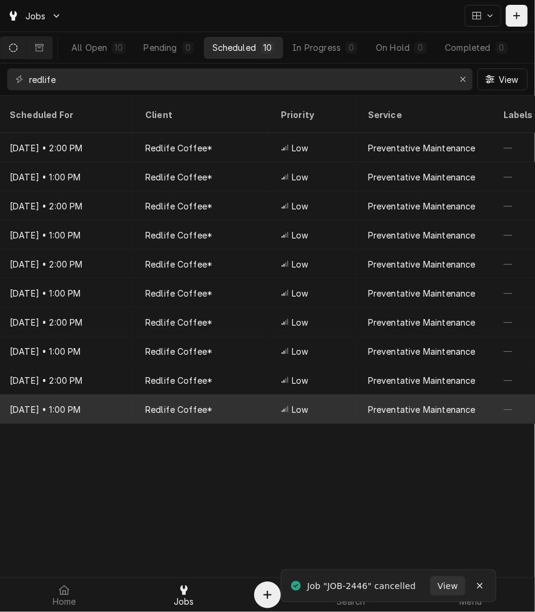
click at [325, 396] on div "Low" at bounding box center [314, 409] width 87 height 29
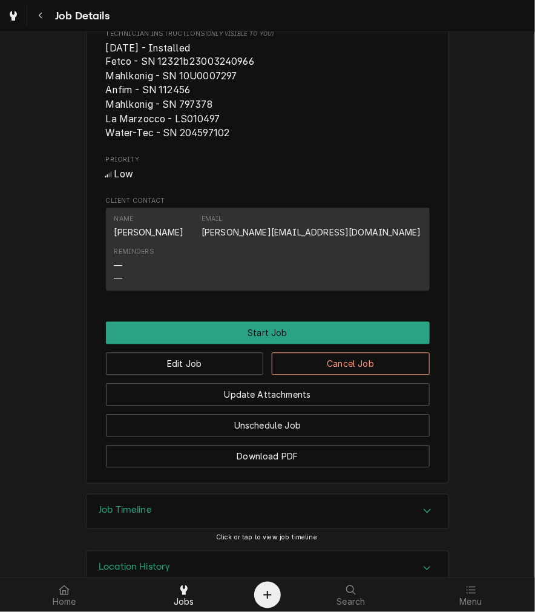
scroll to position [572, 0]
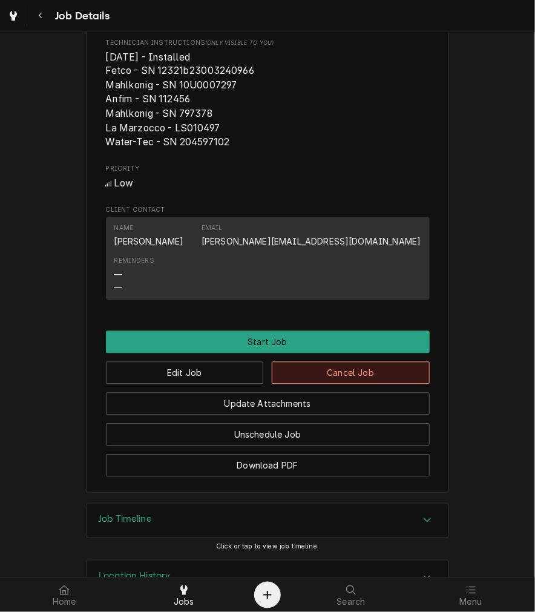
click at [374, 384] on button "Cancel Job" at bounding box center [351, 373] width 158 height 22
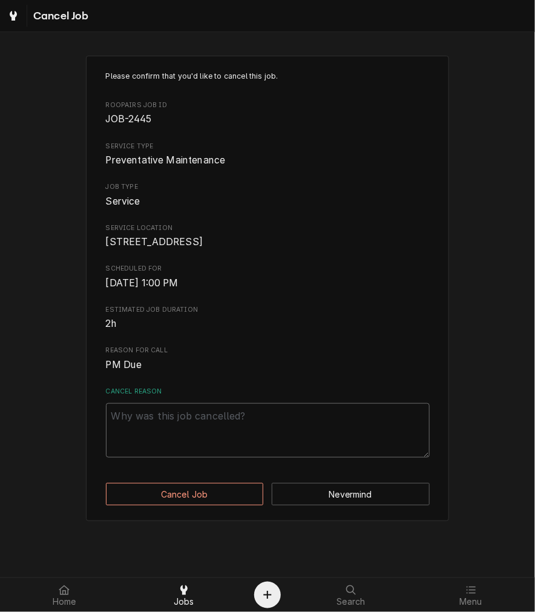
click at [332, 430] on textarea "Cancel Reason" at bounding box center [268, 430] width 324 height 54
paste textarea "clearing excess"
type textarea "x"
type textarea "clearing excess"
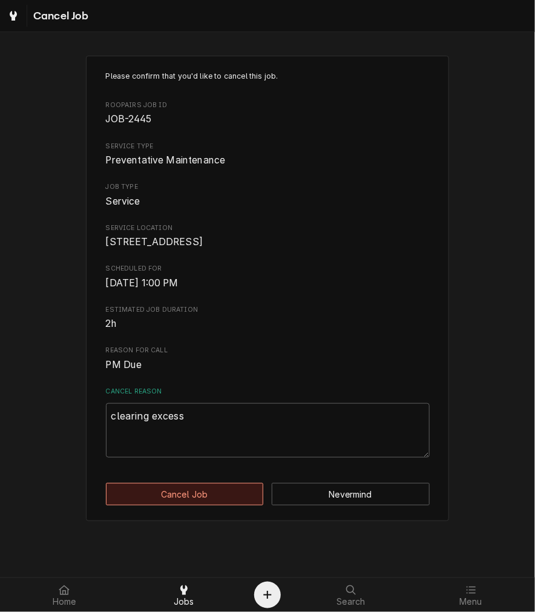
click at [229, 505] on button "Cancel Job" at bounding box center [185, 494] width 158 height 22
type textarea "x"
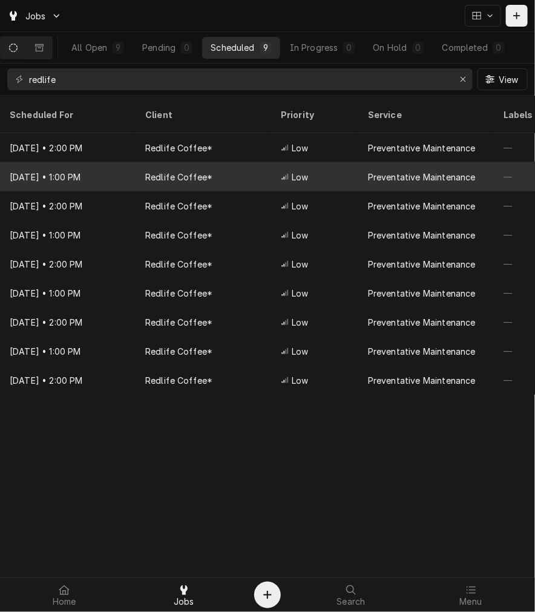
click at [197, 162] on div "Redlife Coffee*" at bounding box center [204, 176] width 136 height 29
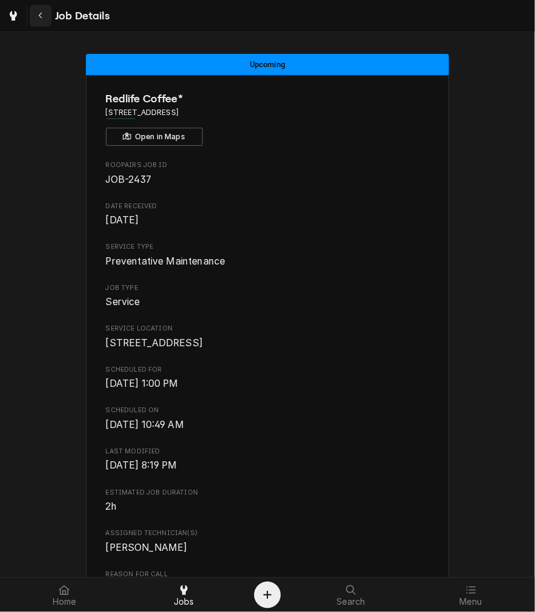
click at [46, 13] on div "Navigate back" at bounding box center [40, 16] width 12 height 12
click at [44, 16] on div "Navigate back" at bounding box center [40, 16] width 12 height 12
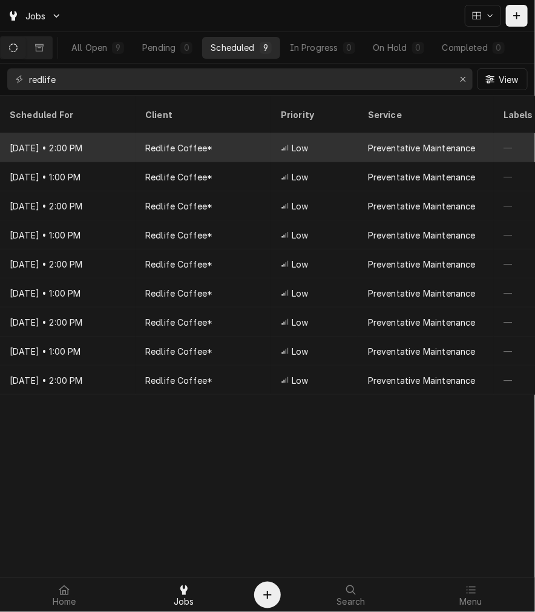
click at [215, 133] on div "Redlife Coffee*" at bounding box center [204, 147] width 136 height 29
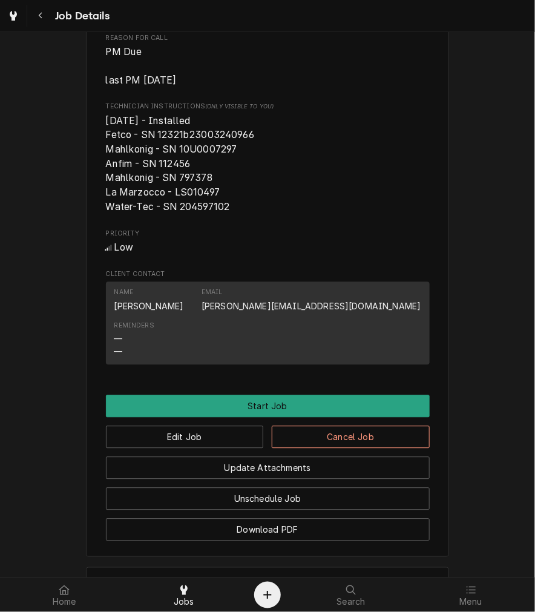
scroll to position [536, 0]
